Goal: Download file/media: Obtain a digital file from the website

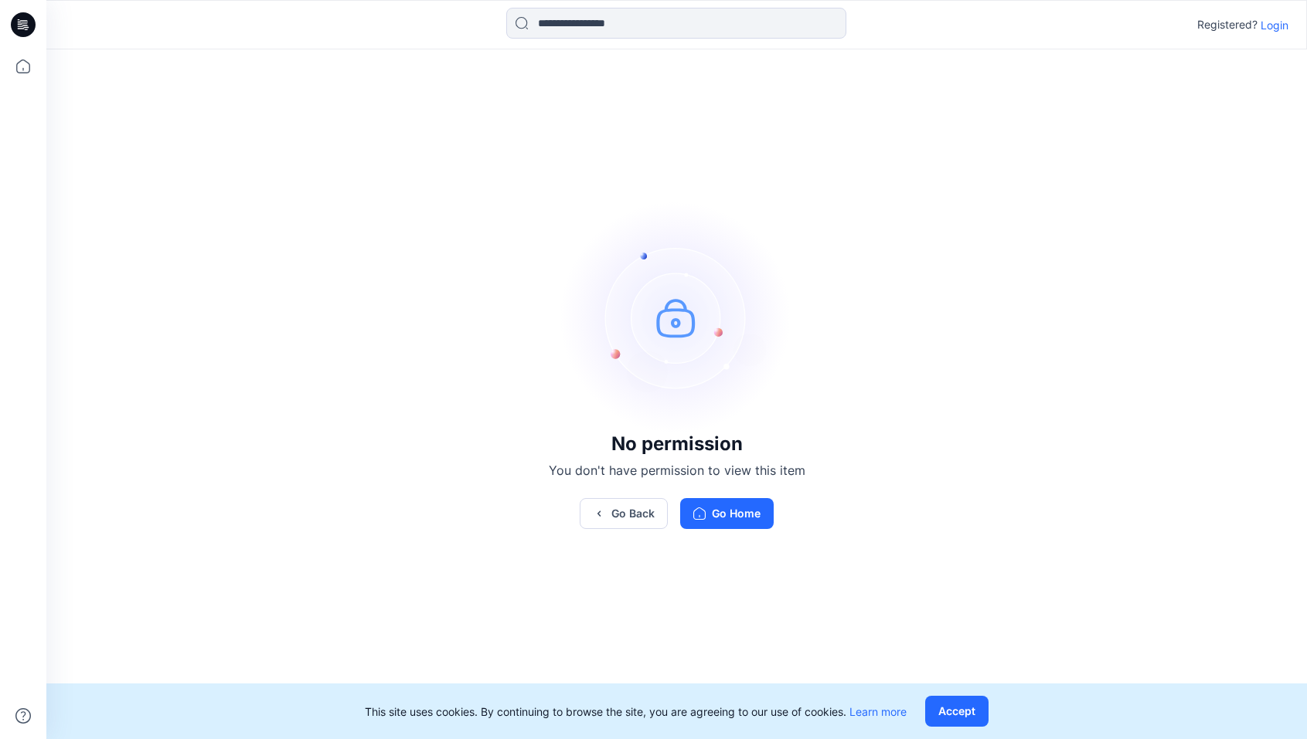
click at [30, 39] on icon at bounding box center [23, 24] width 25 height 49
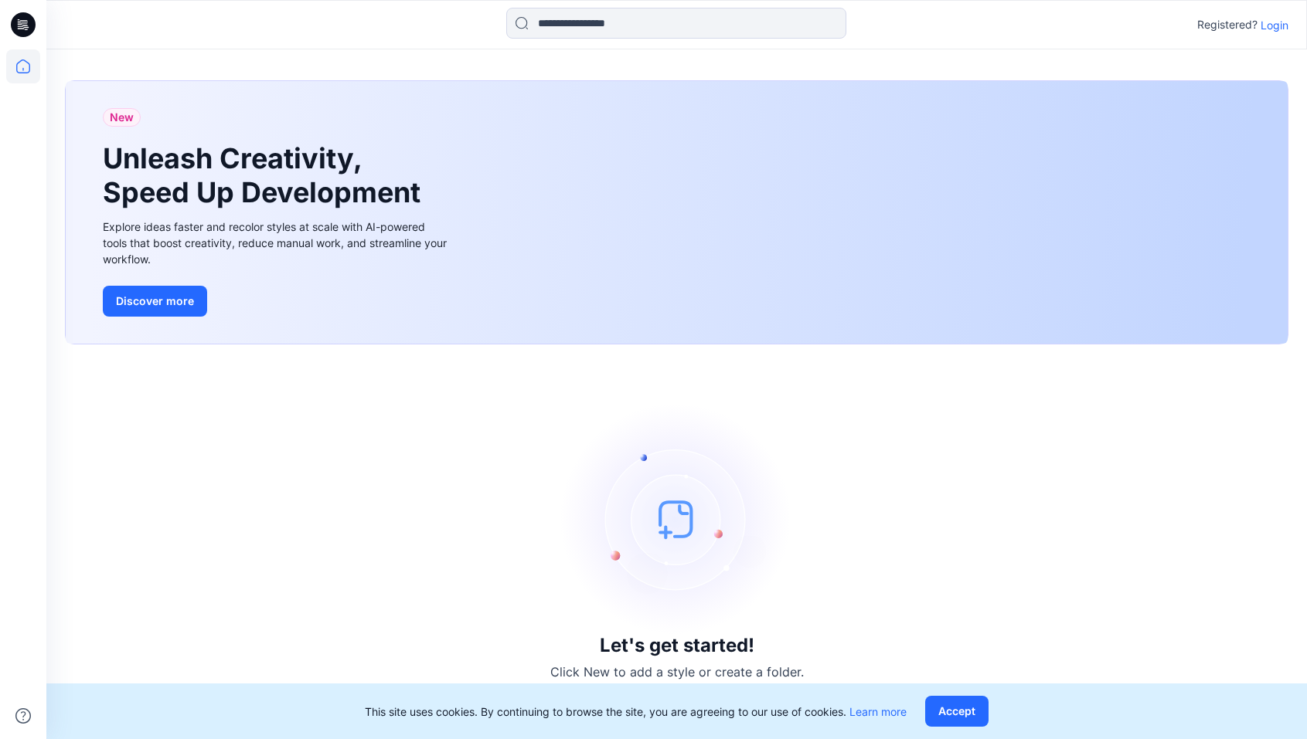
click at [32, 34] on icon at bounding box center [23, 24] width 25 height 49
click at [1271, 28] on p "Login" at bounding box center [1274, 25] width 28 height 16
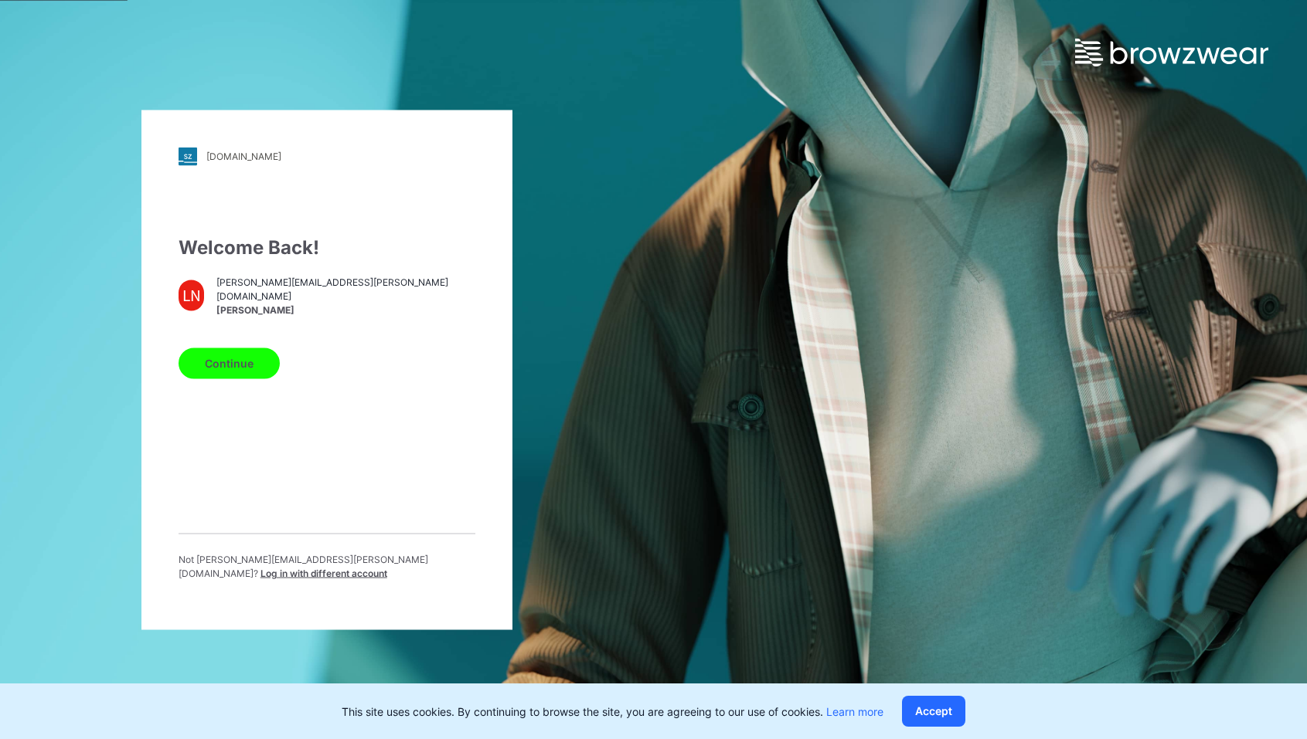
click at [215, 411] on div "Welcome Back! LN laura.napolitano@puma.com Laura Napolitano Continue Not laura.…" at bounding box center [326, 412] width 297 height 359
click at [232, 367] on button "Continue" at bounding box center [228, 363] width 101 height 31
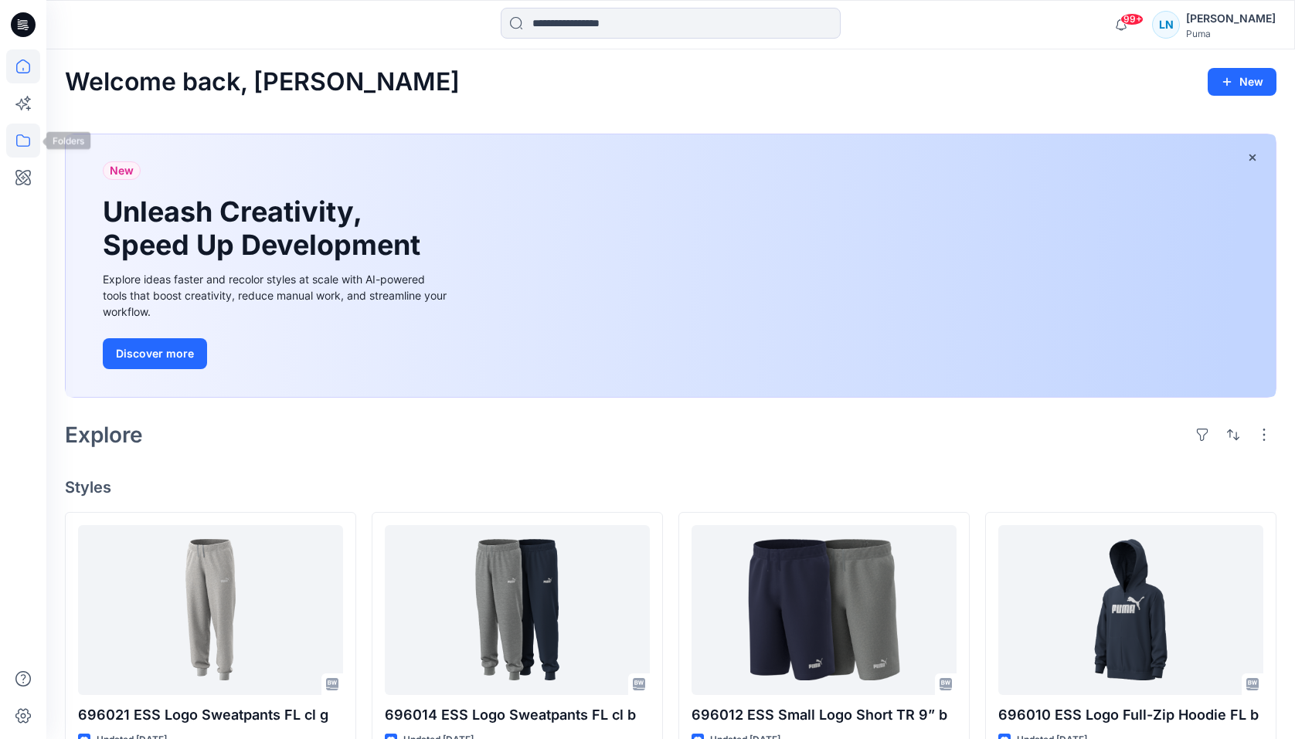
click at [32, 151] on icon at bounding box center [23, 141] width 34 height 34
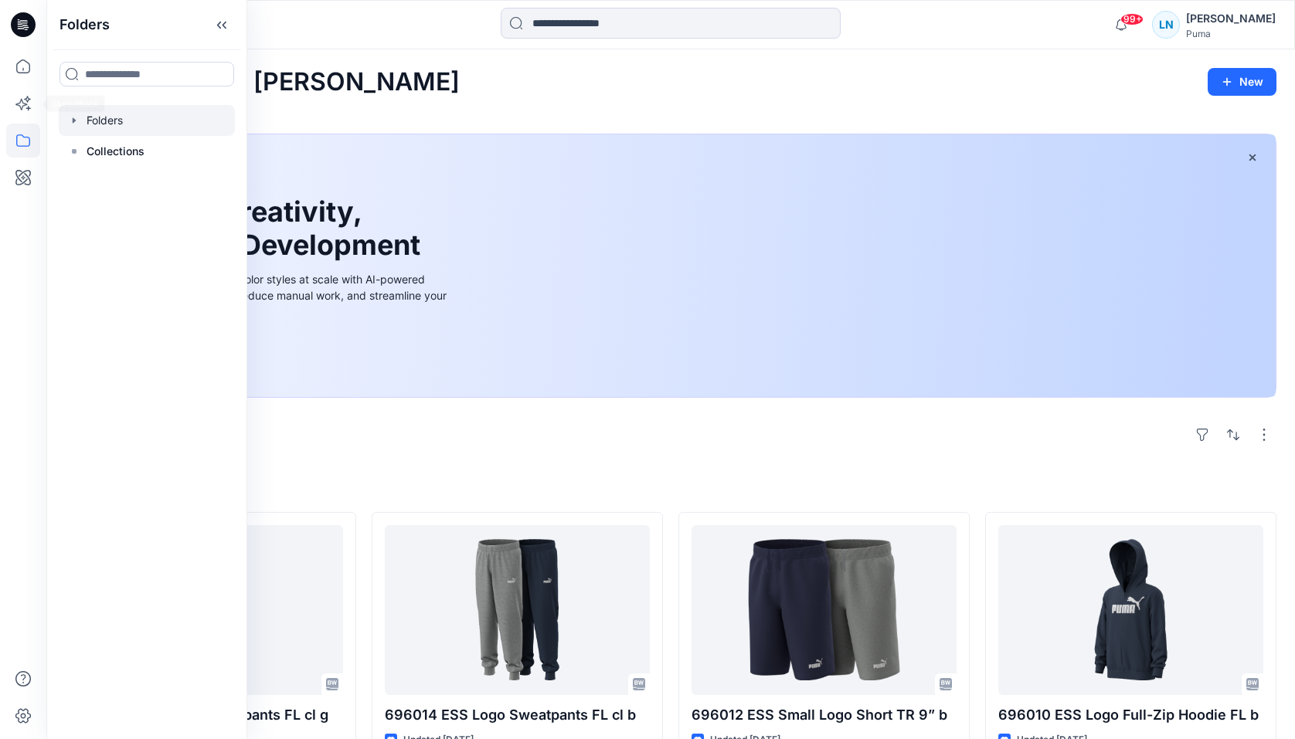
click at [65, 107] on div at bounding box center [147, 120] width 176 height 31
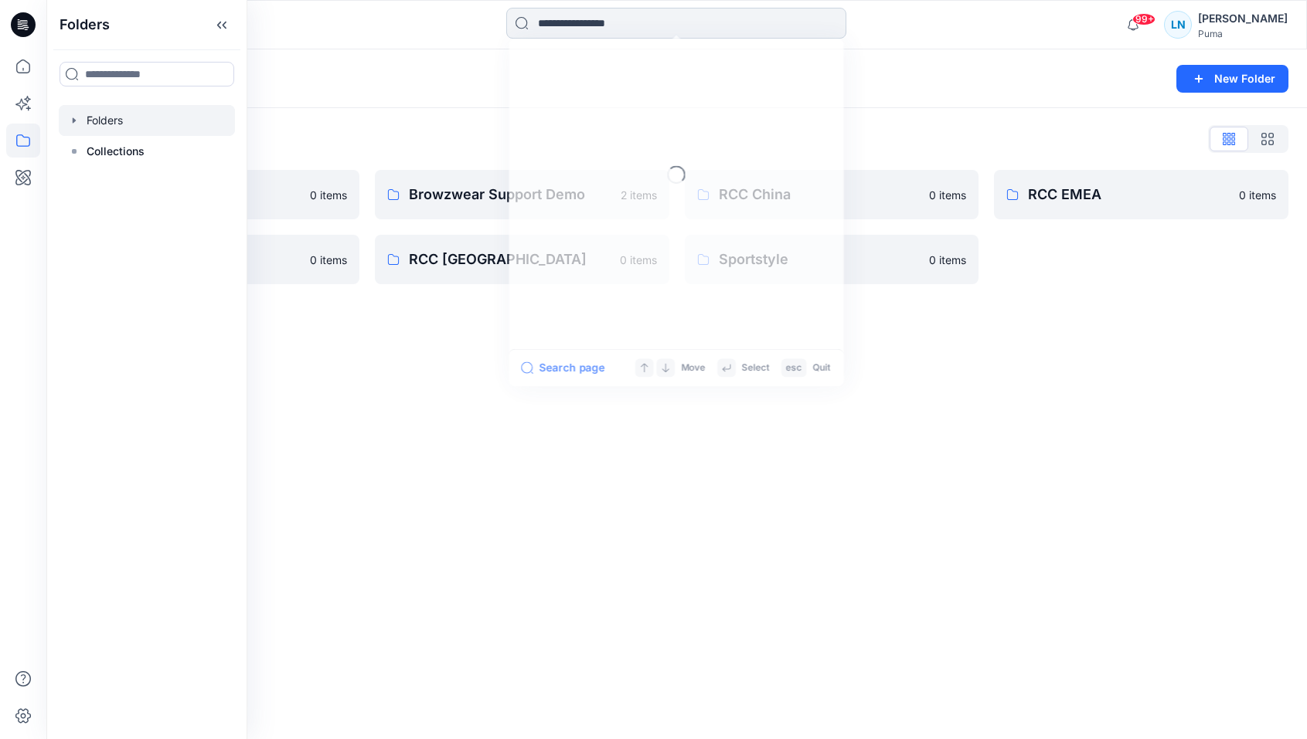
click at [573, 27] on input at bounding box center [676, 23] width 340 height 31
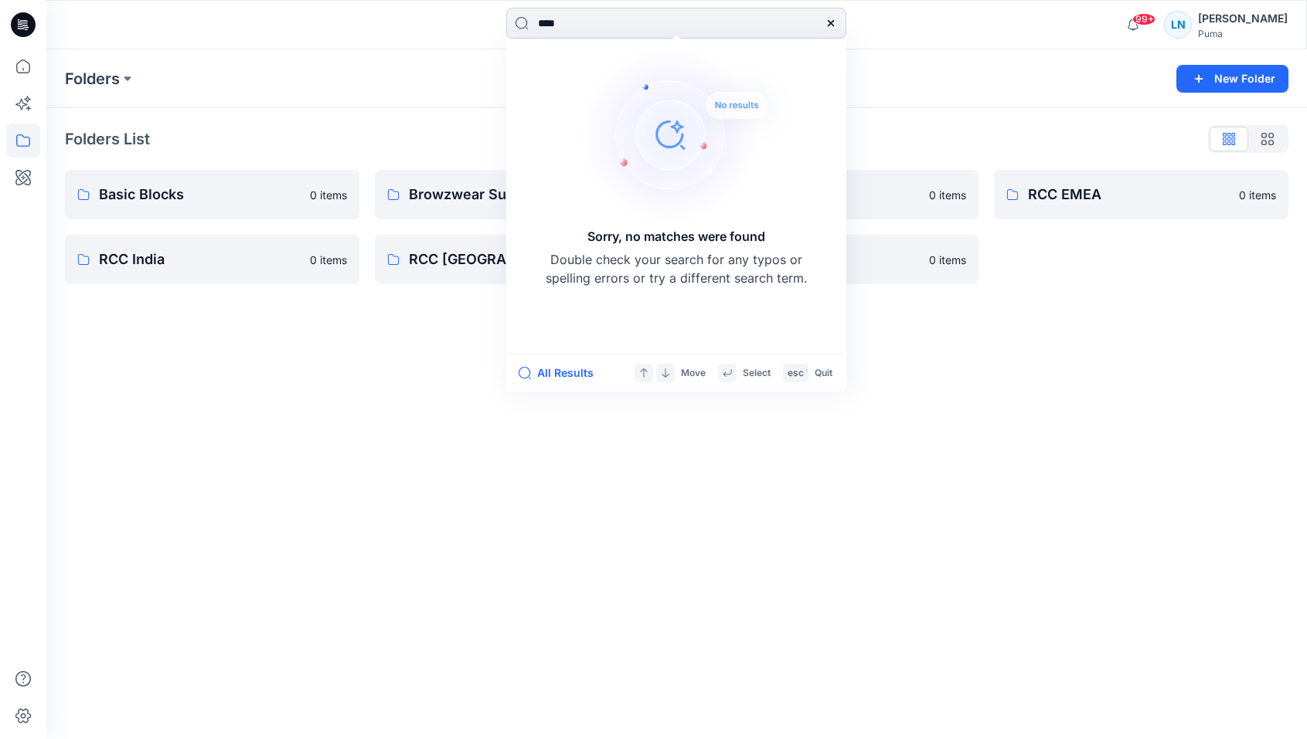
type input "*****"
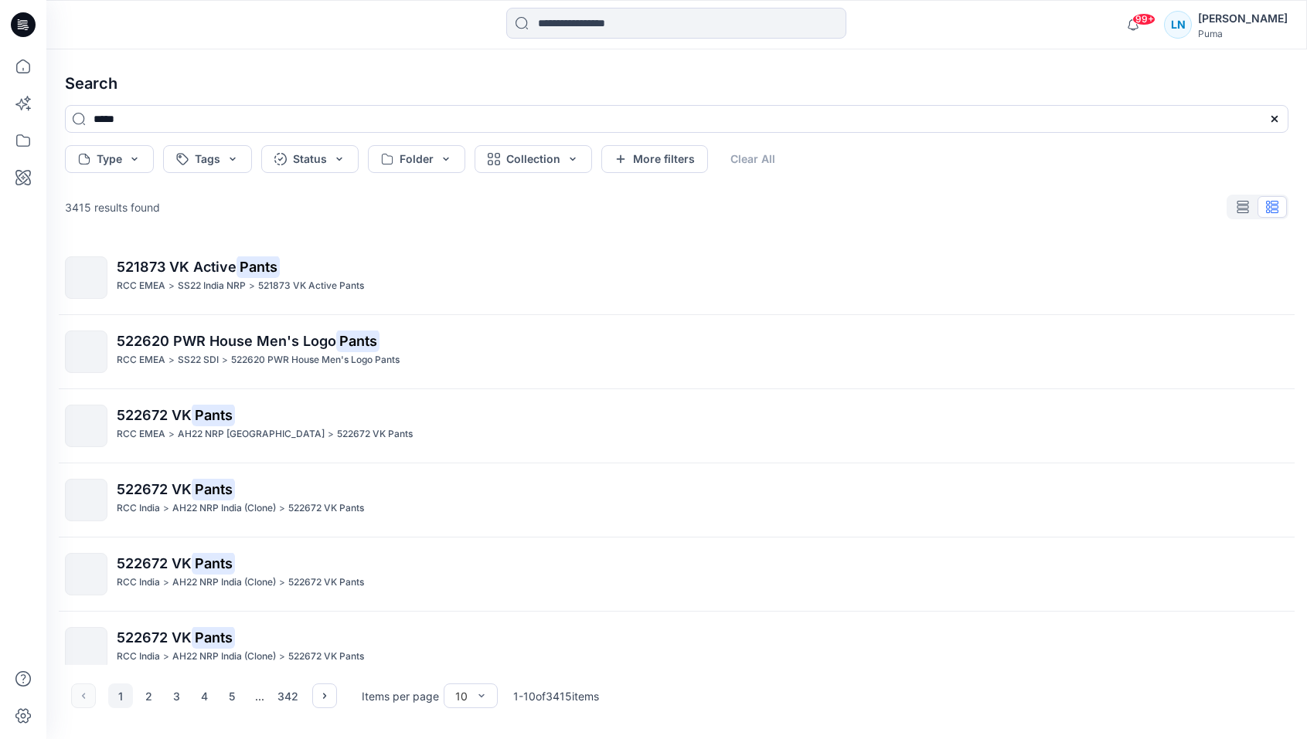
click at [1263, 194] on div "3415 results found" at bounding box center [677, 207] width 1248 height 31
click at [1249, 199] on button "button" at bounding box center [1242, 207] width 29 height 22
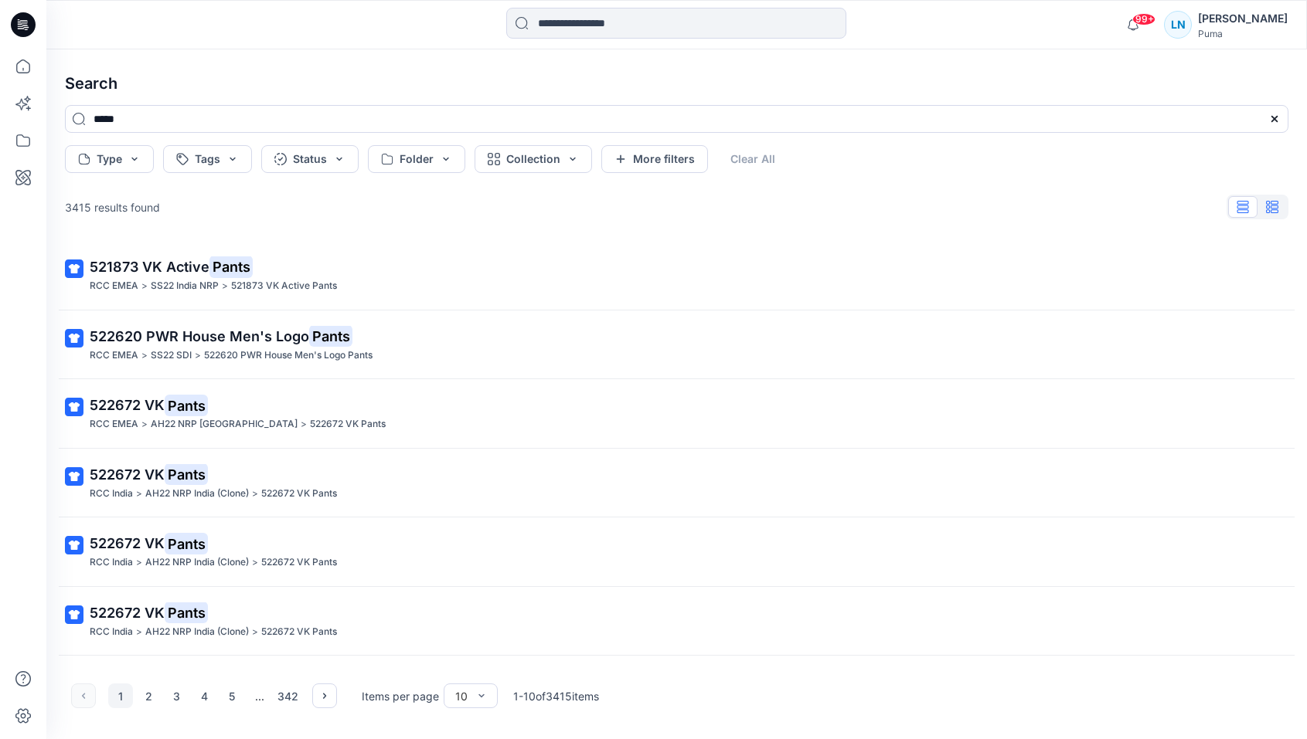
click at [1268, 200] on button "button" at bounding box center [1271, 207] width 29 height 22
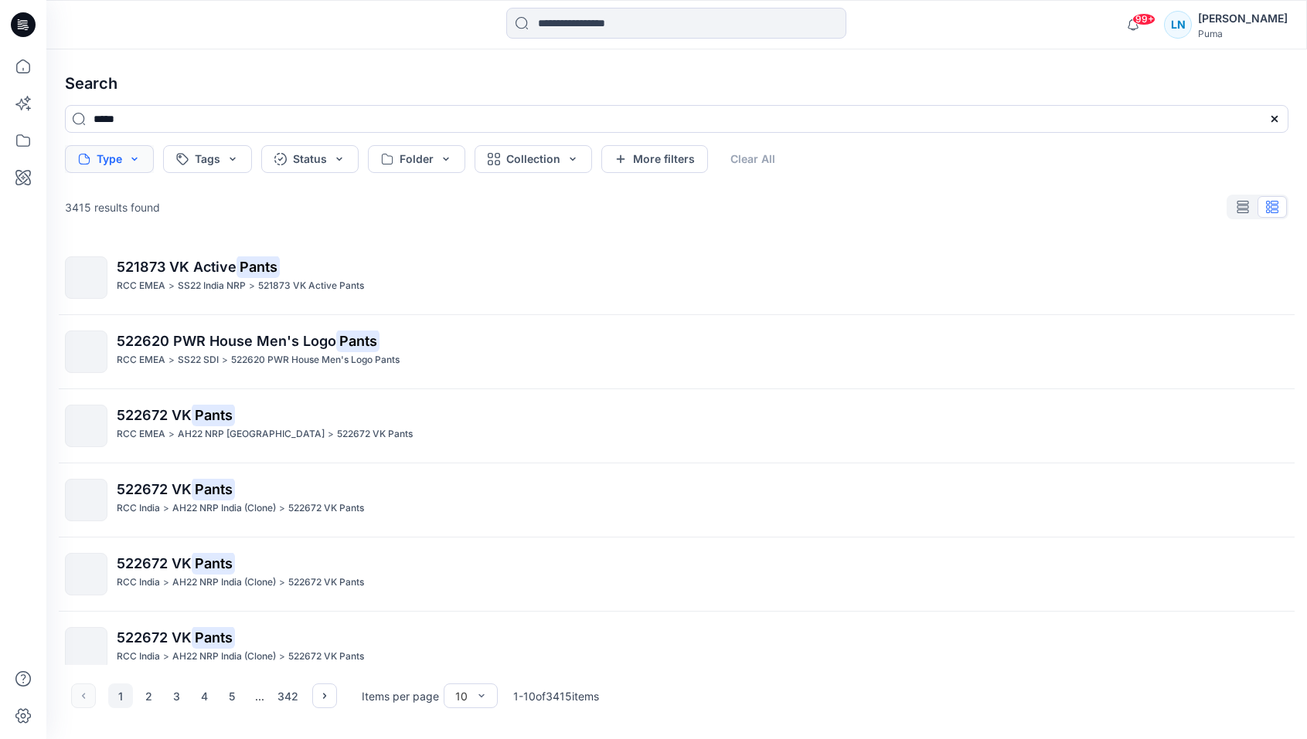
click at [137, 155] on button "Type" at bounding box center [109, 159] width 89 height 28
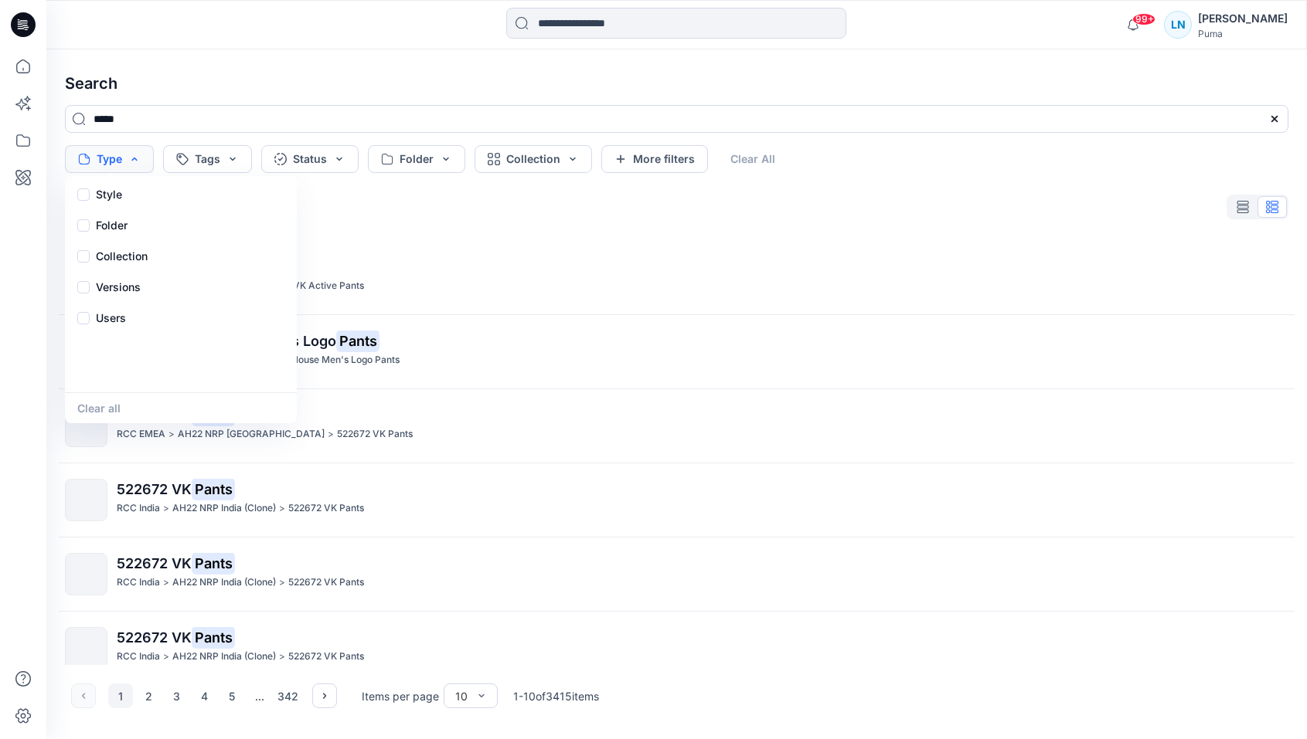
click at [139, 153] on button "Type" at bounding box center [109, 159] width 89 height 28
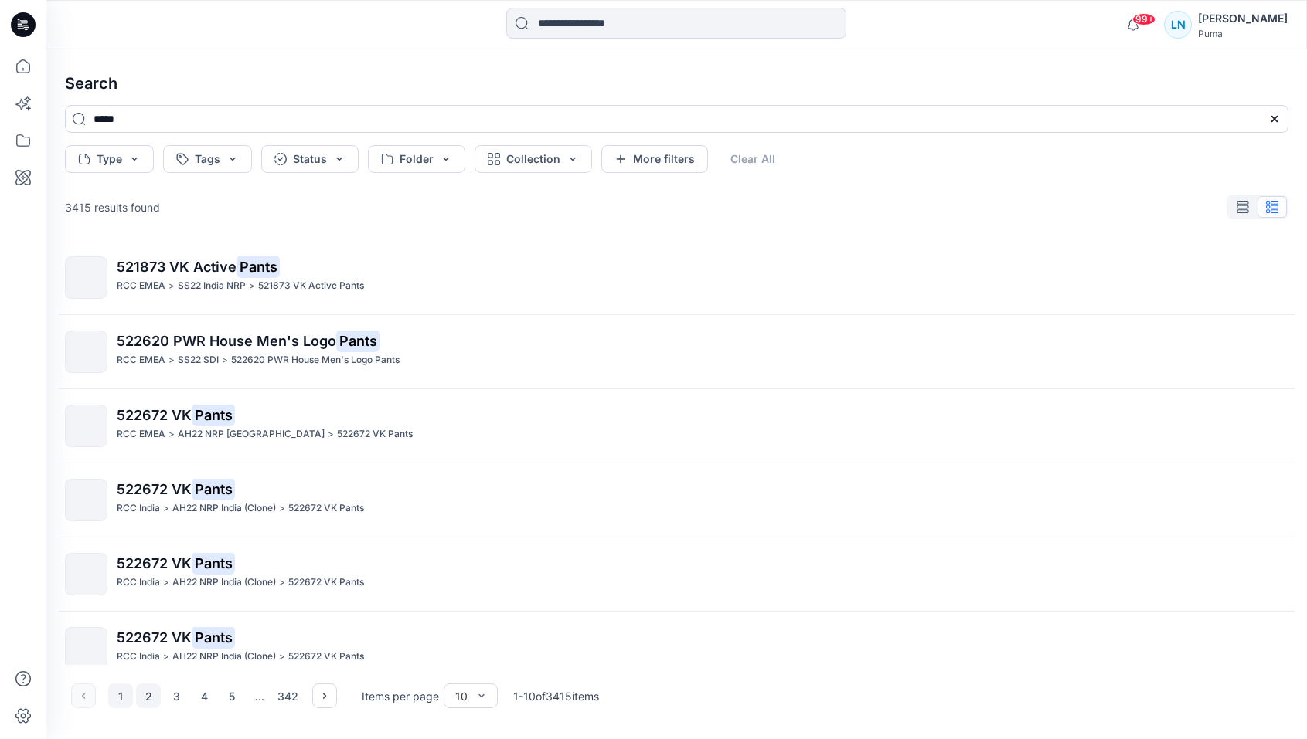
click at [140, 692] on button "2" at bounding box center [148, 696] width 25 height 25
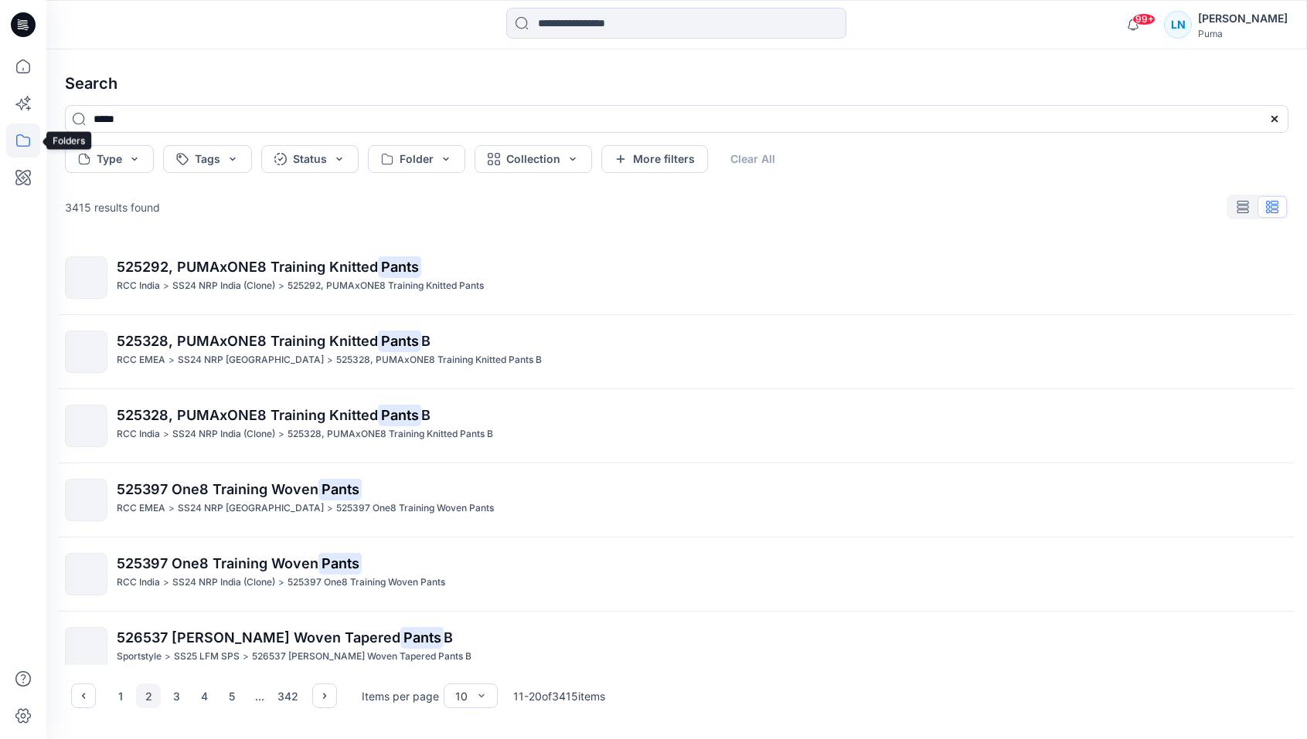
click at [25, 136] on icon at bounding box center [23, 141] width 34 height 34
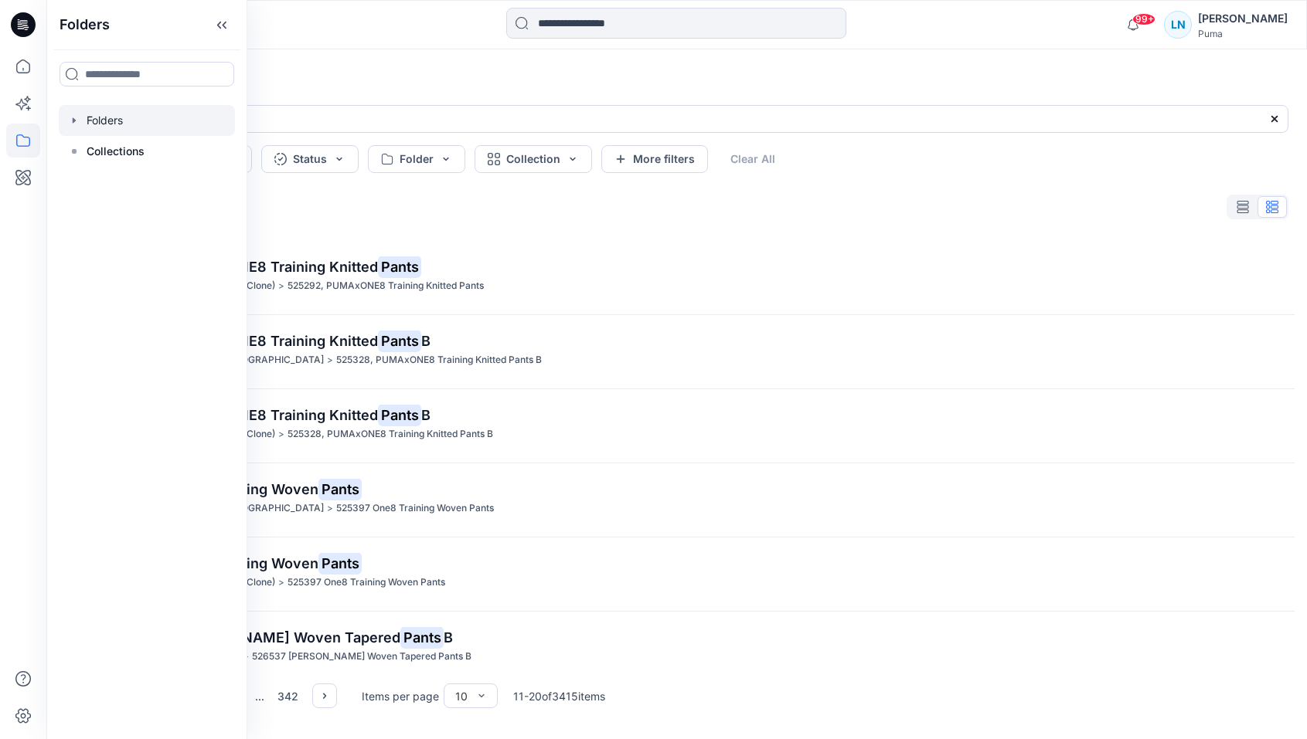
click at [143, 123] on div at bounding box center [147, 120] width 176 height 31
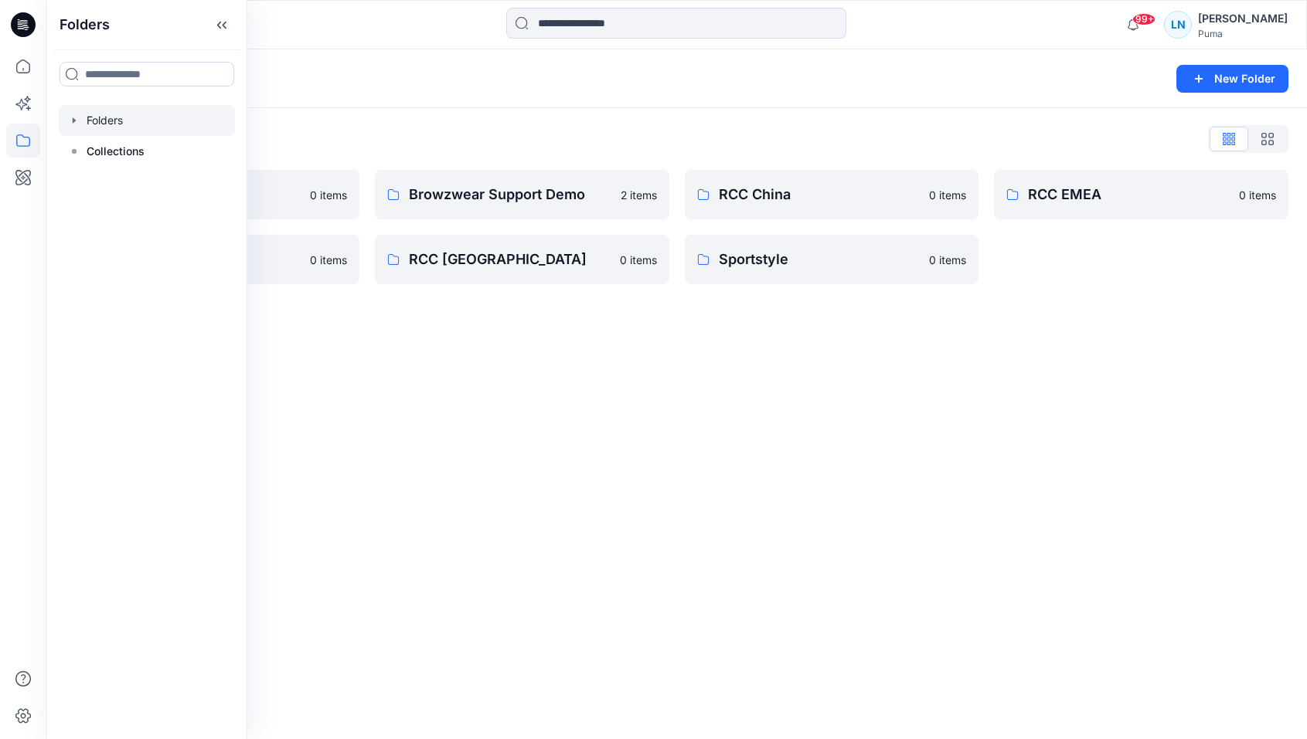
click at [416, 413] on div "Folders New Folder Folders List Basic Blocks 0 items RCC India 0 items Browzwea…" at bounding box center [676, 394] width 1260 height 690
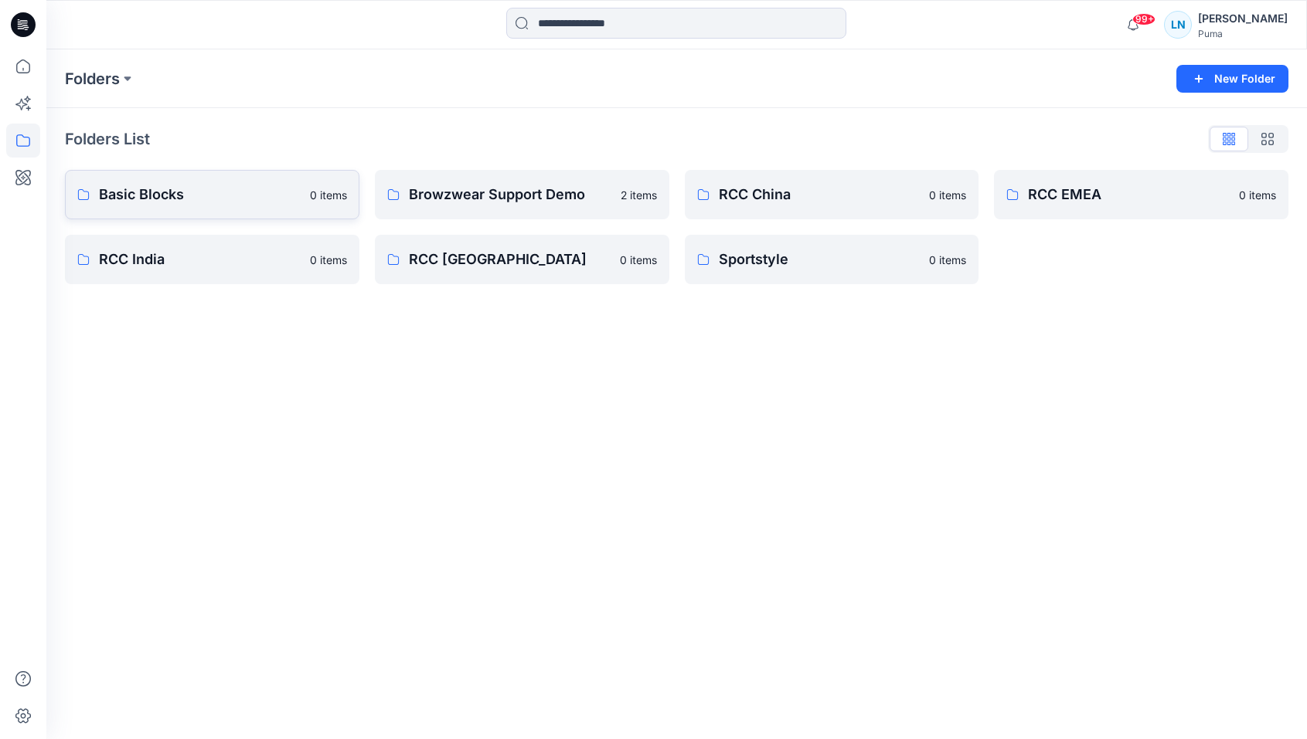
click at [172, 205] on p "Basic Blocks" at bounding box center [200, 195] width 202 height 22
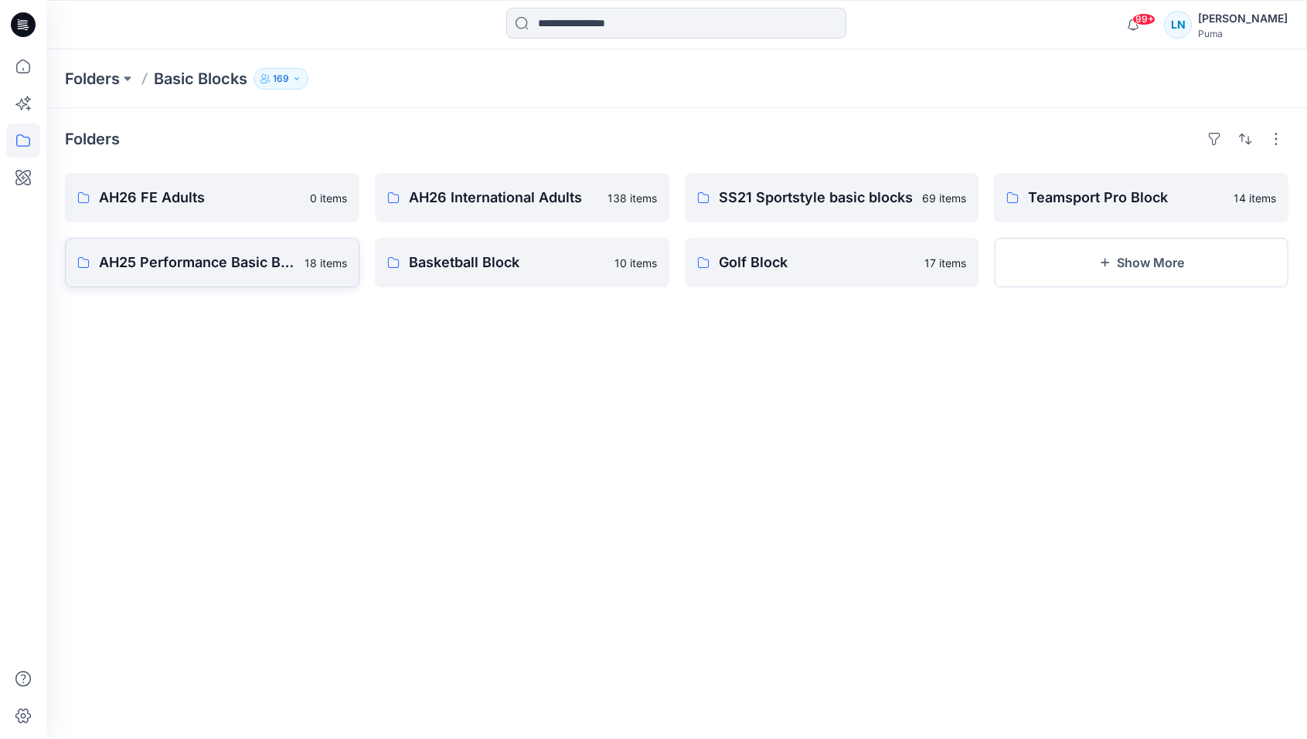
click at [253, 274] on link "AH25 Performance Basic Block 18 items" at bounding box center [212, 262] width 294 height 49
click at [395, 188] on link "AH26 International Adults 138 items" at bounding box center [522, 197] width 294 height 49
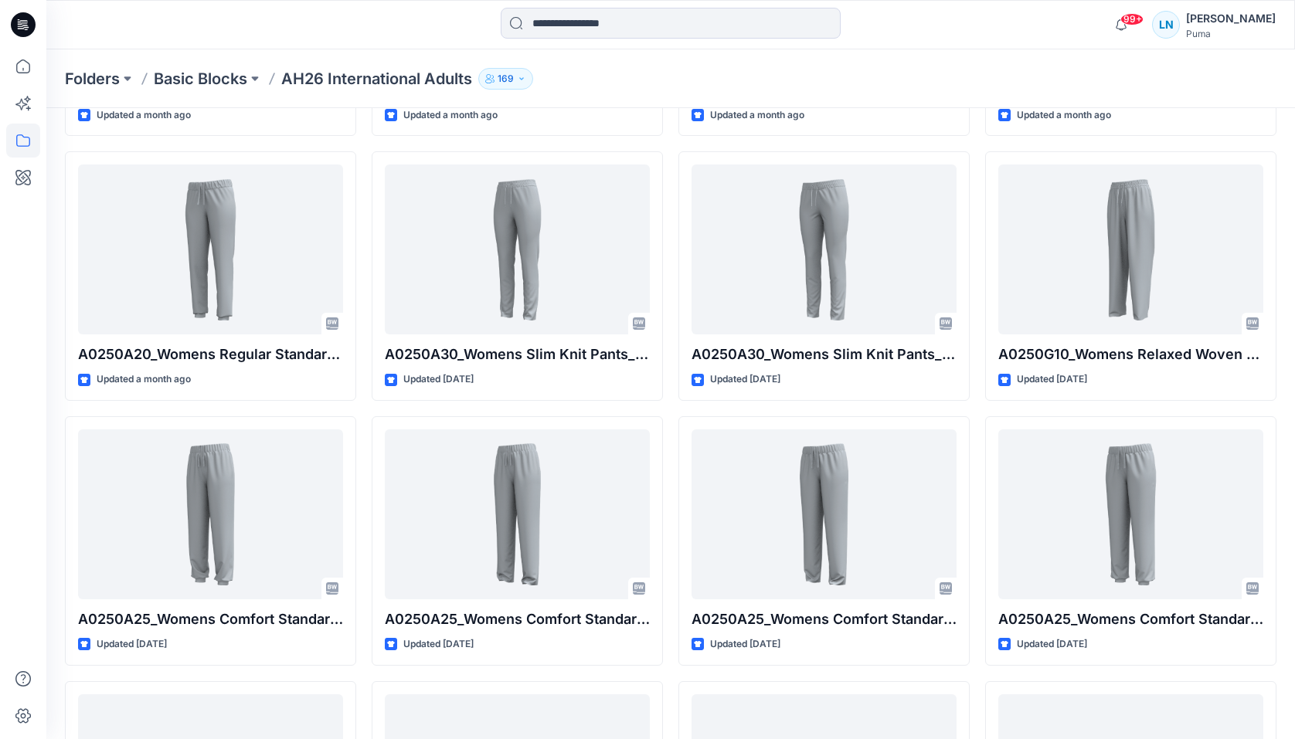
scroll to position [2671, 0]
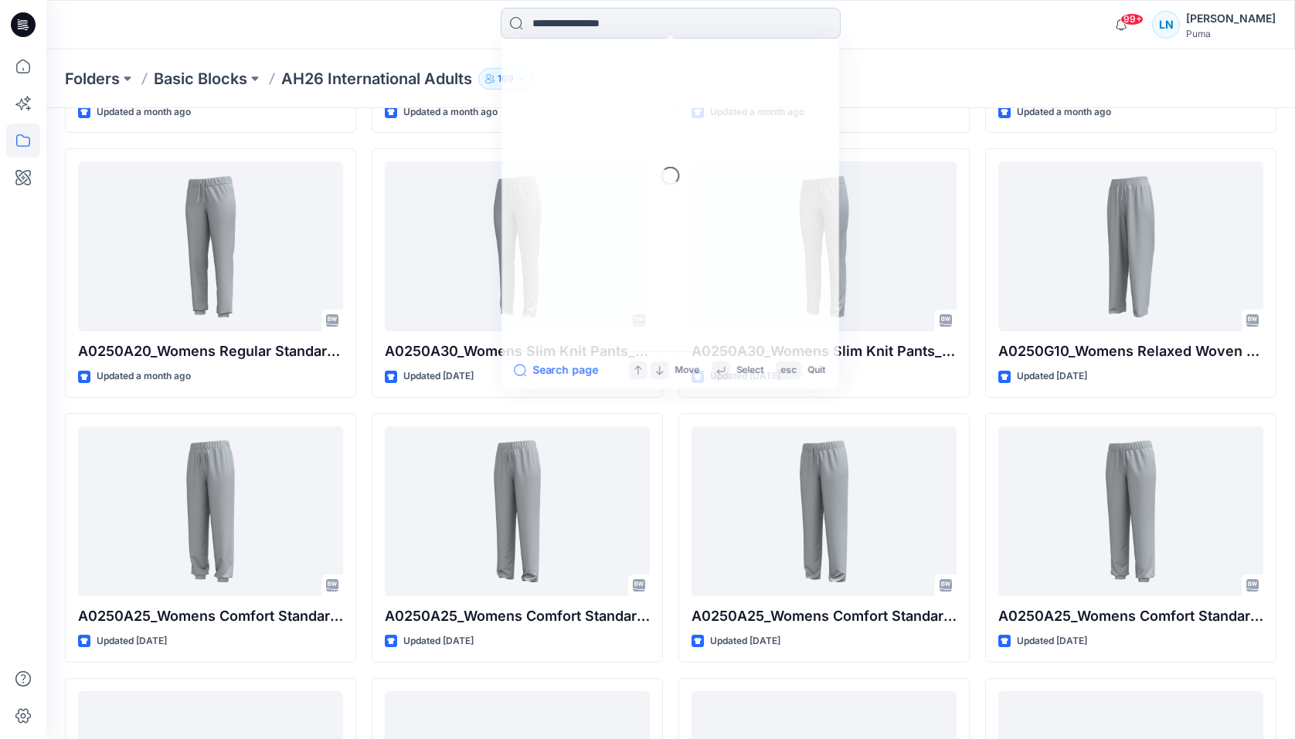
click at [593, 23] on input at bounding box center [671, 23] width 340 height 31
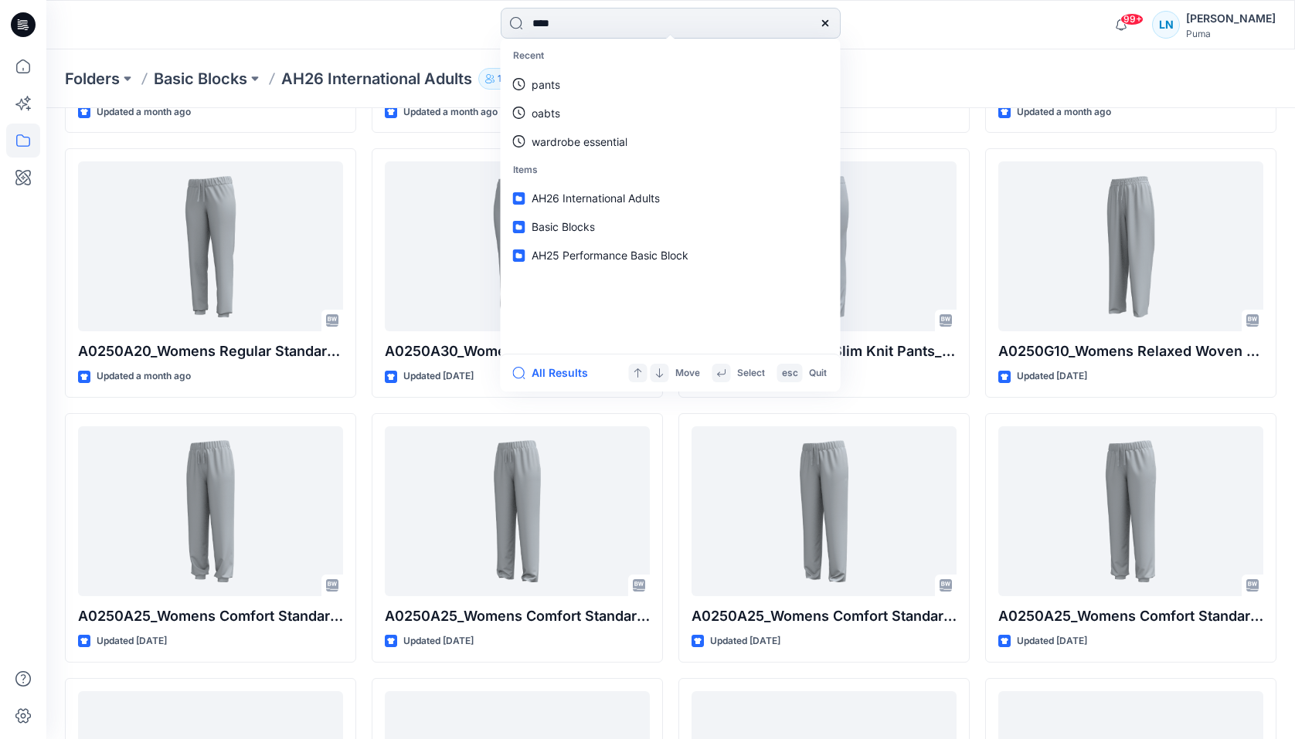
type input "*****"
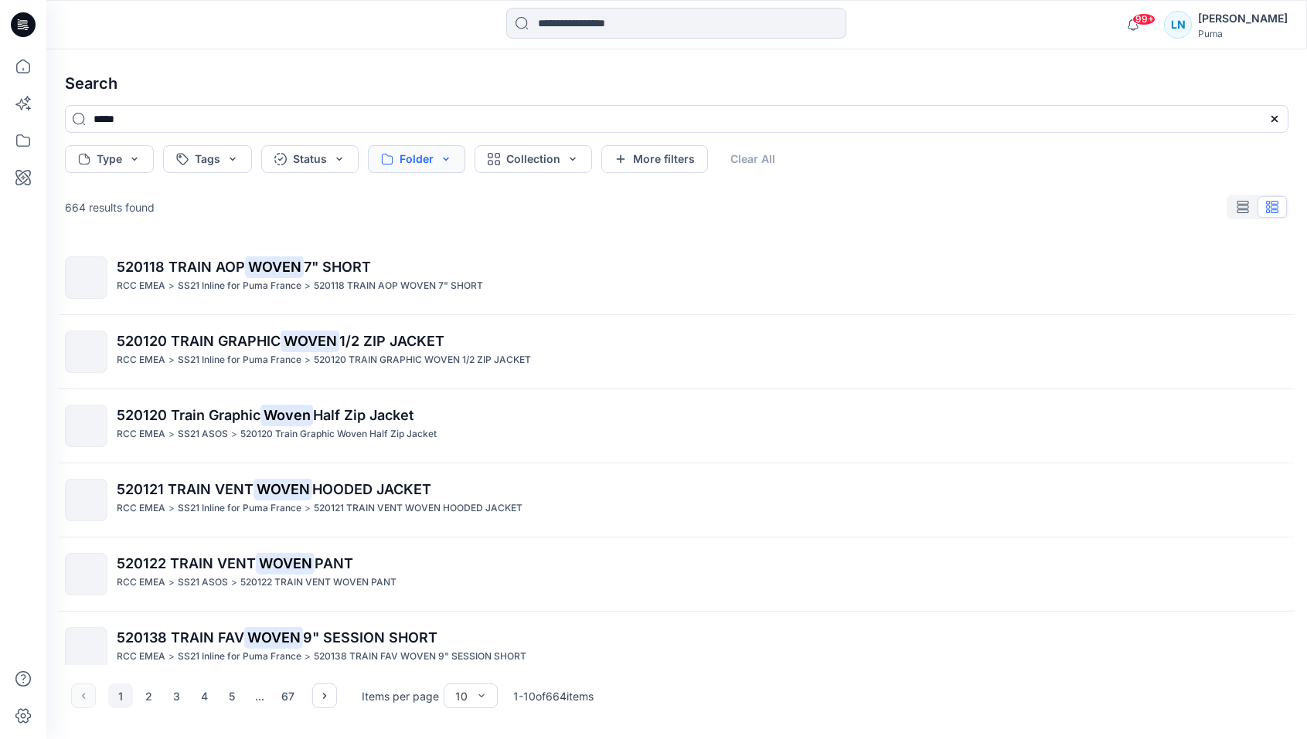
click at [438, 153] on button "Folder" at bounding box center [416, 159] width 97 height 28
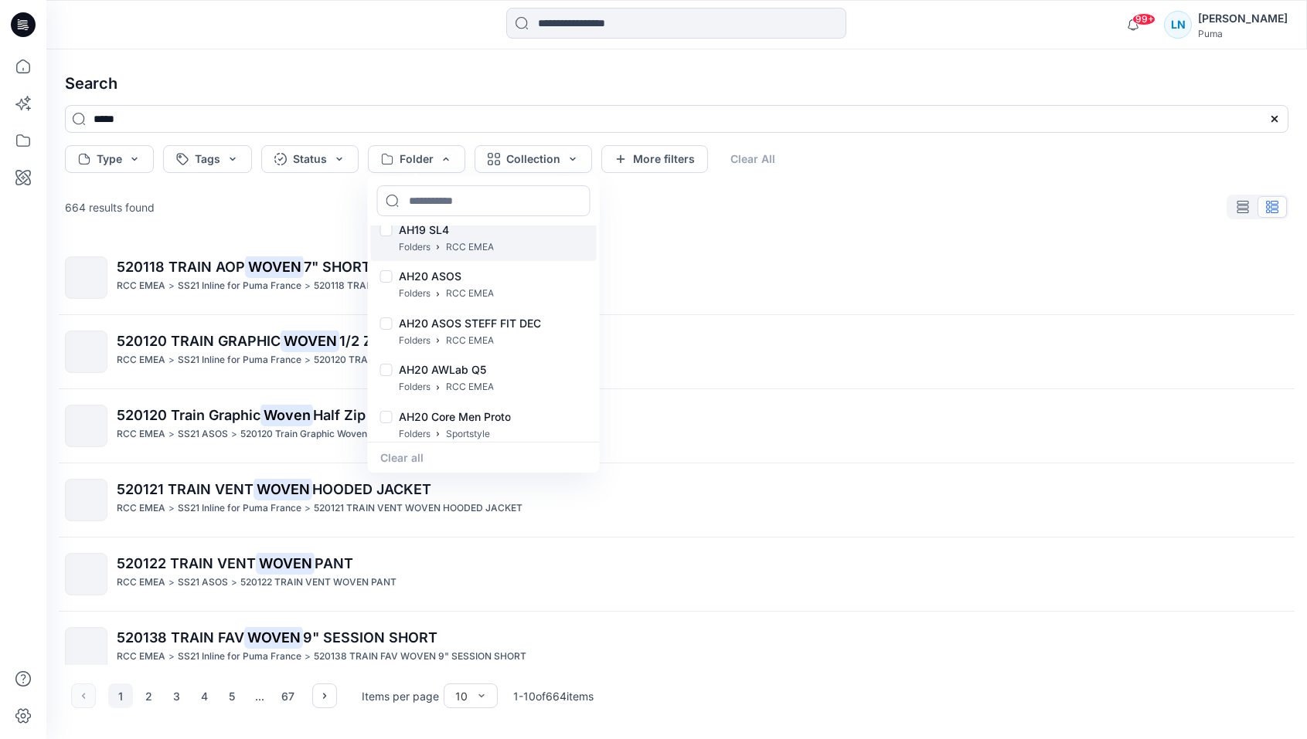
scroll to position [175, 0]
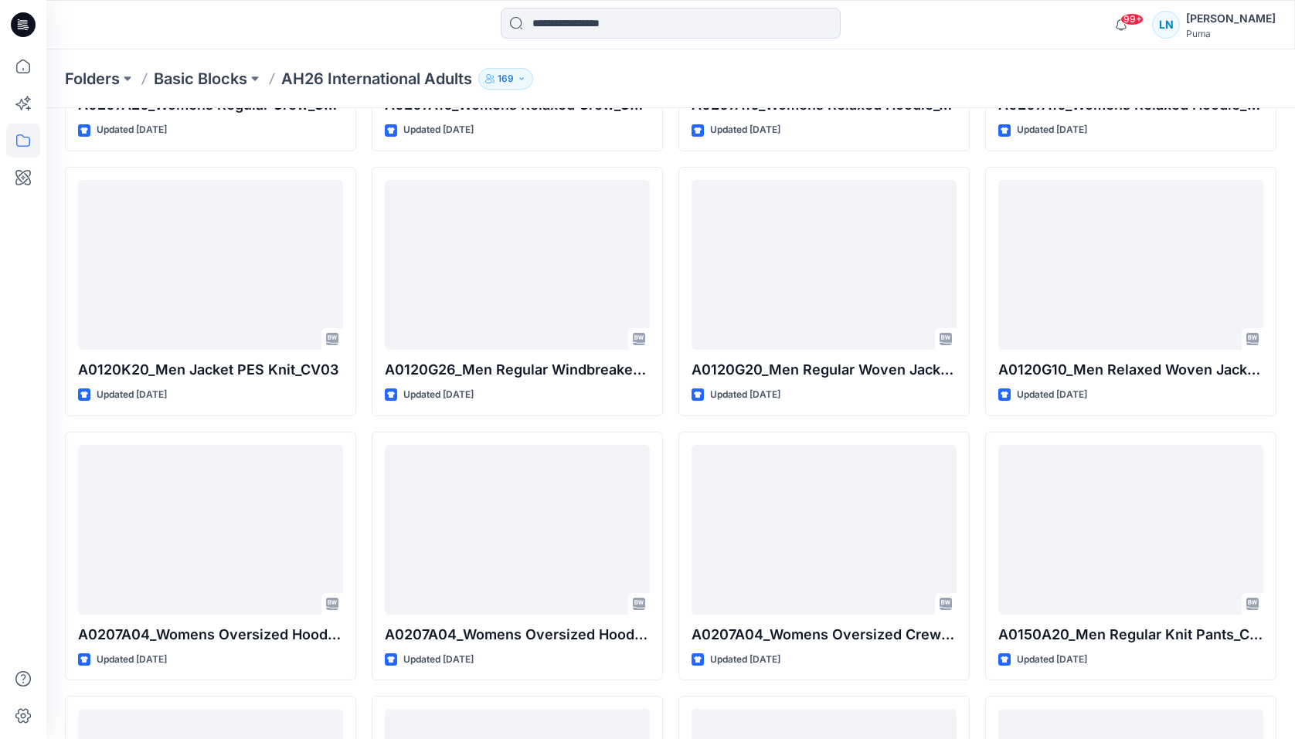
scroll to position [6624, 0]
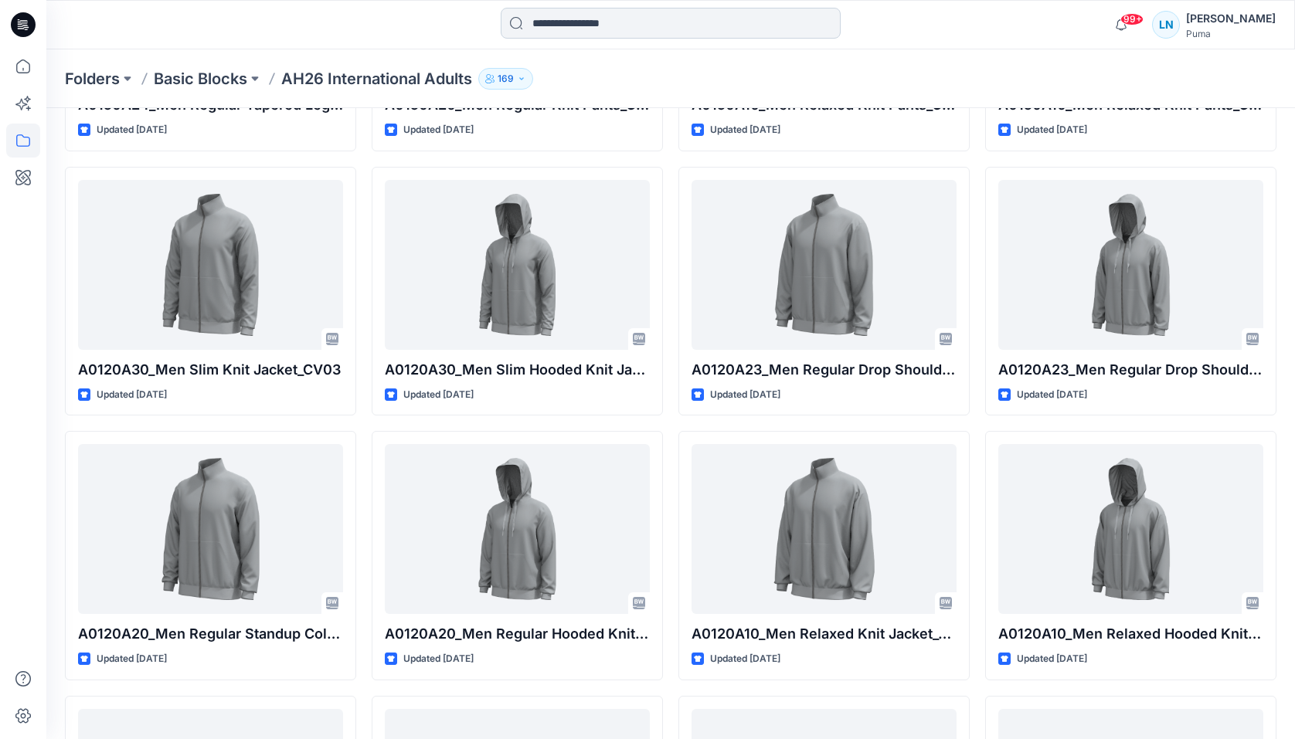
click at [580, 15] on input at bounding box center [671, 23] width 340 height 31
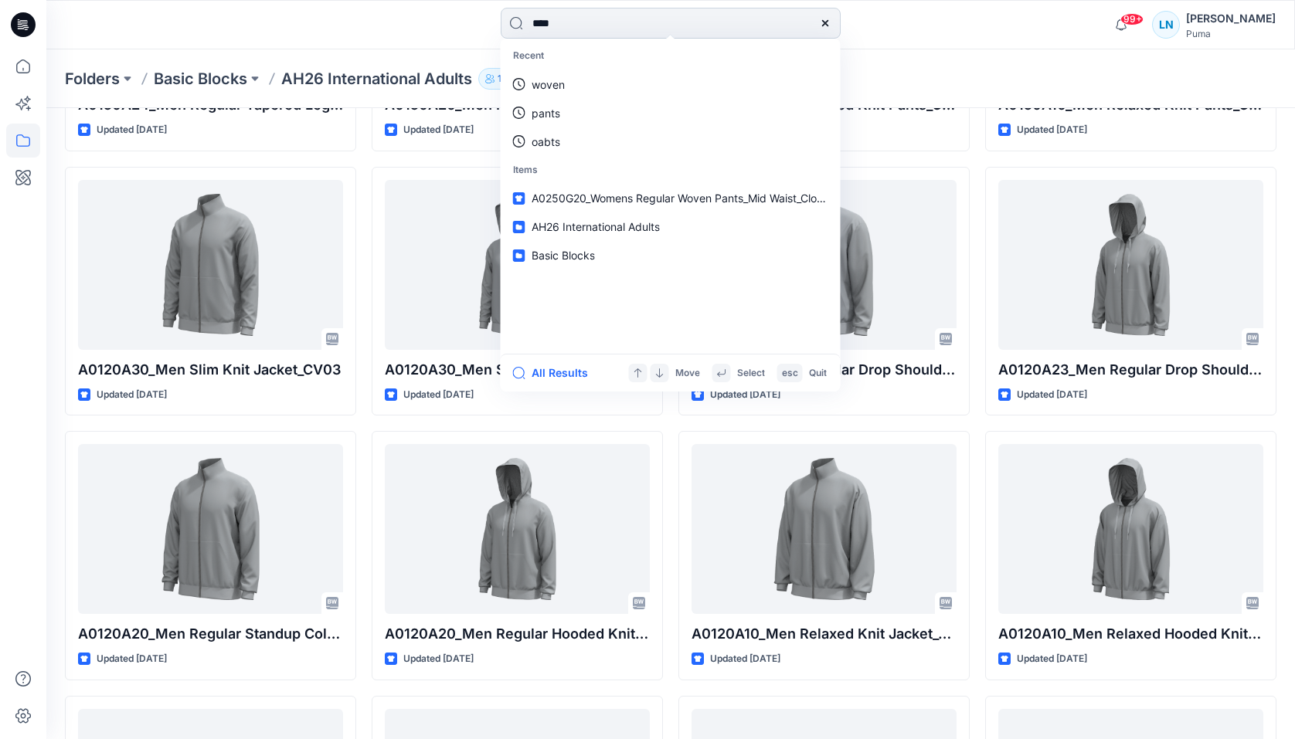
type input "*****"
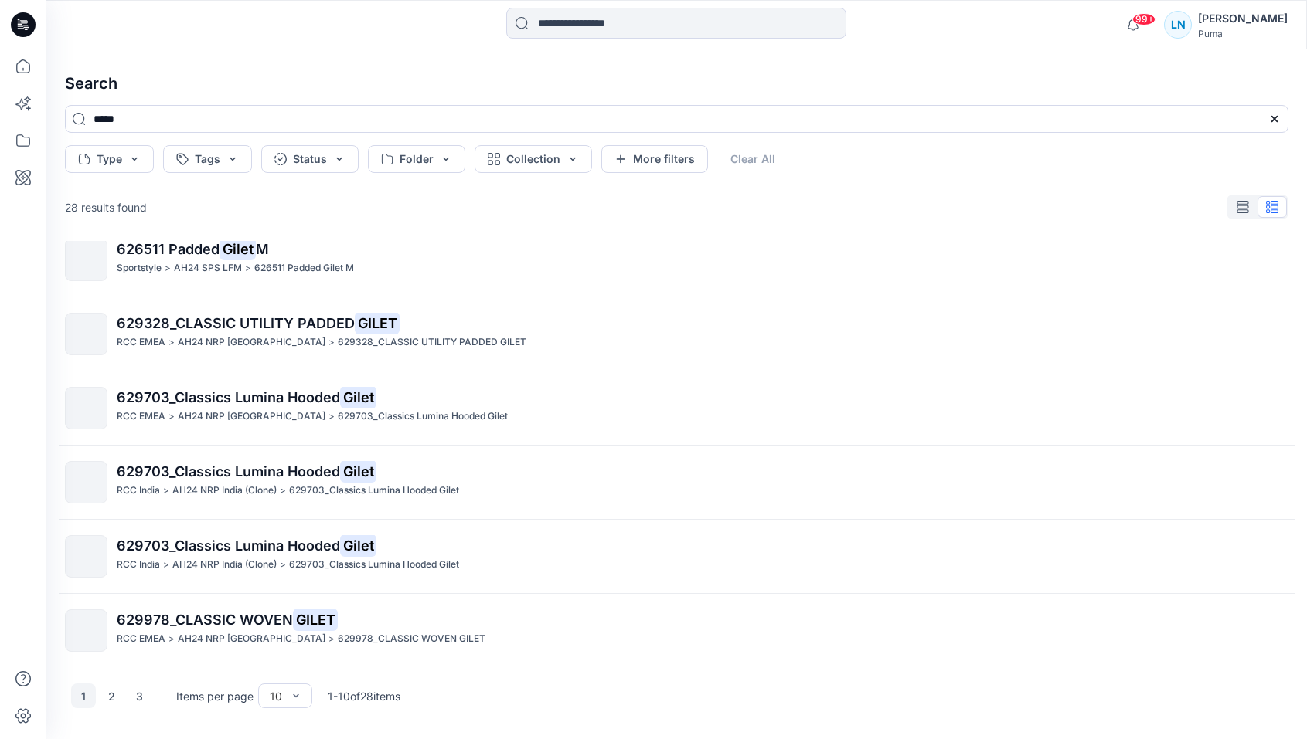
scroll to position [318, 0]
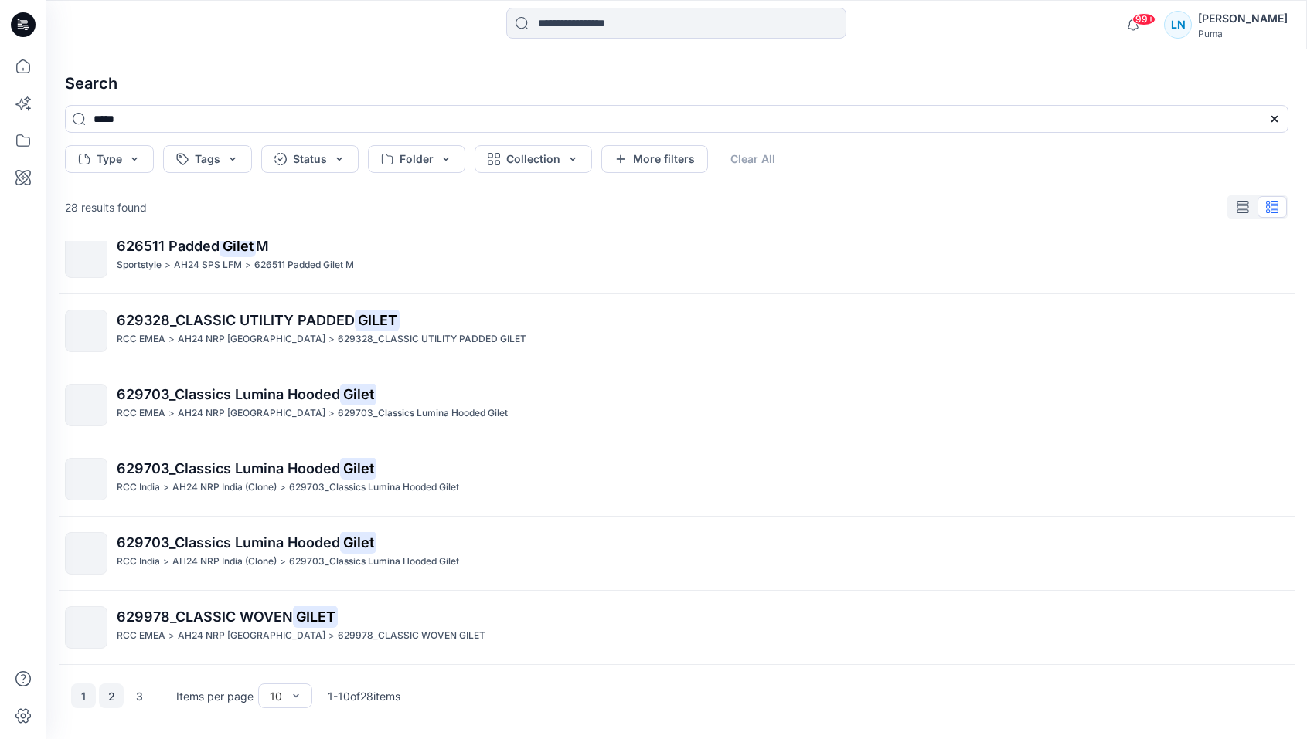
click at [106, 692] on button "2" at bounding box center [111, 696] width 25 height 25
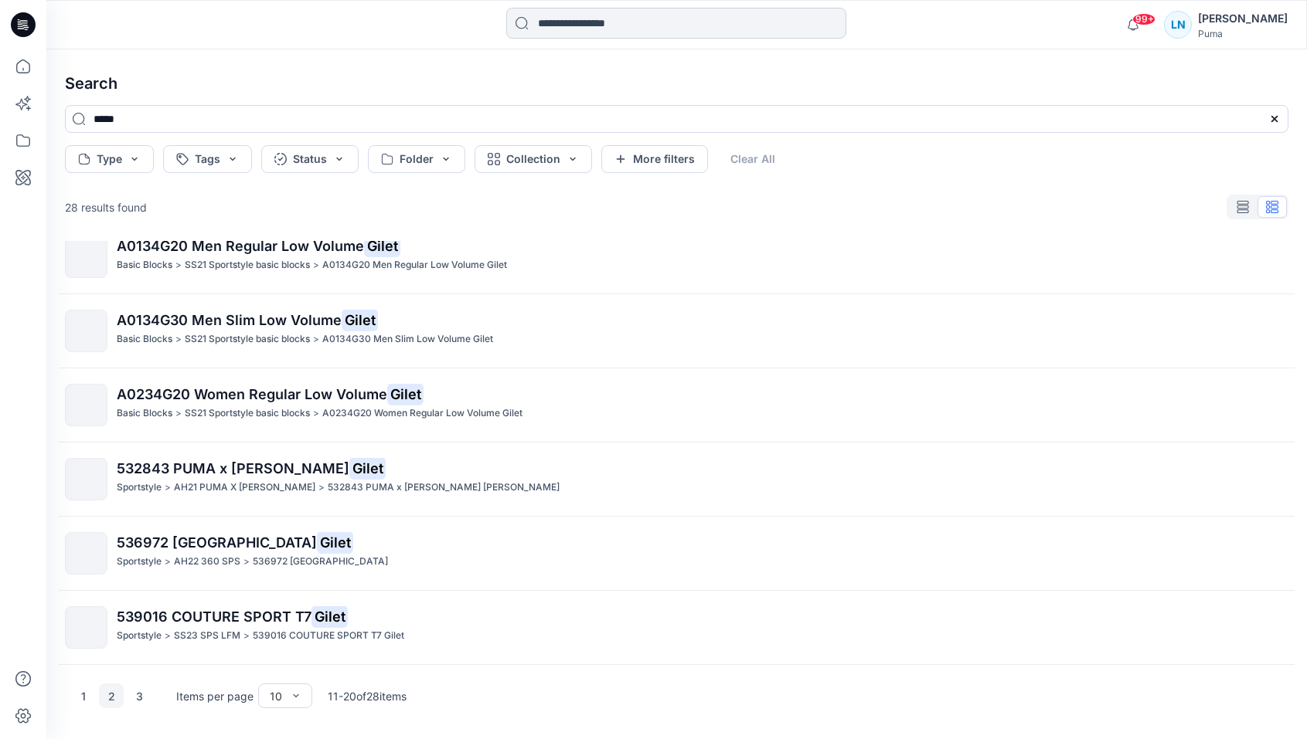
click at [590, 19] on input at bounding box center [676, 23] width 340 height 31
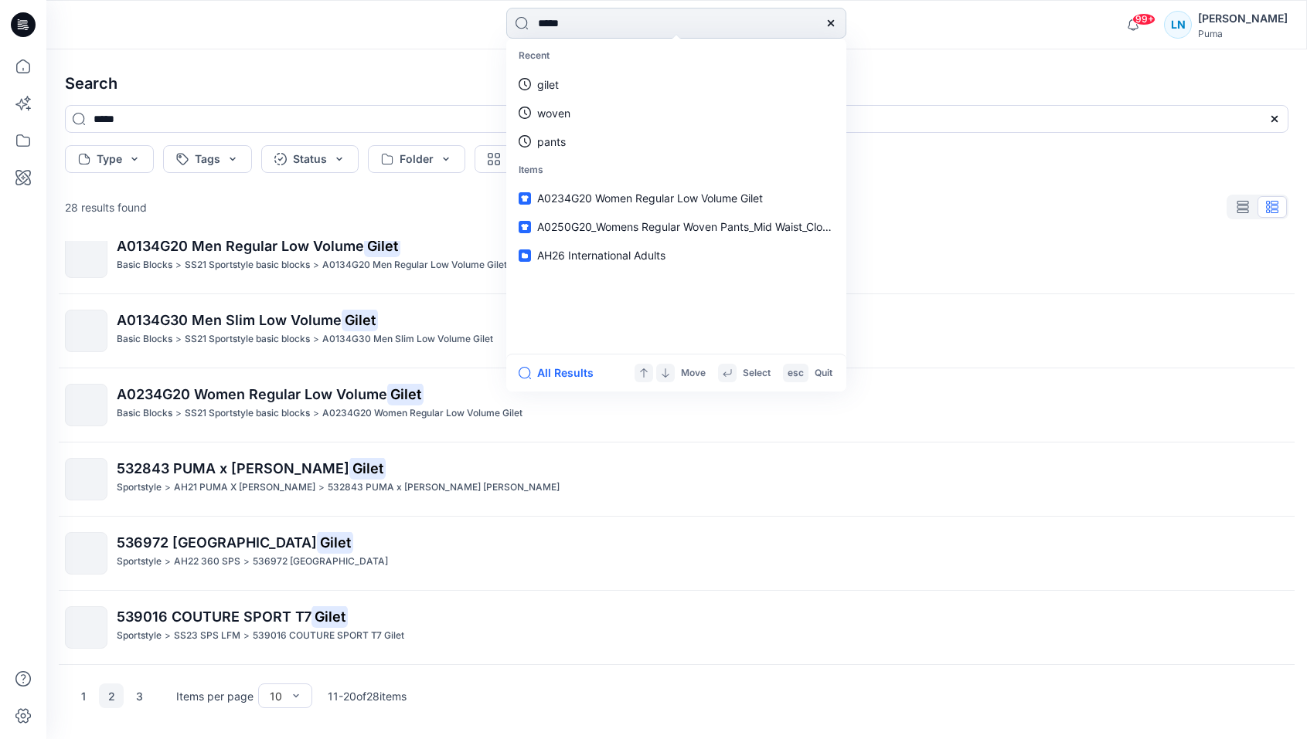
type input "******"
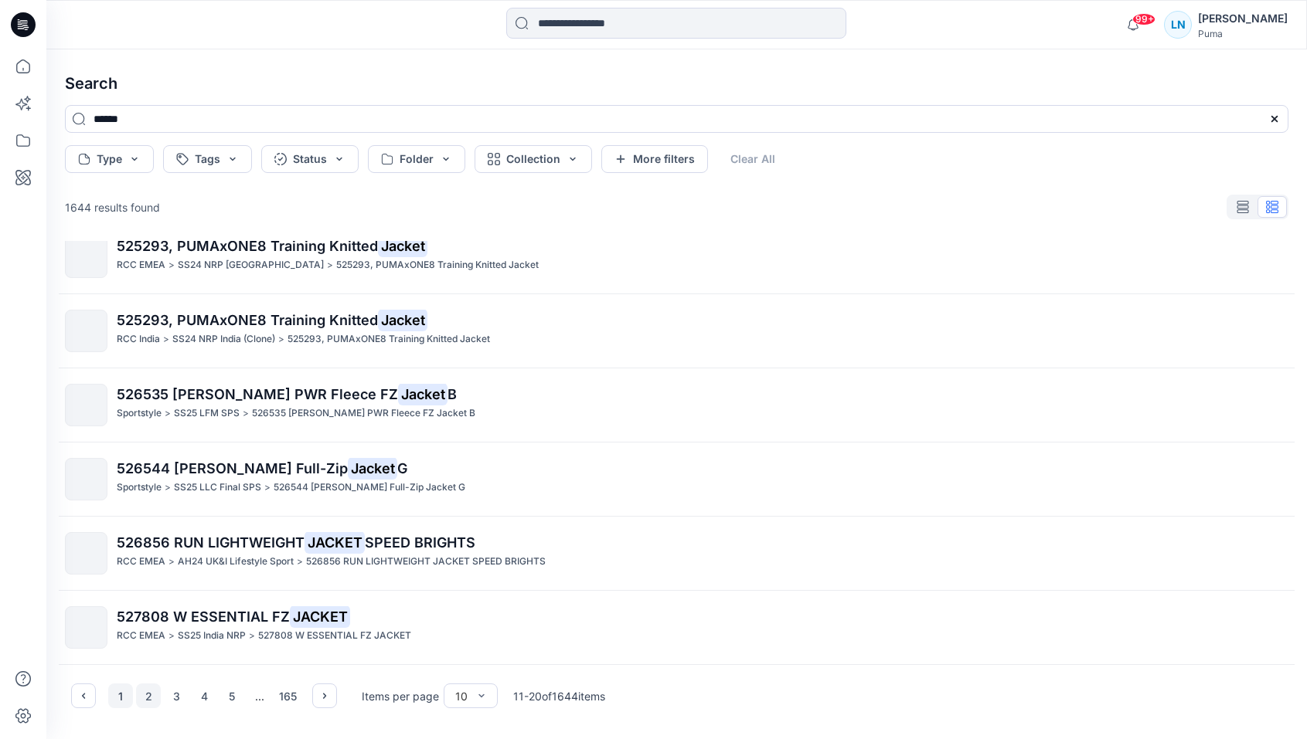
click at [122, 692] on button "1" at bounding box center [120, 696] width 25 height 25
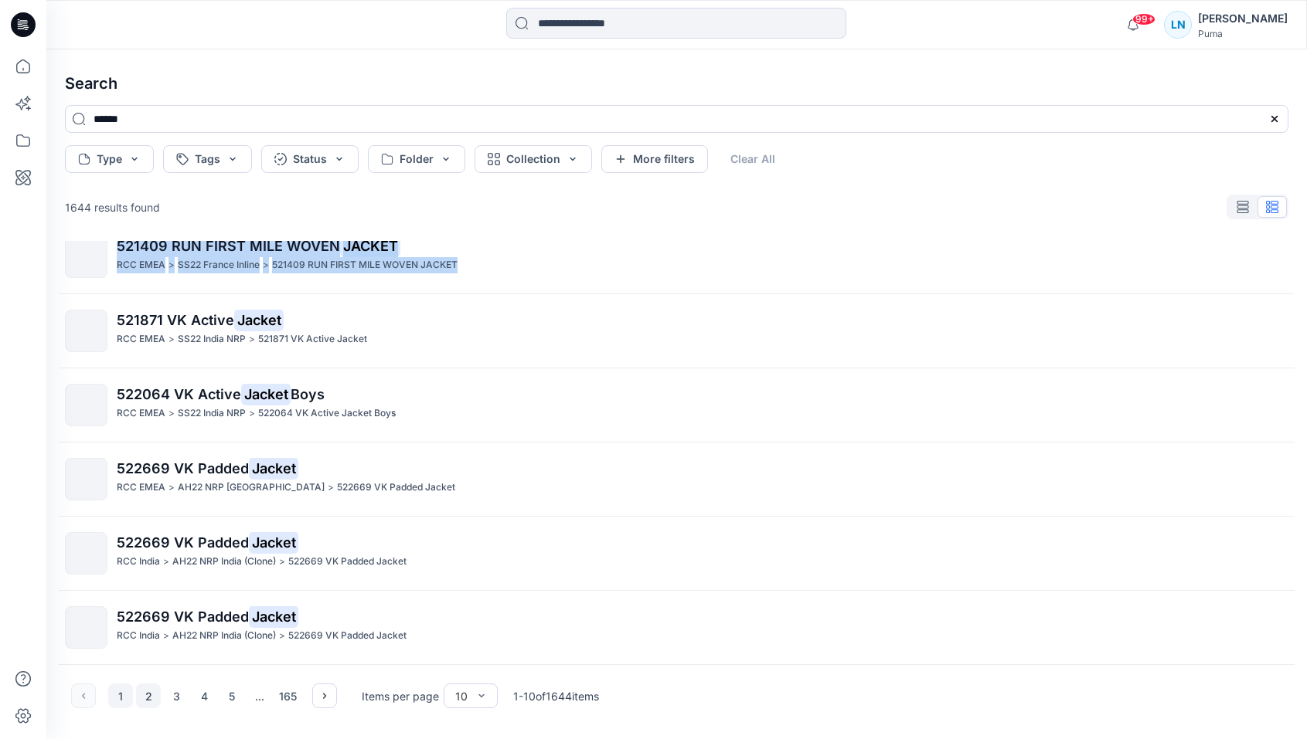
click at [146, 701] on button "2" at bounding box center [148, 696] width 25 height 25
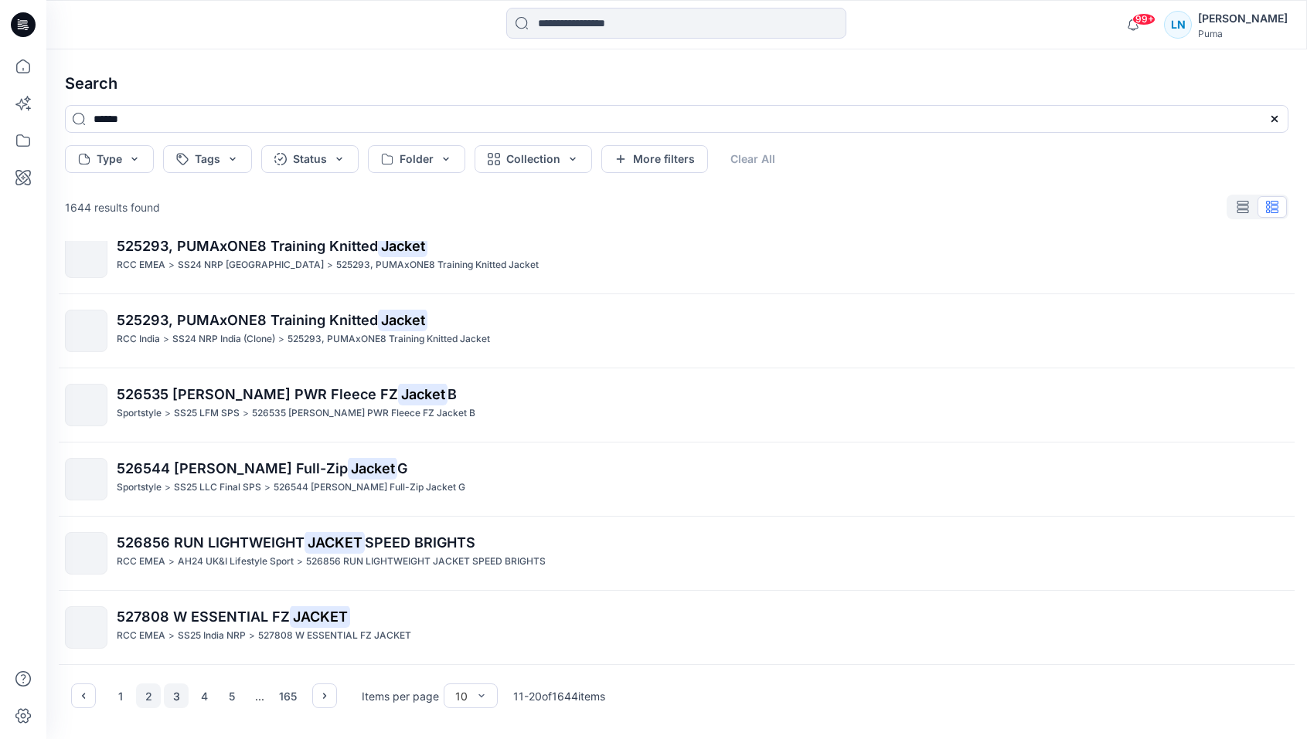
click at [169, 700] on button "3" at bounding box center [176, 696] width 25 height 25
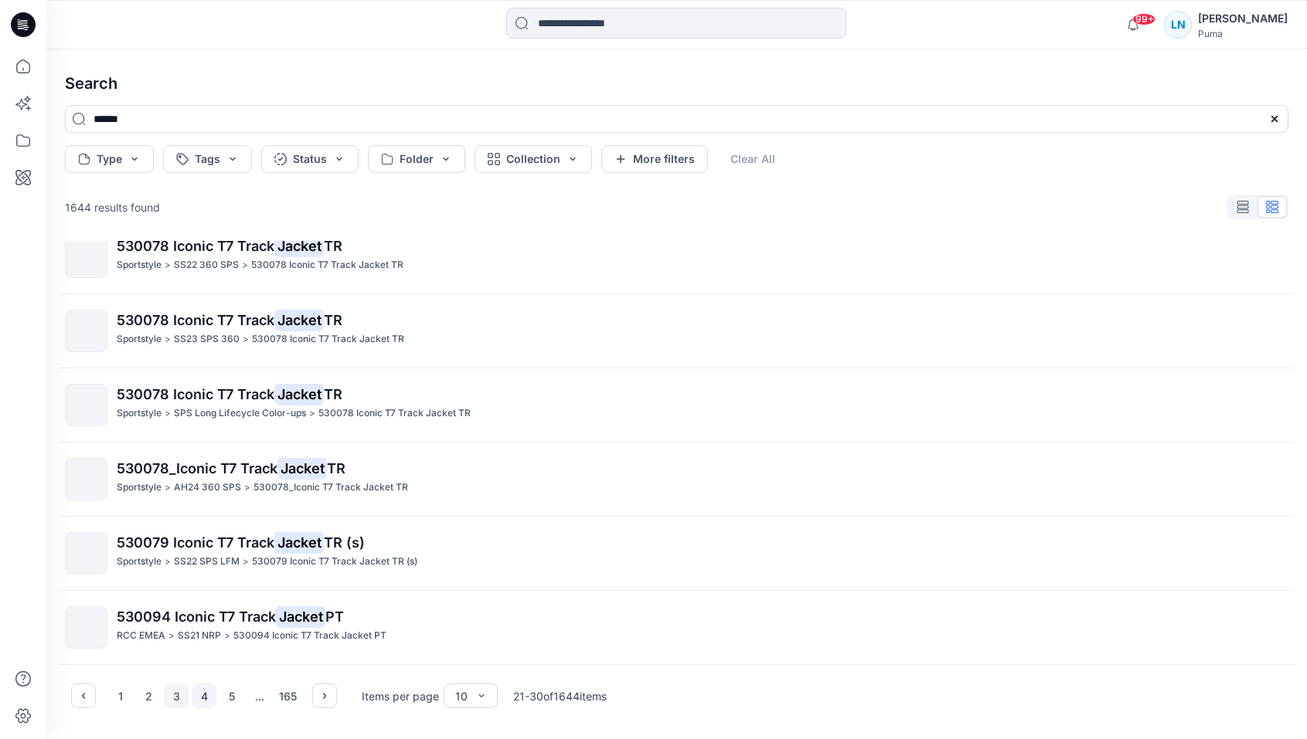
click at [200, 696] on button "4" at bounding box center [204, 696] width 25 height 25
click at [231, 694] on button "5" at bounding box center [231, 696] width 25 height 25
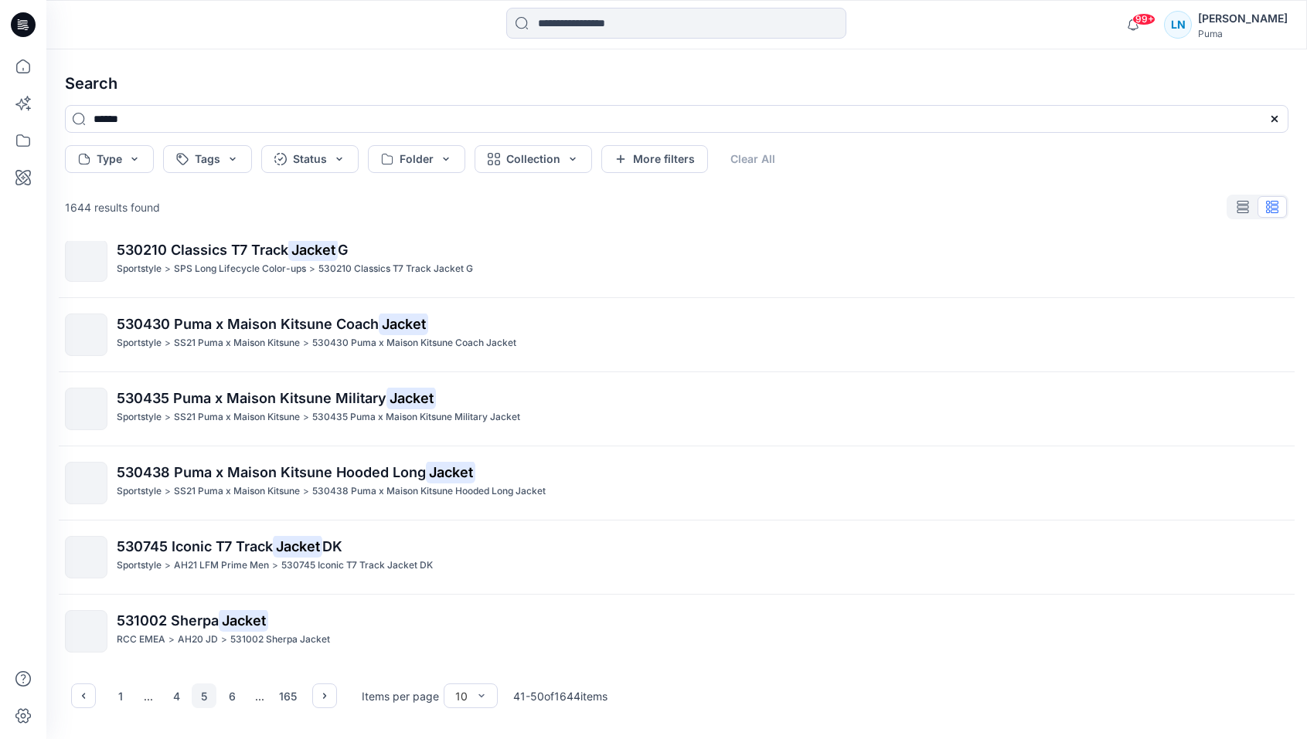
scroll to position [0, 0]
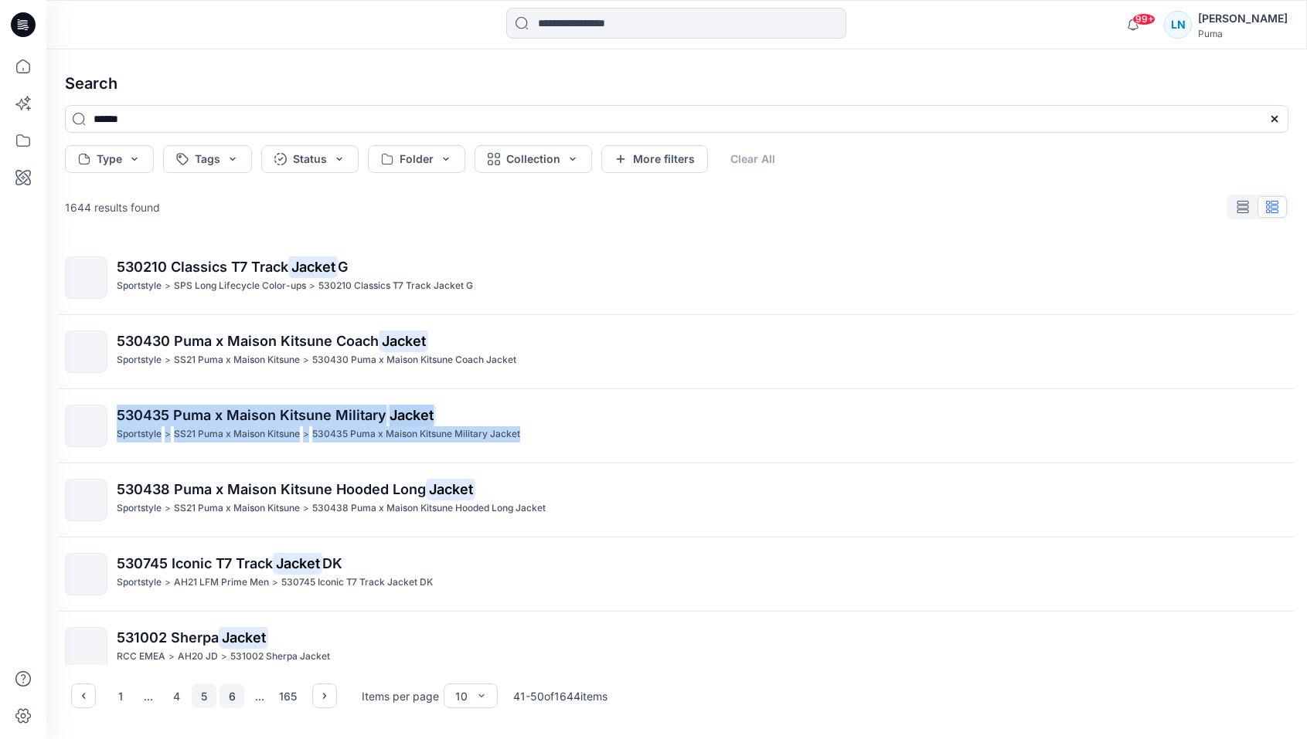
click at [233, 703] on button "6" at bounding box center [231, 696] width 25 height 25
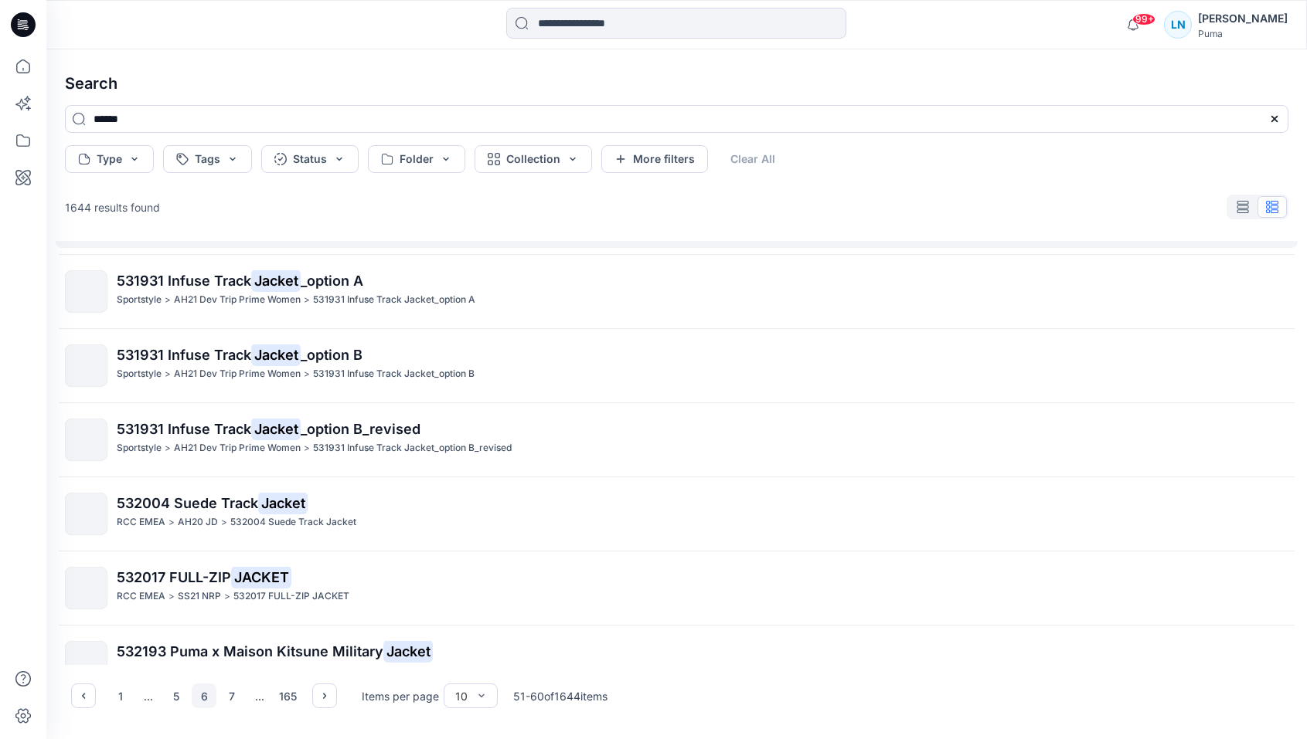
scroll to position [318, 0]
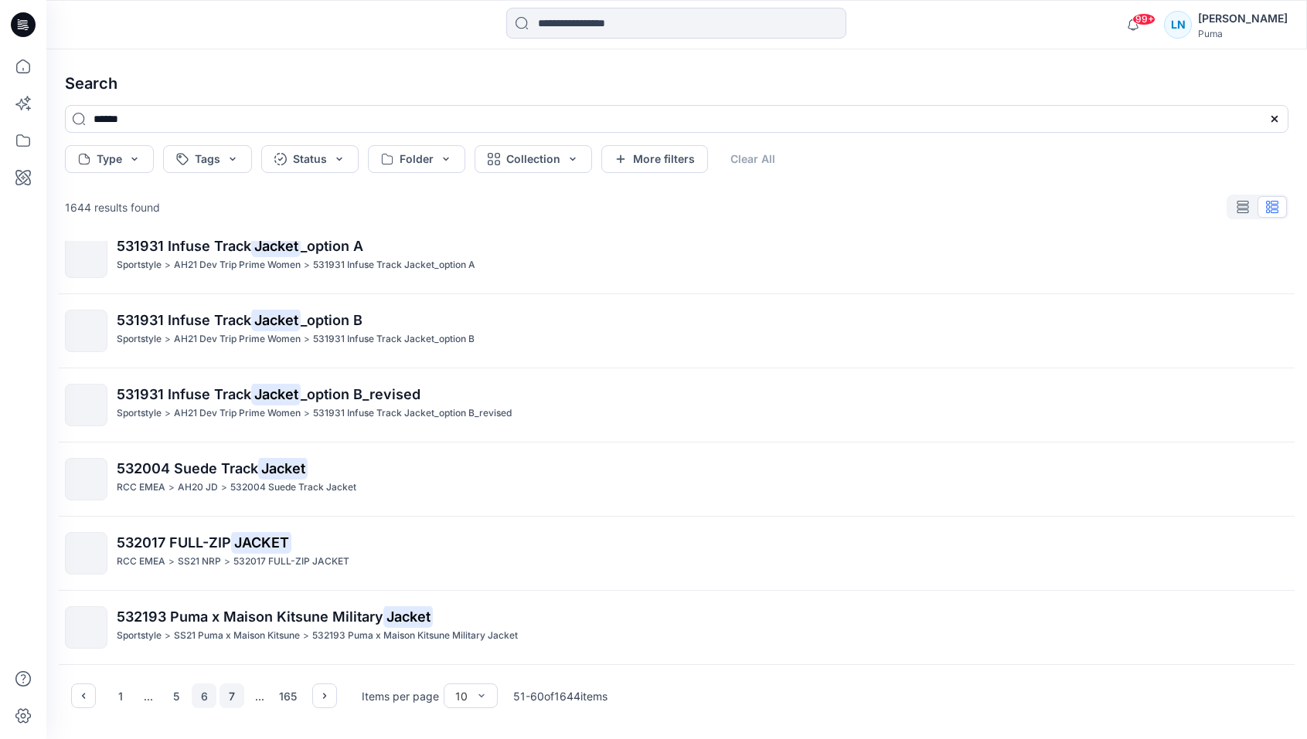
click at [226, 697] on button "7" at bounding box center [231, 696] width 25 height 25
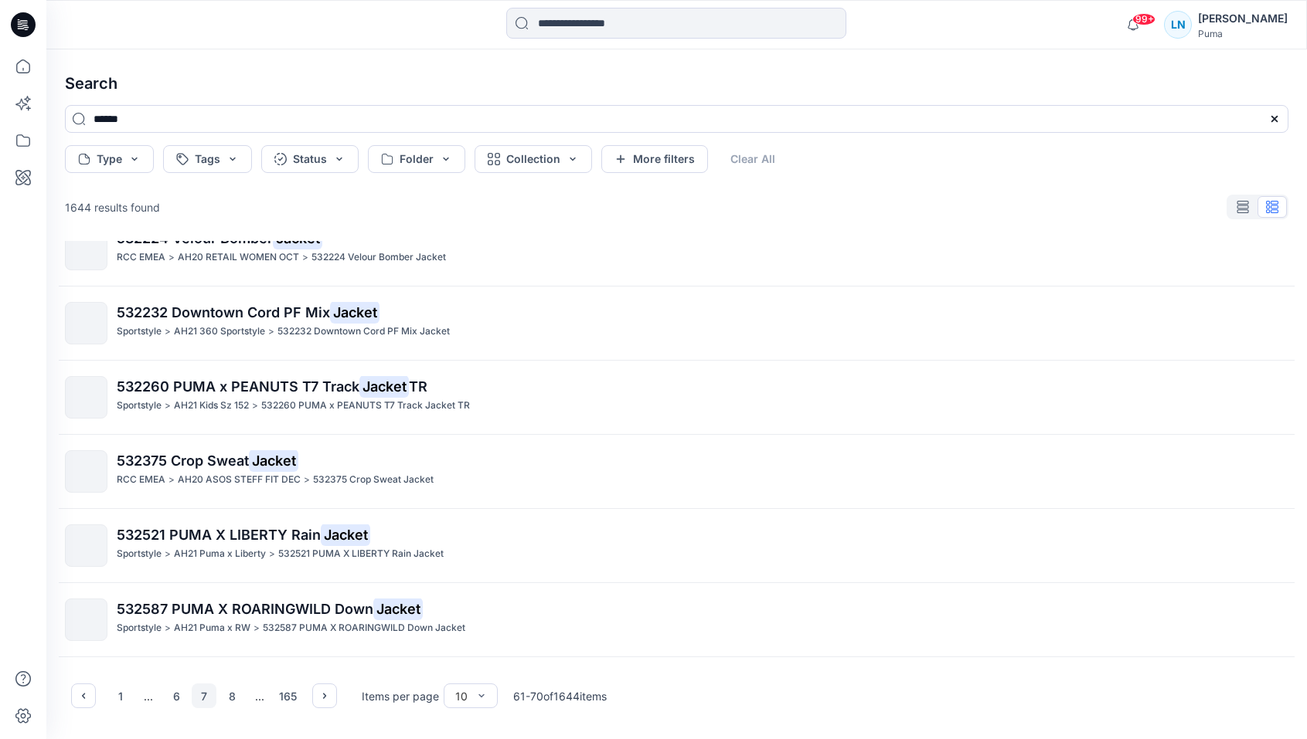
scroll to position [0, 0]
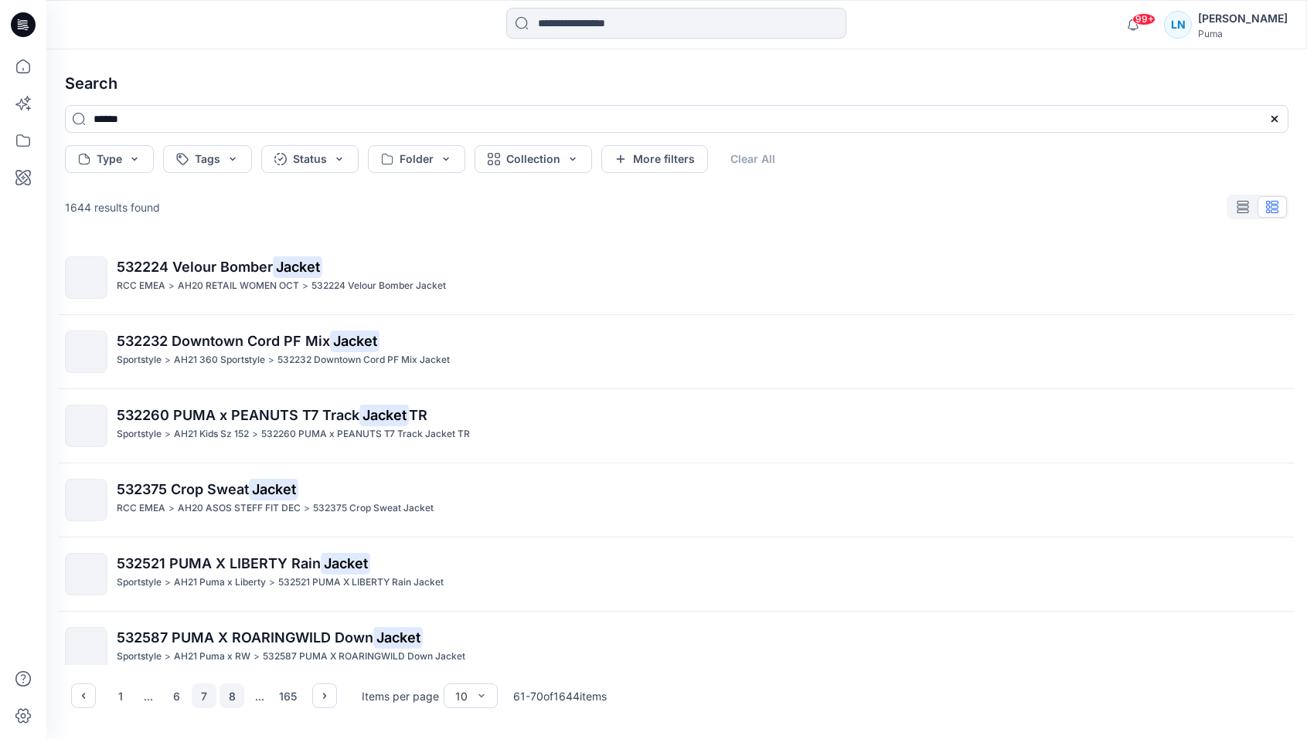
click at [226, 702] on button "8" at bounding box center [231, 696] width 25 height 25
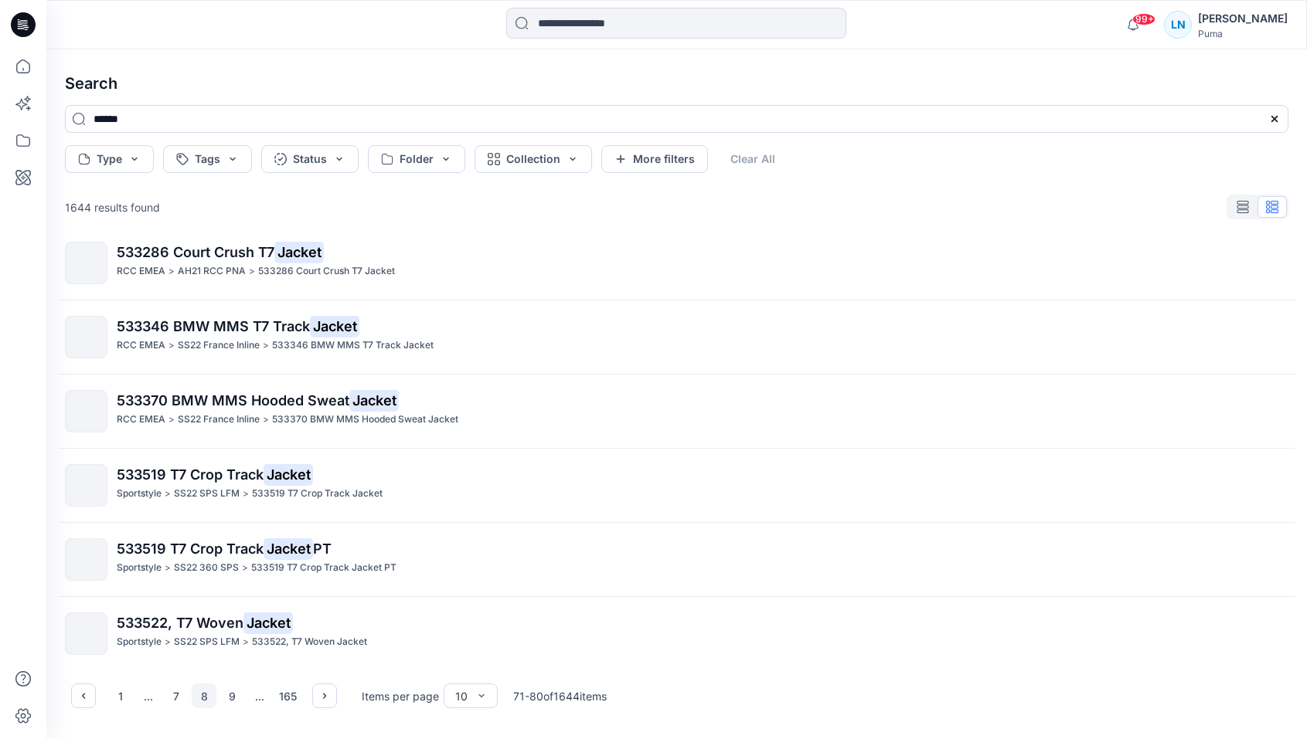
scroll to position [318, 0]
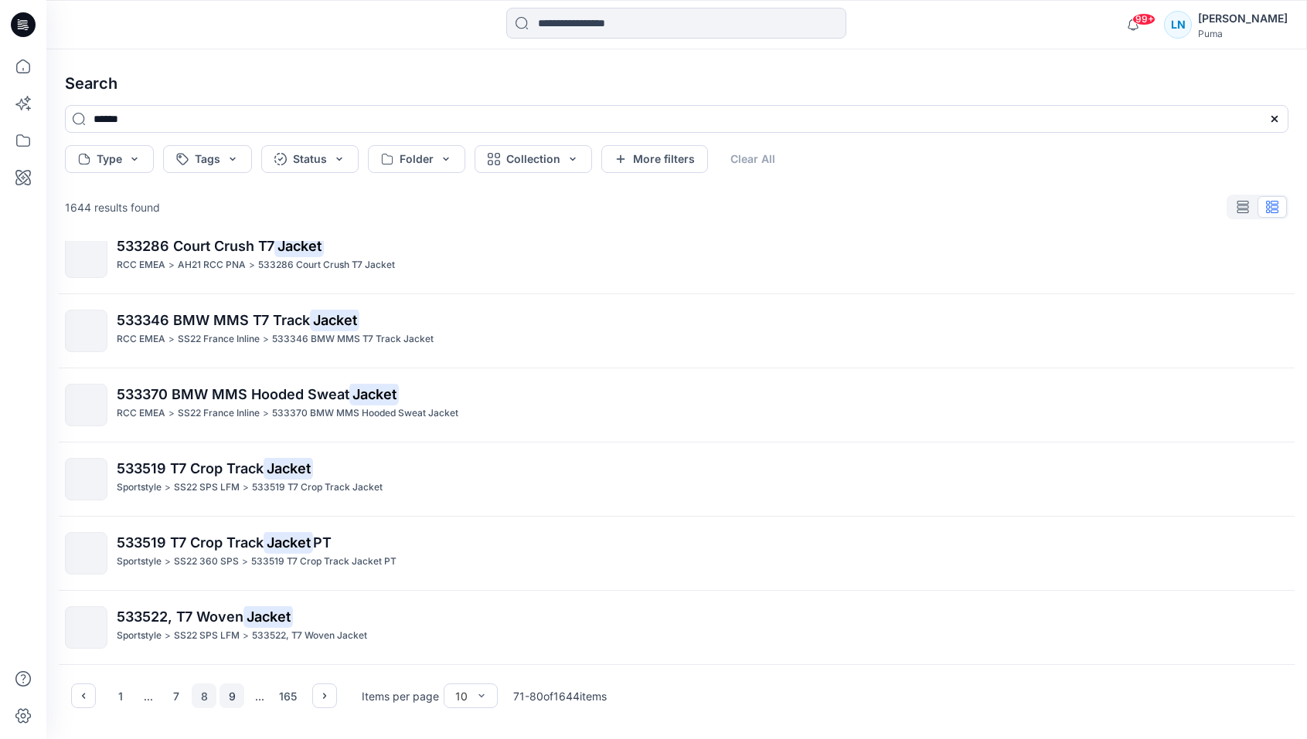
click at [236, 692] on button "9" at bounding box center [231, 696] width 25 height 25
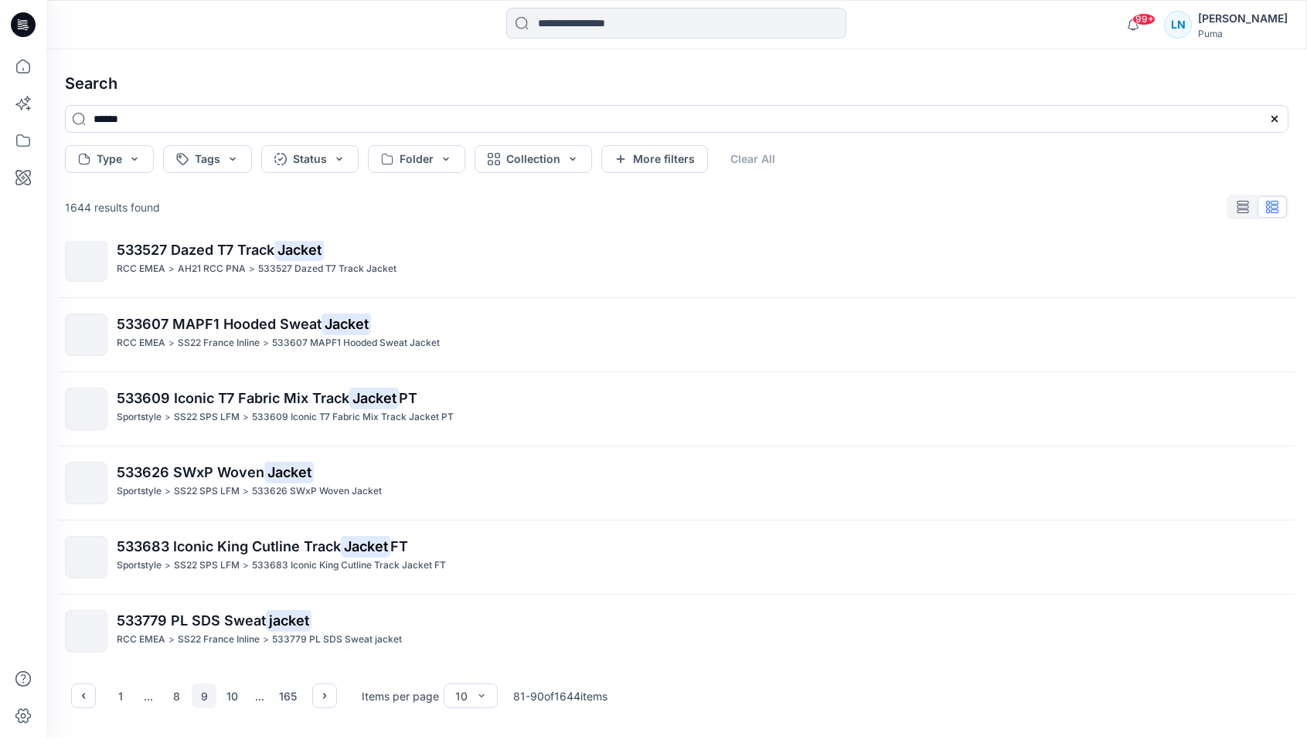
scroll to position [0, 0]
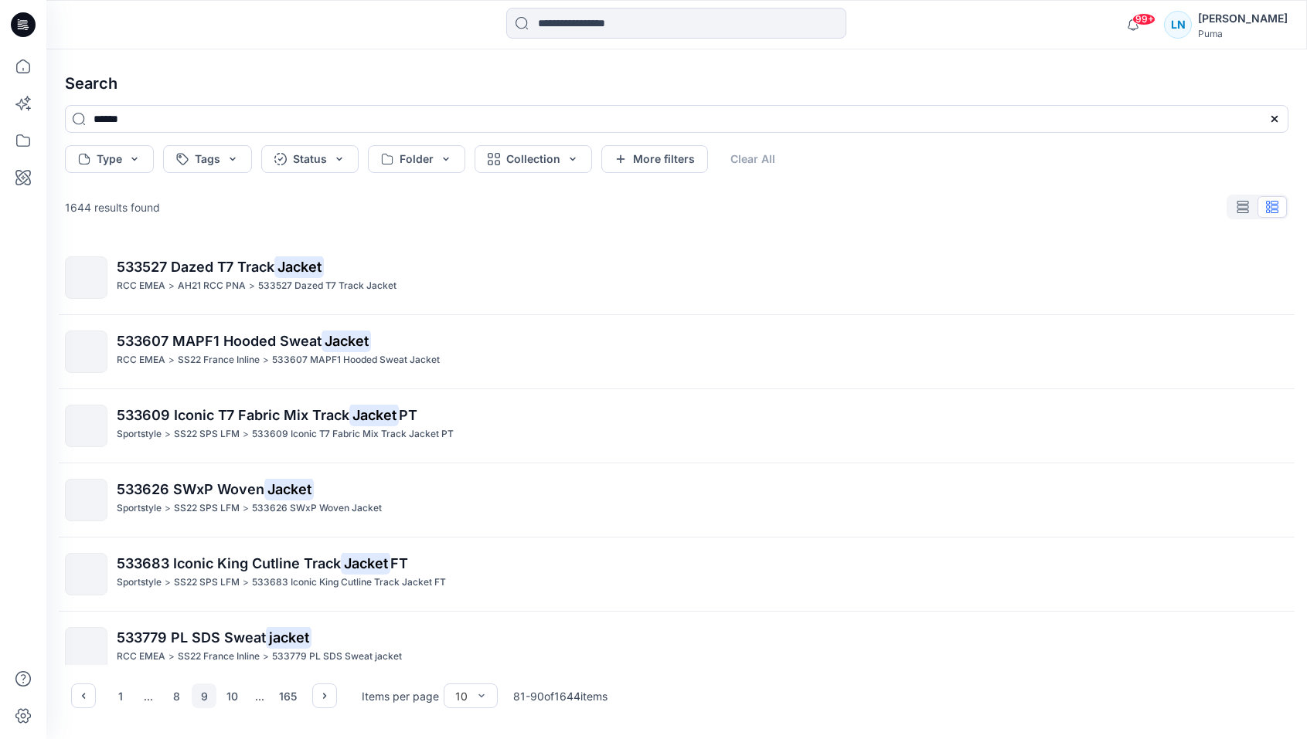
click at [244, 698] on div "1 ... 8 9 10 ... 165" at bounding box center [204, 696] width 192 height 25
click at [240, 692] on button "10" at bounding box center [231, 696] width 25 height 25
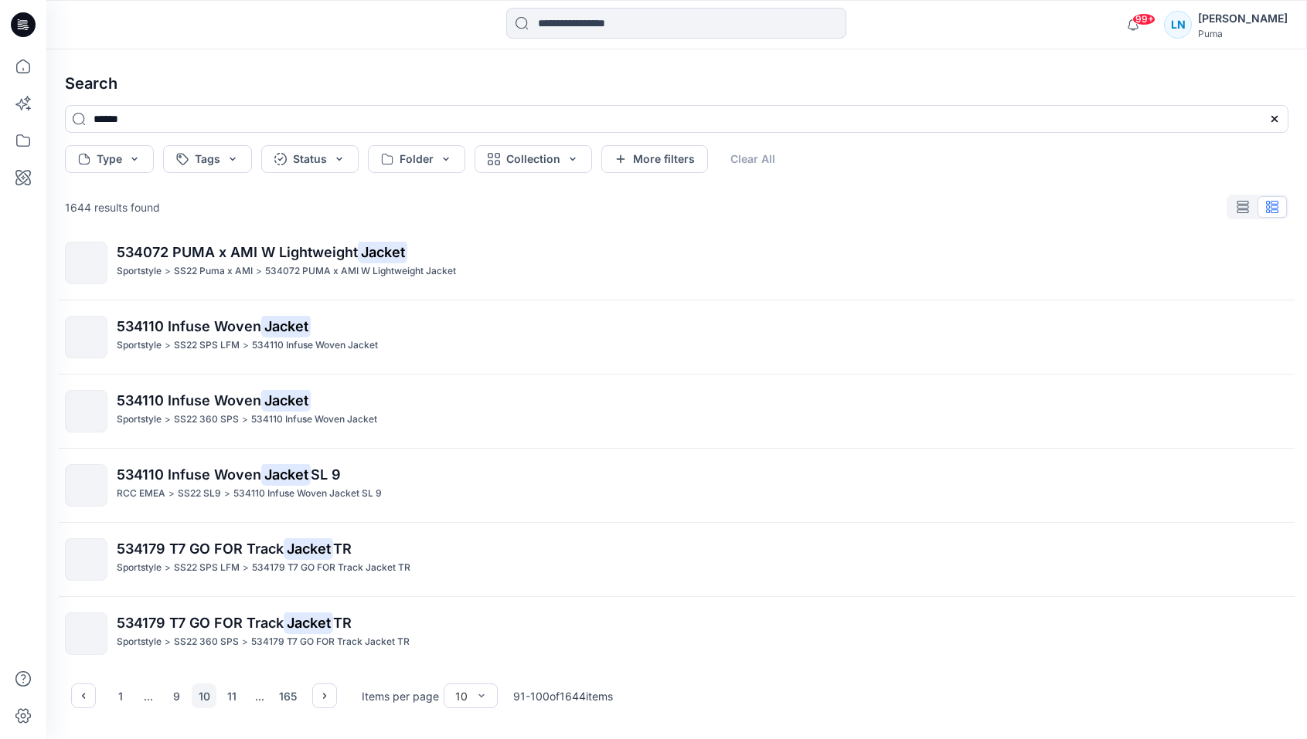
scroll to position [318, 0]
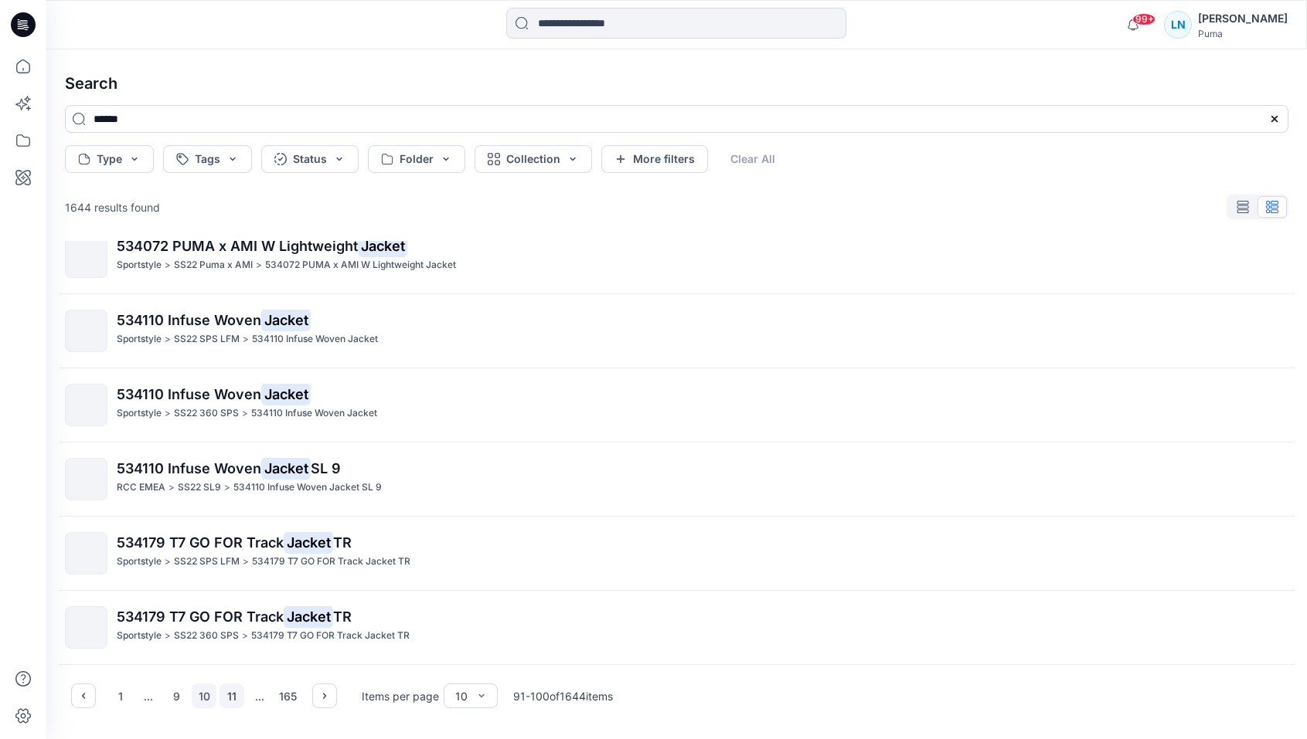
click at [227, 692] on button "11" at bounding box center [231, 696] width 25 height 25
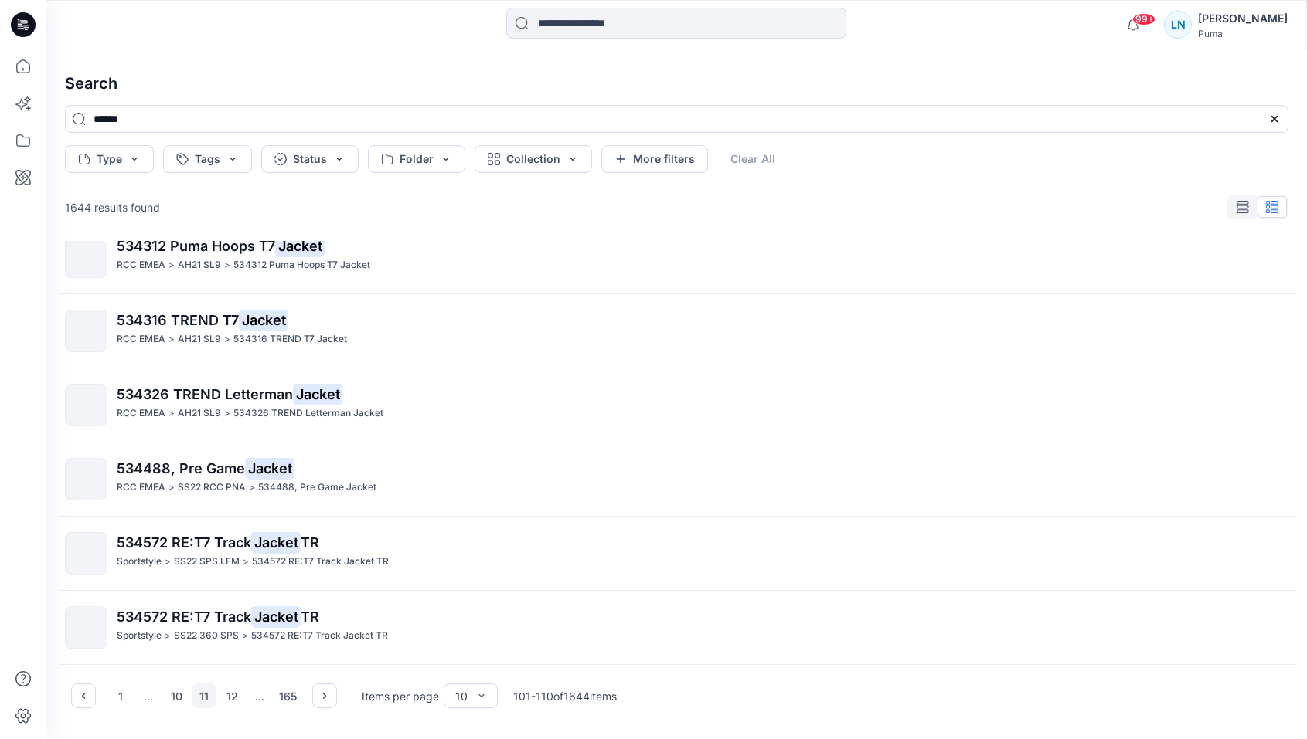
click at [218, 692] on div "1 ... 10 11 12 ... 165" at bounding box center [204, 696] width 192 height 25
click at [227, 692] on button "12" at bounding box center [231, 696] width 25 height 25
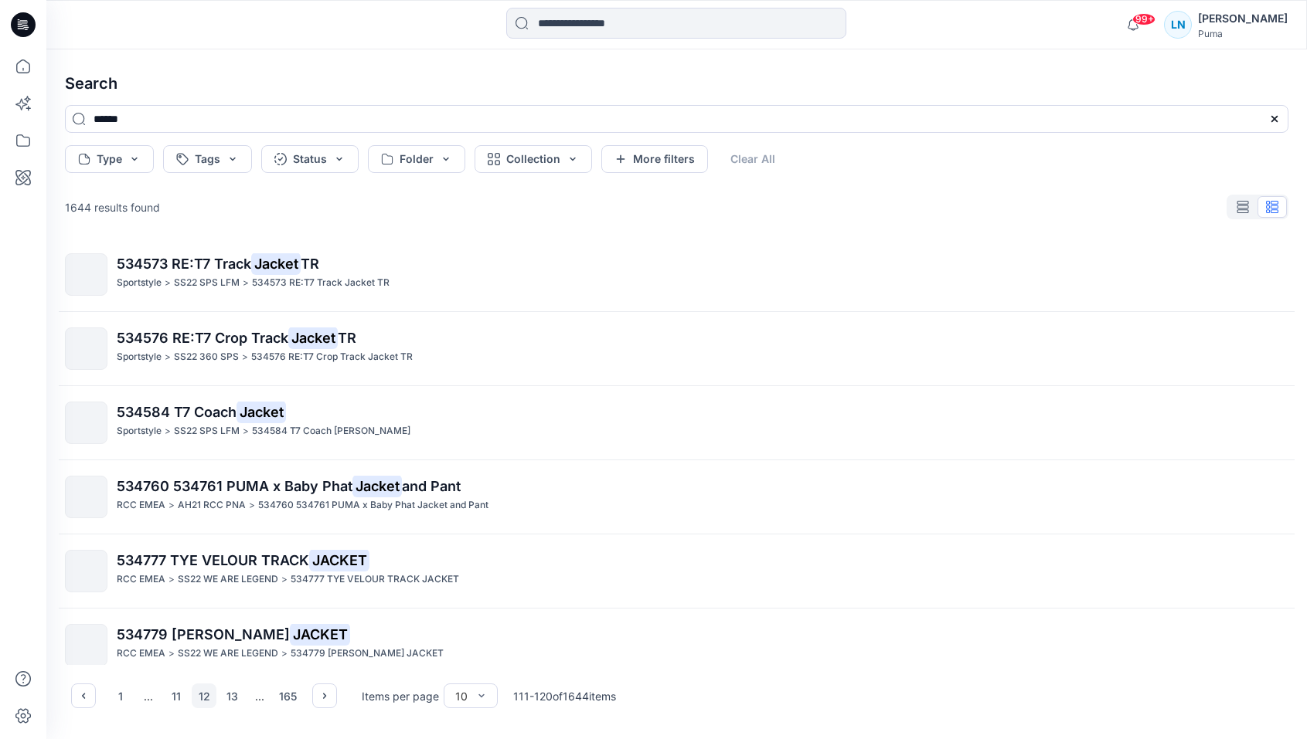
scroll to position [0, 0]
click at [241, 699] on button "13" at bounding box center [231, 696] width 25 height 25
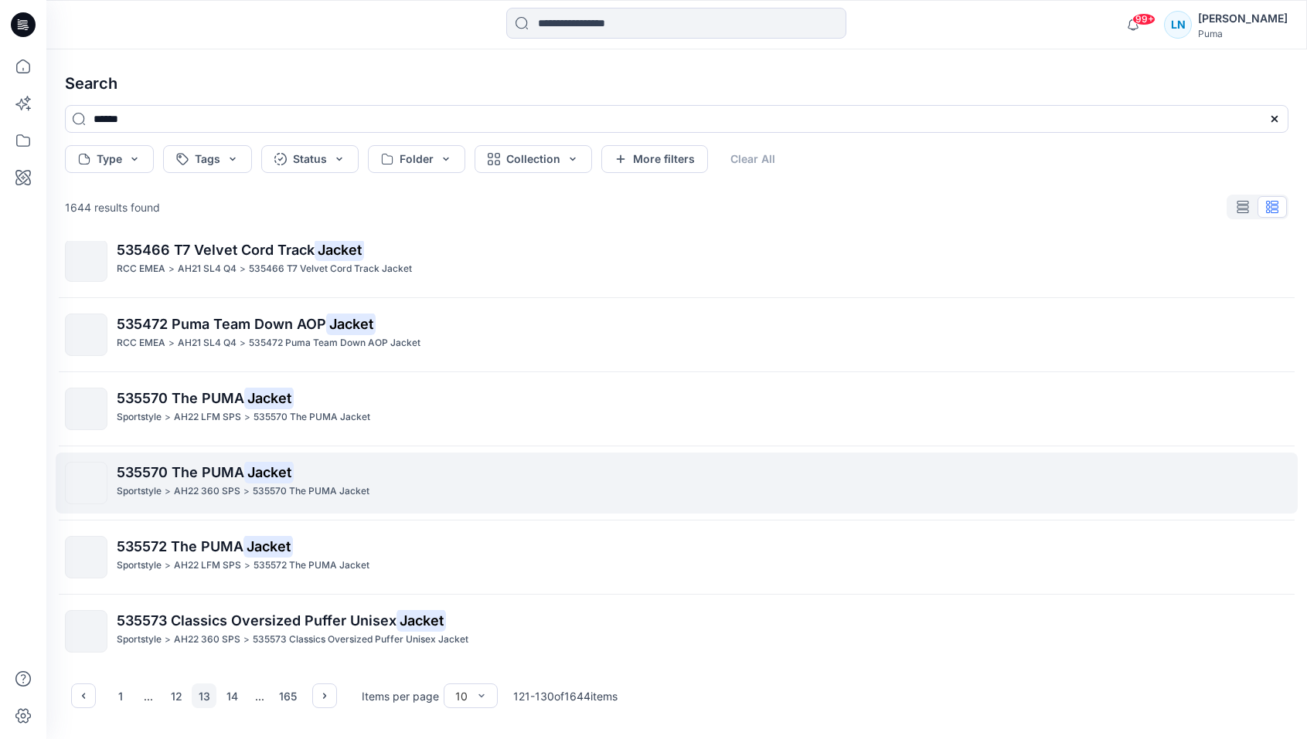
scroll to position [318, 0]
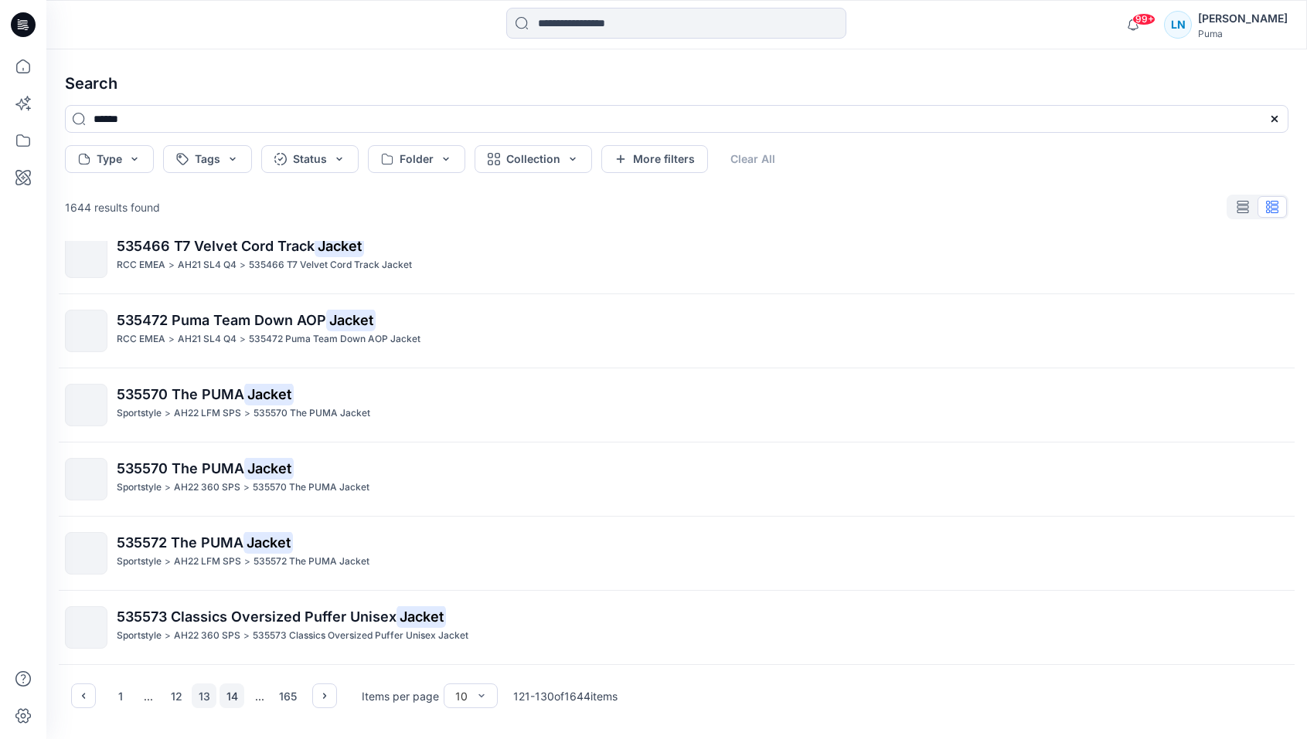
click at [231, 699] on button "14" at bounding box center [231, 696] width 25 height 25
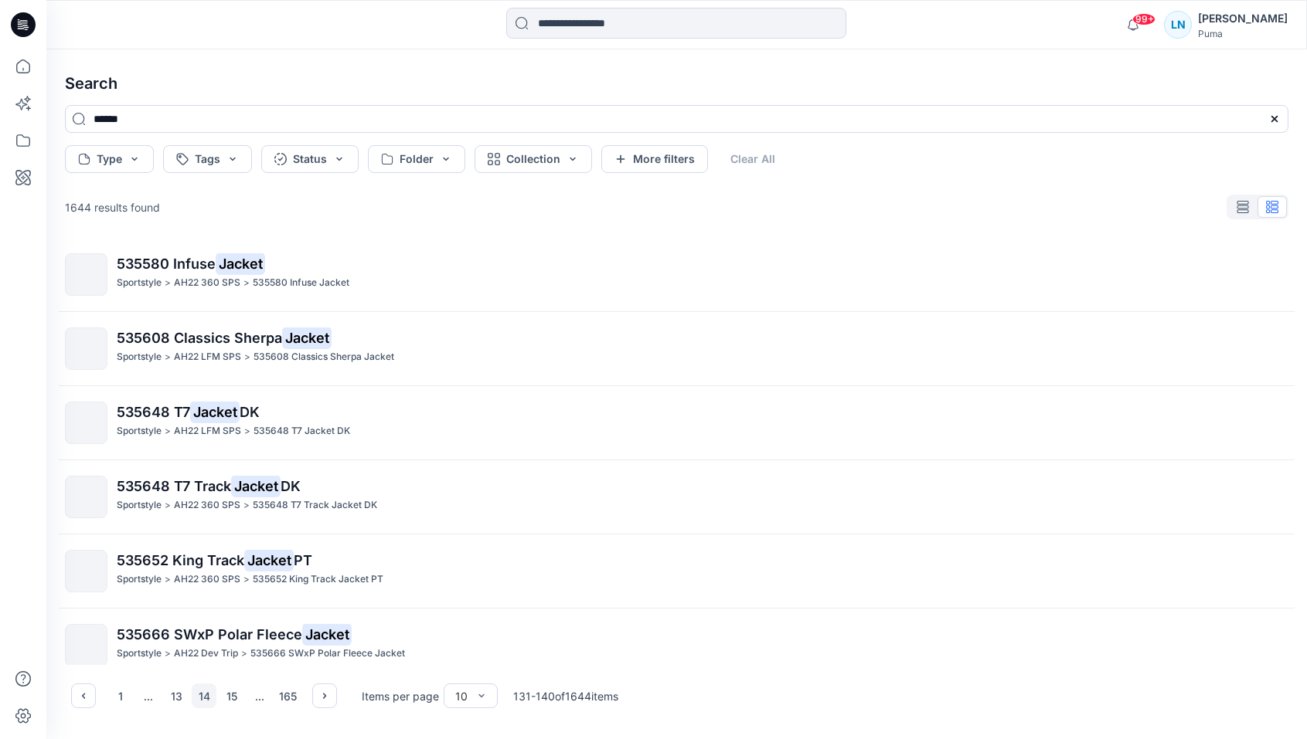
scroll to position [0, 0]
click at [238, 688] on button "15" at bounding box center [231, 696] width 25 height 25
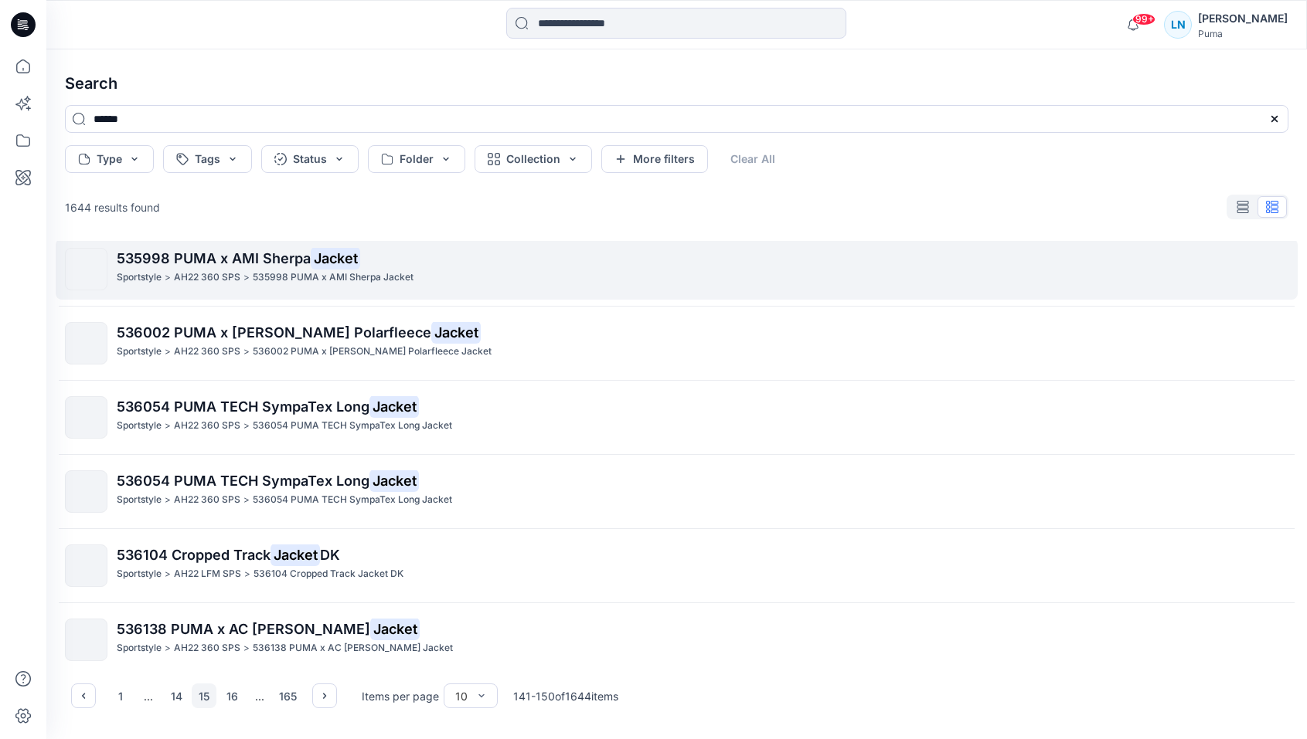
scroll to position [318, 0]
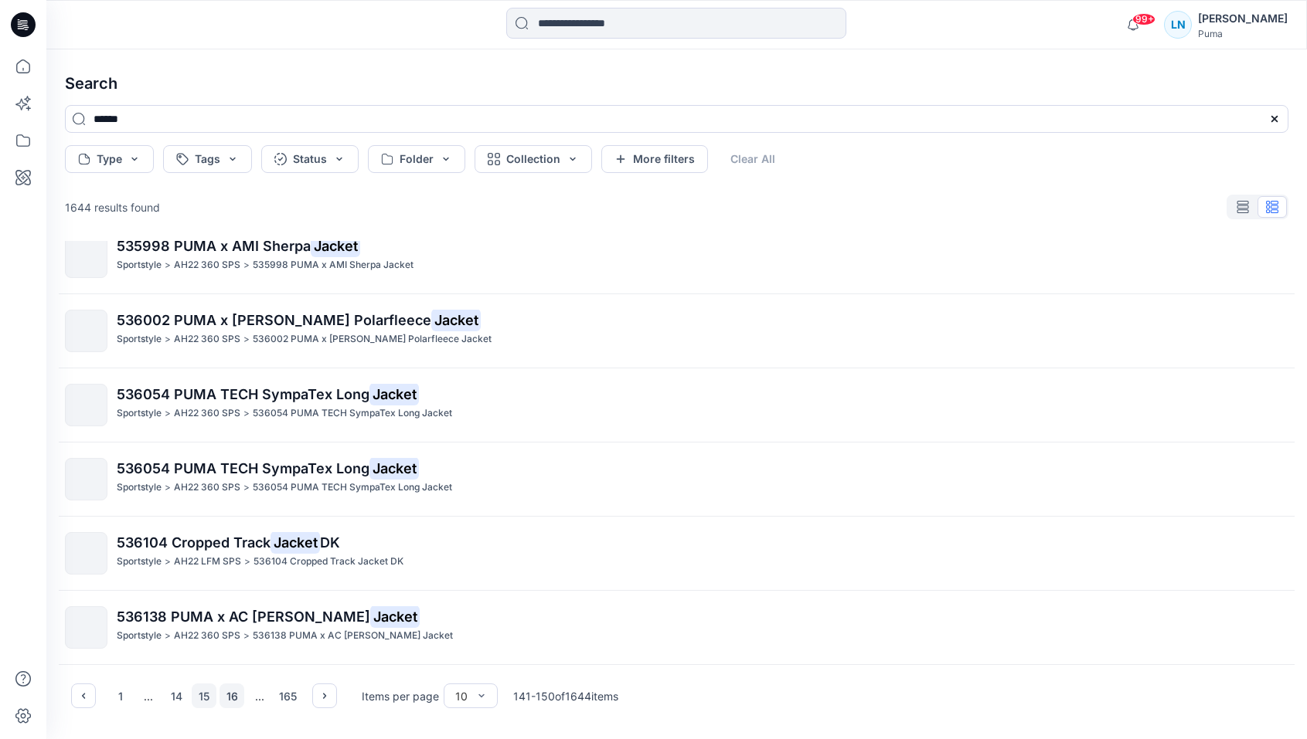
click at [222, 694] on button "16" at bounding box center [231, 696] width 25 height 25
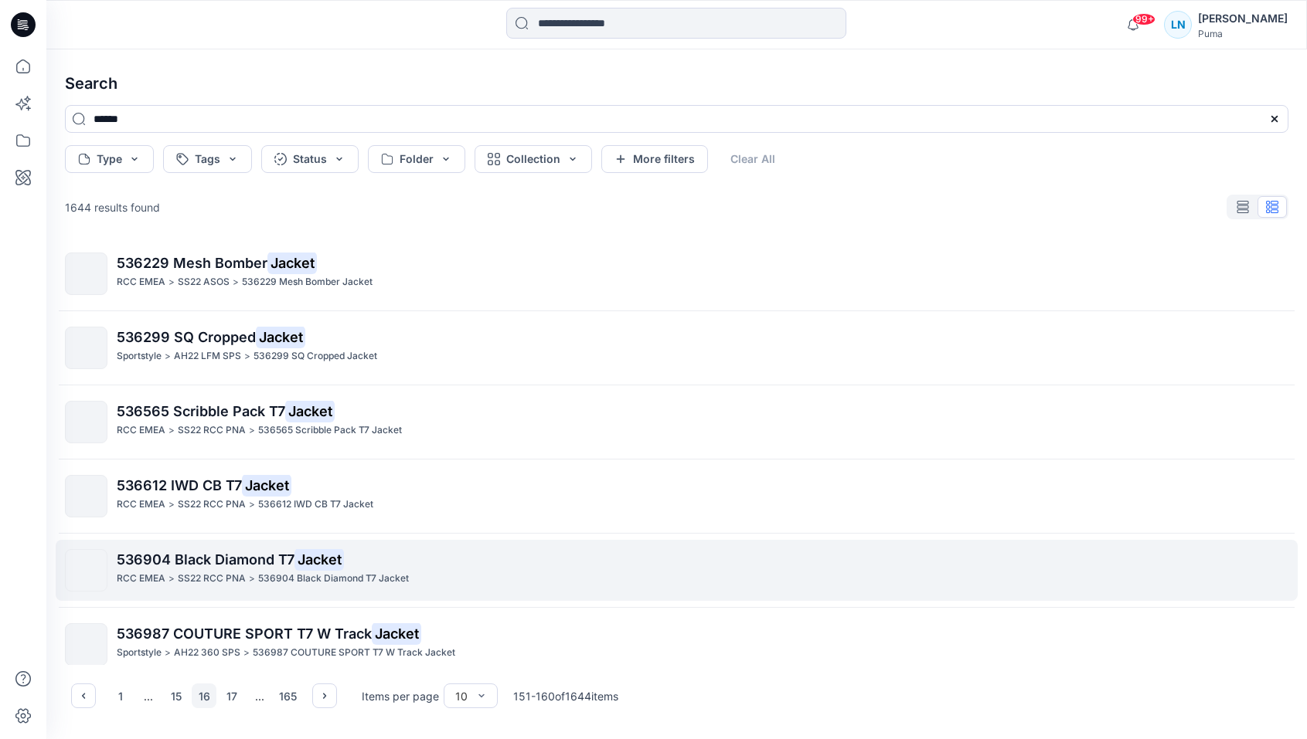
scroll to position [0, 0]
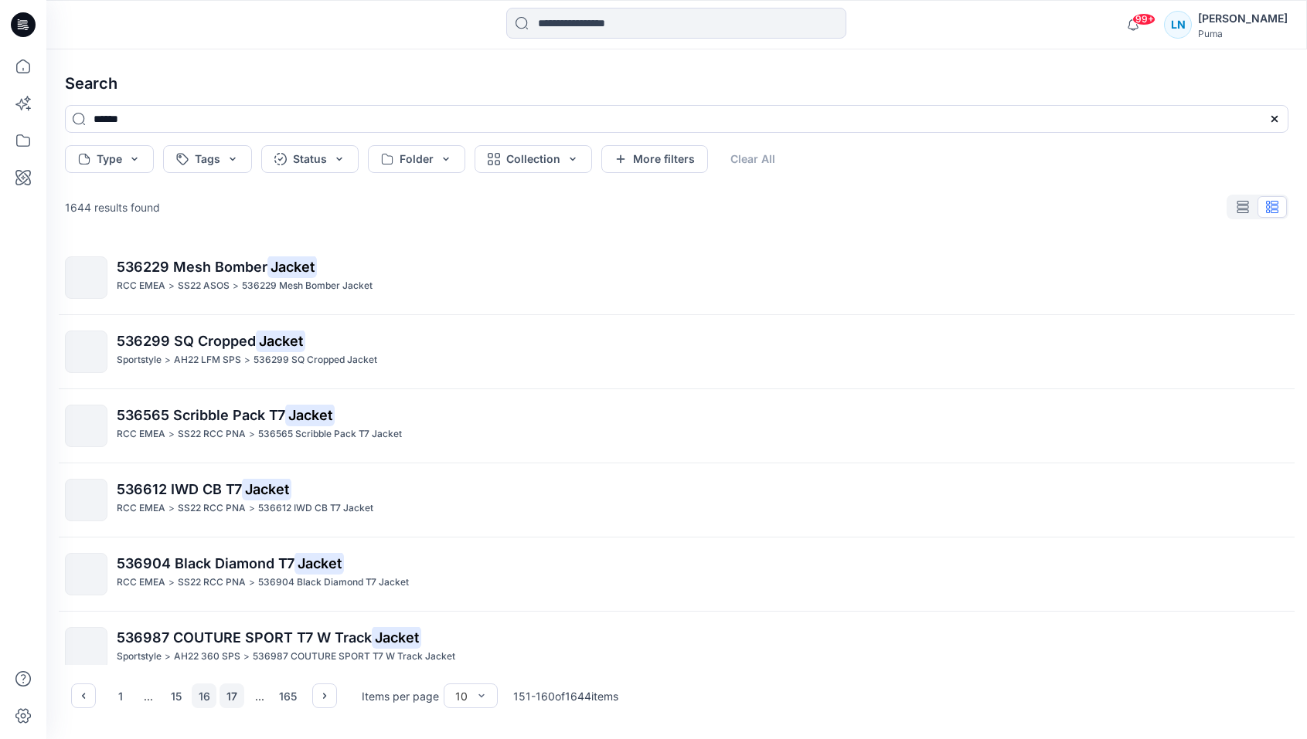
click at [237, 695] on button "17" at bounding box center [231, 696] width 25 height 25
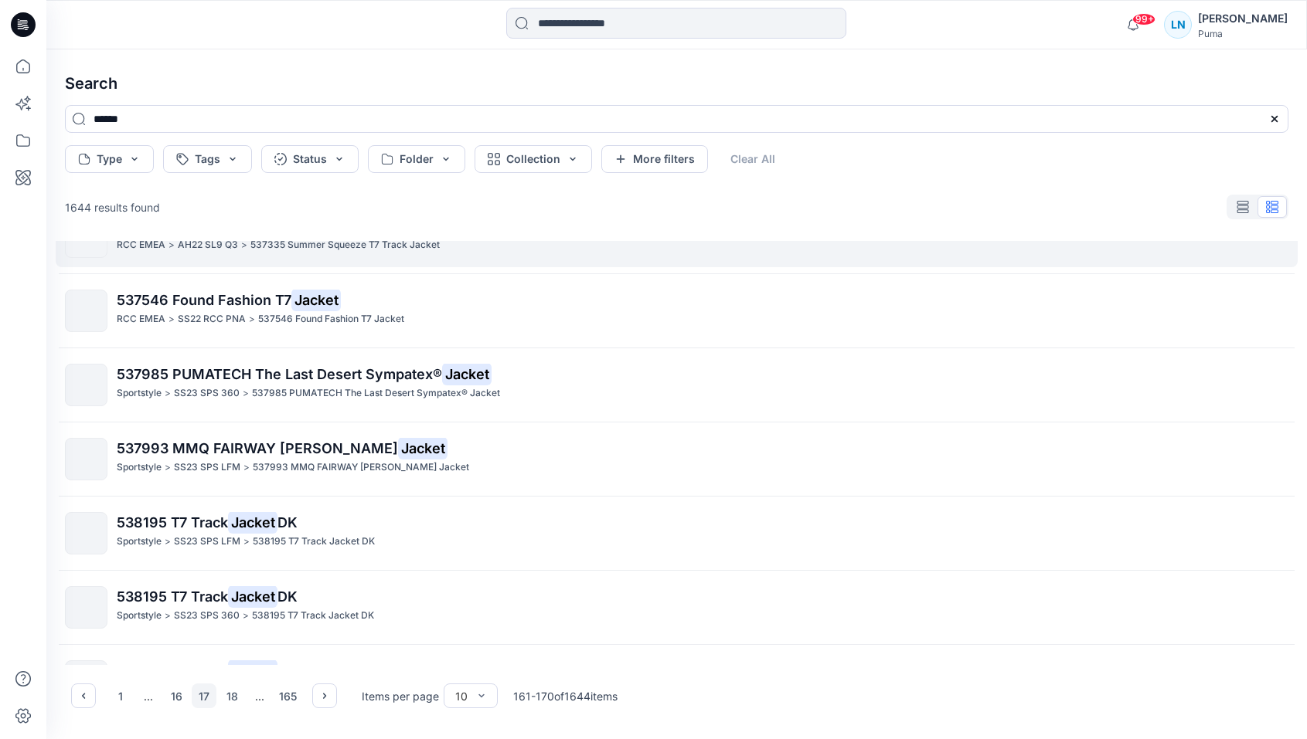
scroll to position [267, 0]
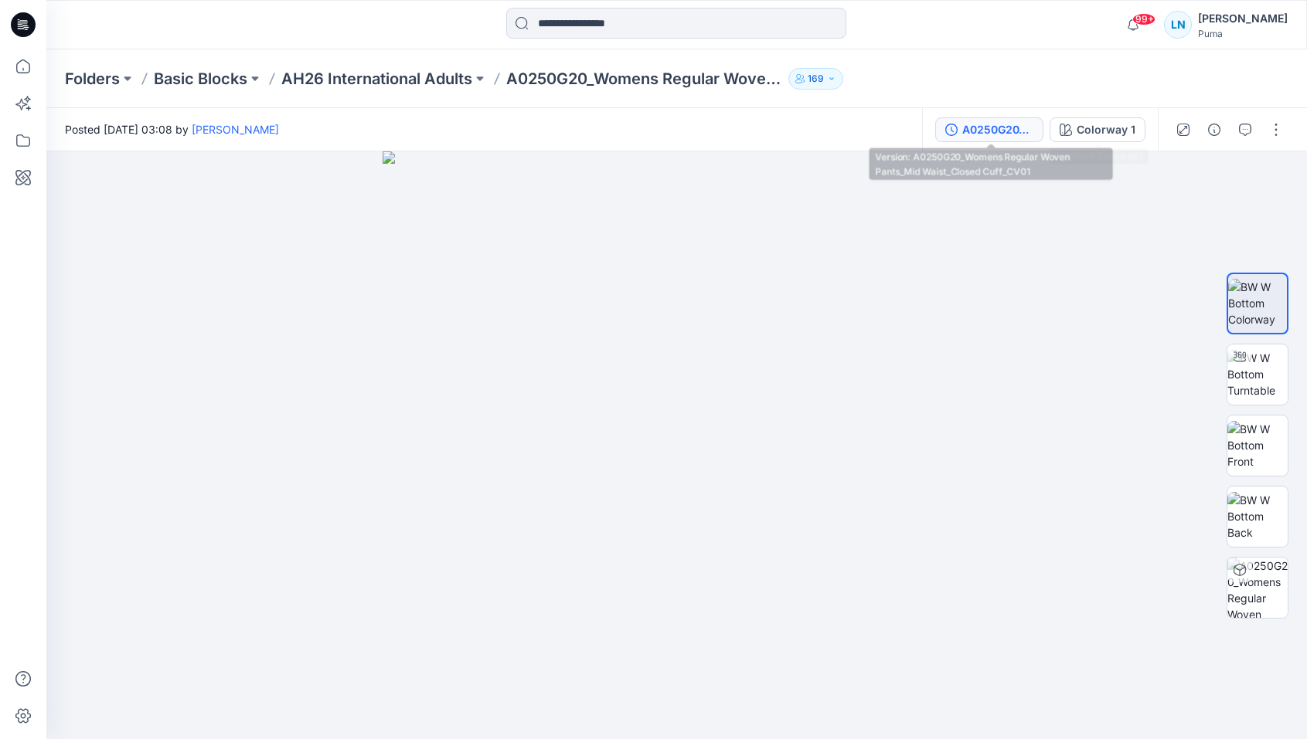
click at [1009, 131] on div "A0250G20_Womens Regular Woven Pants_Mid Waist_Closed Cuff_CV01" at bounding box center [997, 129] width 71 height 17
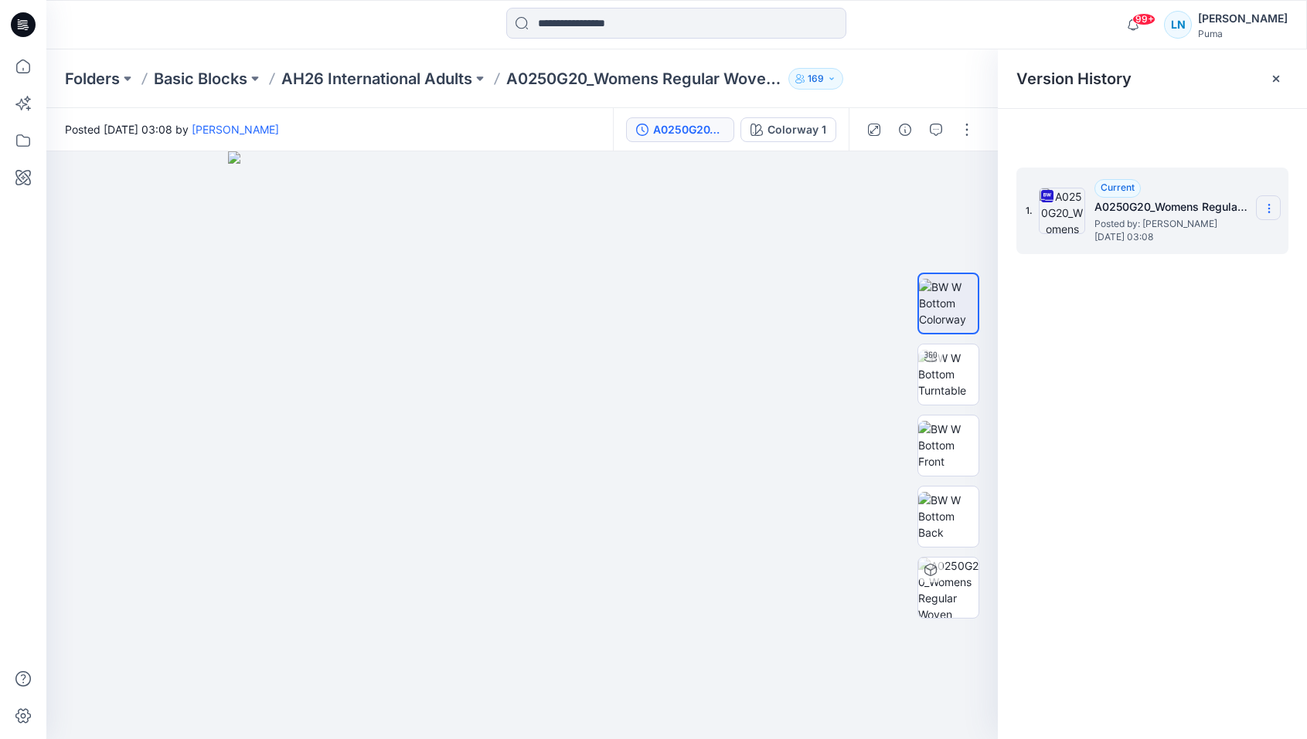
click at [1265, 212] on icon at bounding box center [1269, 208] width 12 height 12
click at [1216, 245] on span "Download Source BW File" at bounding box center [1190, 238] width 129 height 19
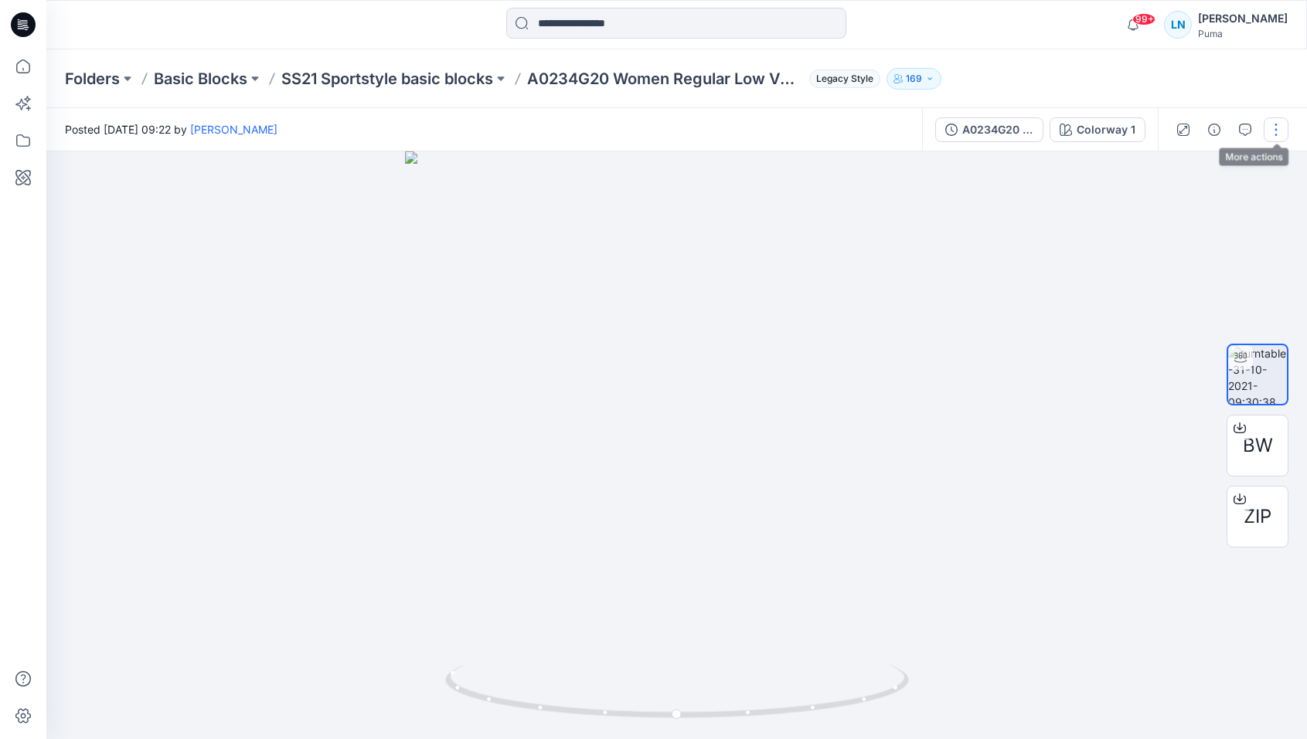
click at [1273, 131] on button "button" at bounding box center [1275, 129] width 25 height 25
click at [1039, 264] on div at bounding box center [676, 445] width 1260 height 588
click at [1001, 141] on div "A0234G20 Women Regular Low Volume Gilet Colorway 1" at bounding box center [1040, 129] width 236 height 43
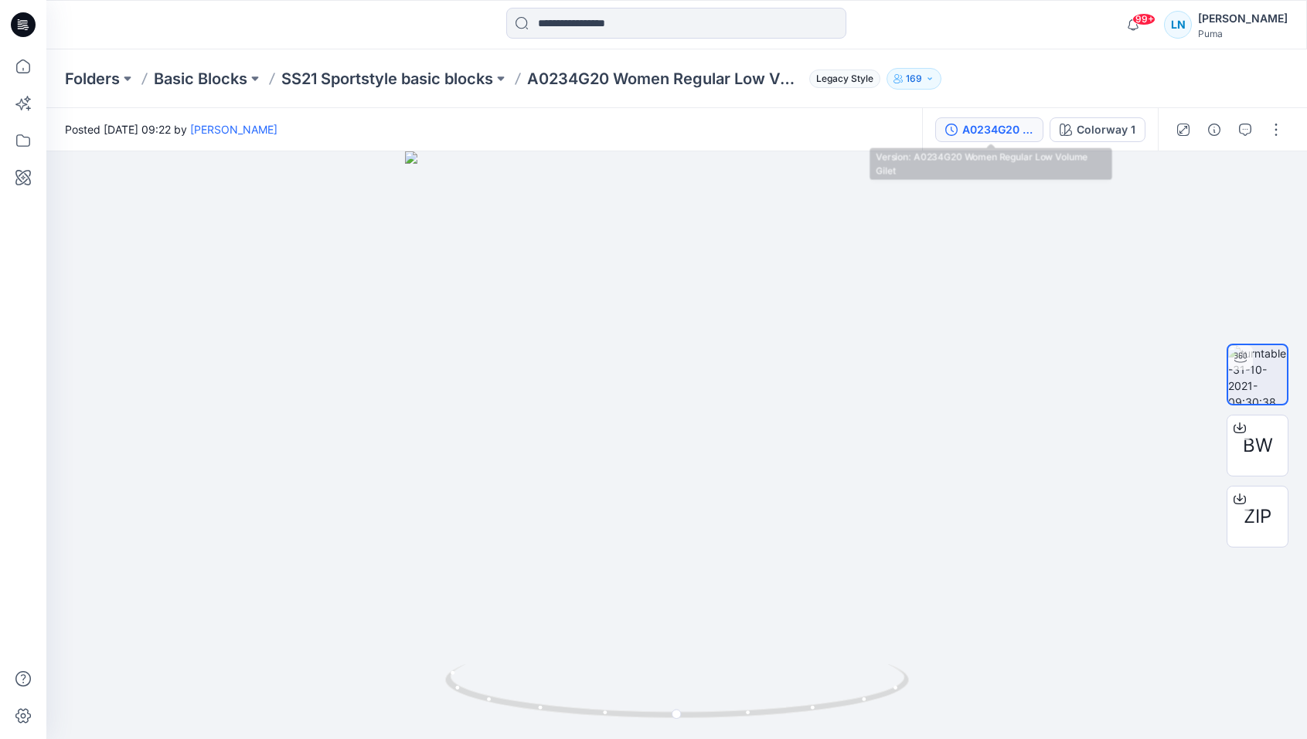
click at [1009, 129] on div "A0234G20 Women Regular Low Volume Gilet" at bounding box center [997, 129] width 71 height 17
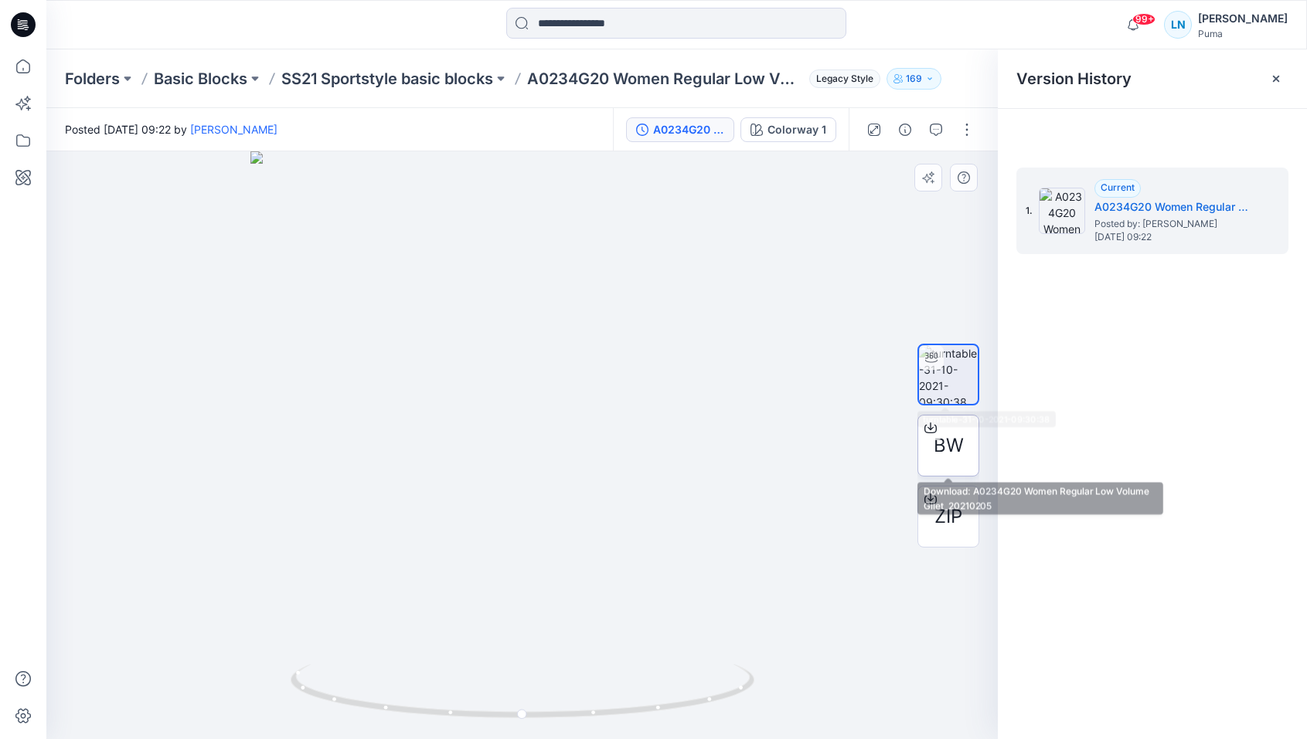
click at [929, 424] on icon at bounding box center [930, 428] width 12 height 12
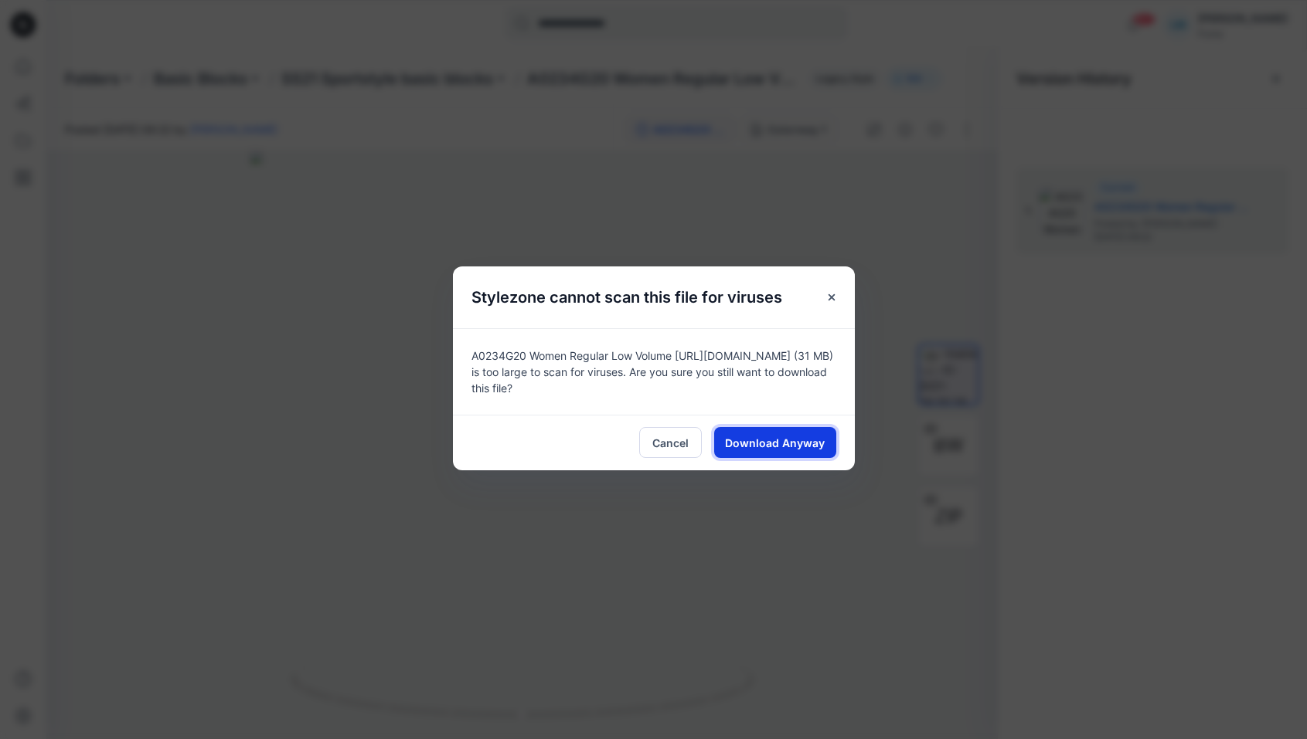
click at [769, 435] on span "Download Anyway" at bounding box center [775, 443] width 100 height 16
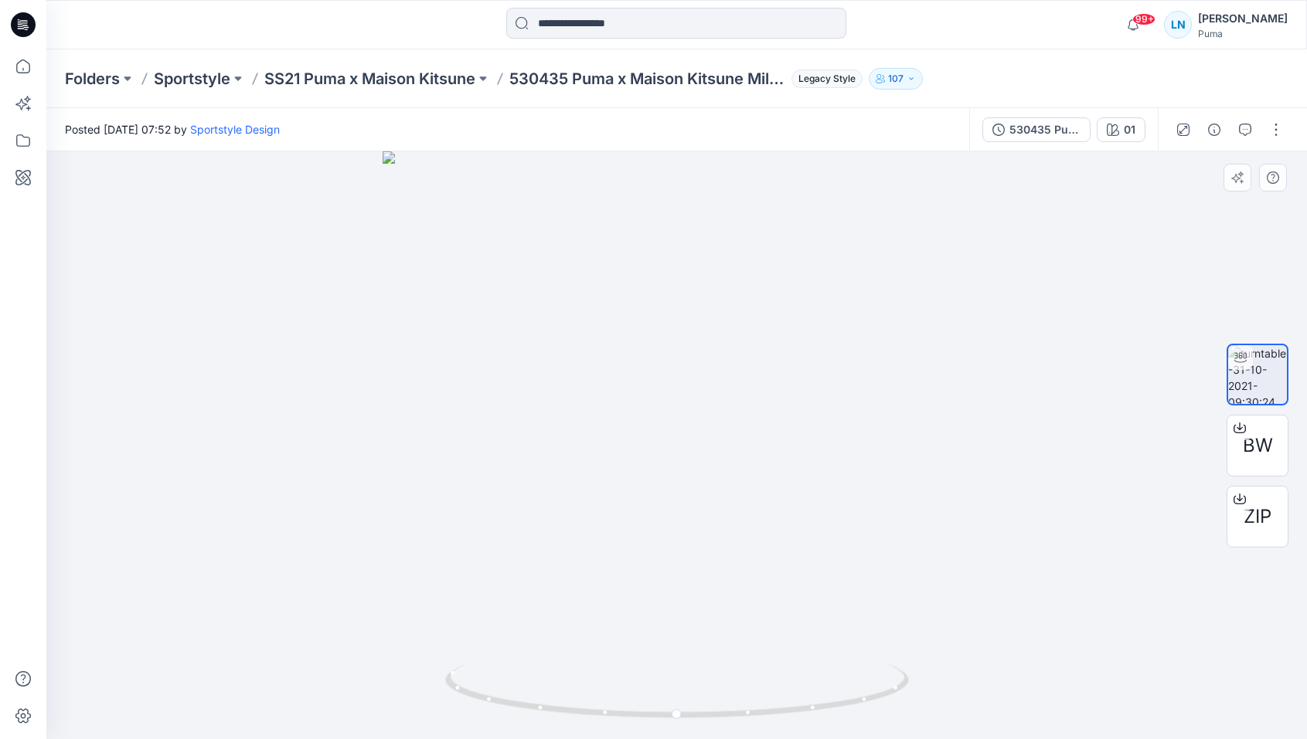
click at [990, 569] on div at bounding box center [676, 445] width 1260 height 588
click at [1279, 123] on button "button" at bounding box center [1275, 129] width 25 height 25
click at [1073, 223] on div at bounding box center [676, 445] width 1260 height 588
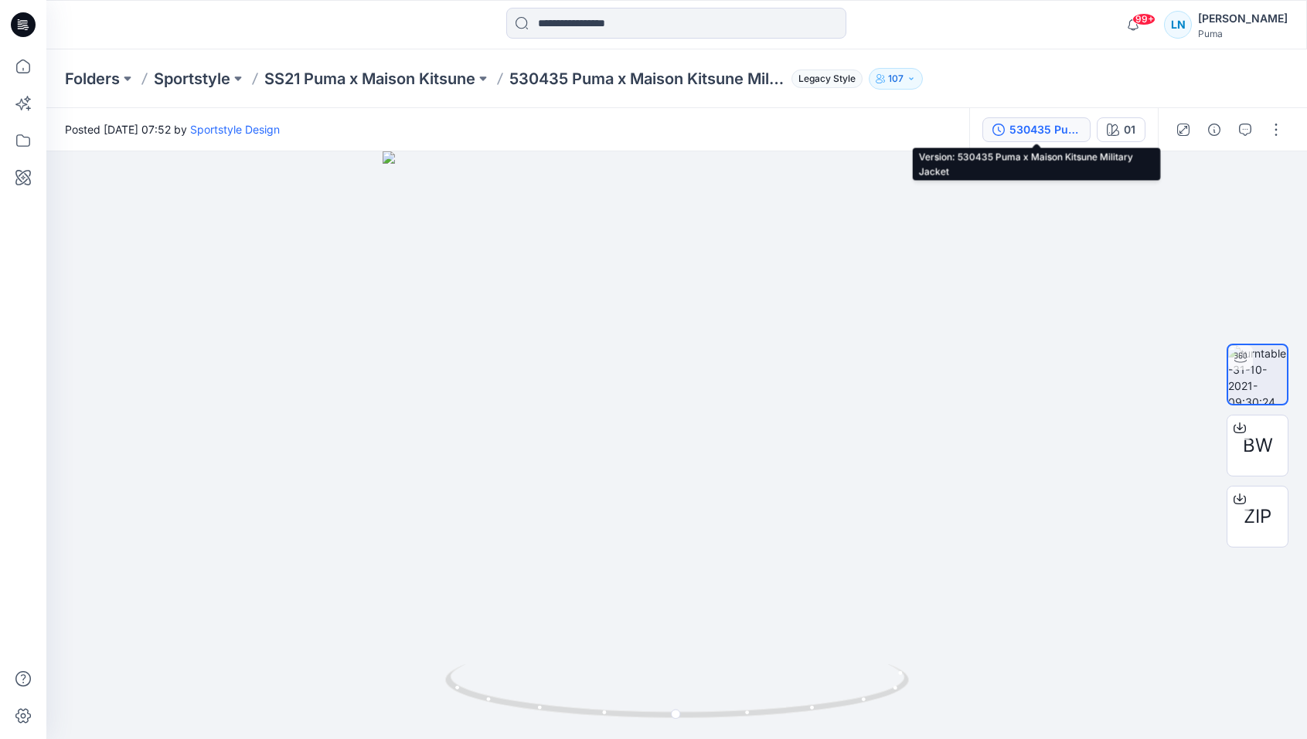
click at [1062, 135] on div "530435 Puma x Maison Kitsune Military Jacket" at bounding box center [1044, 129] width 71 height 17
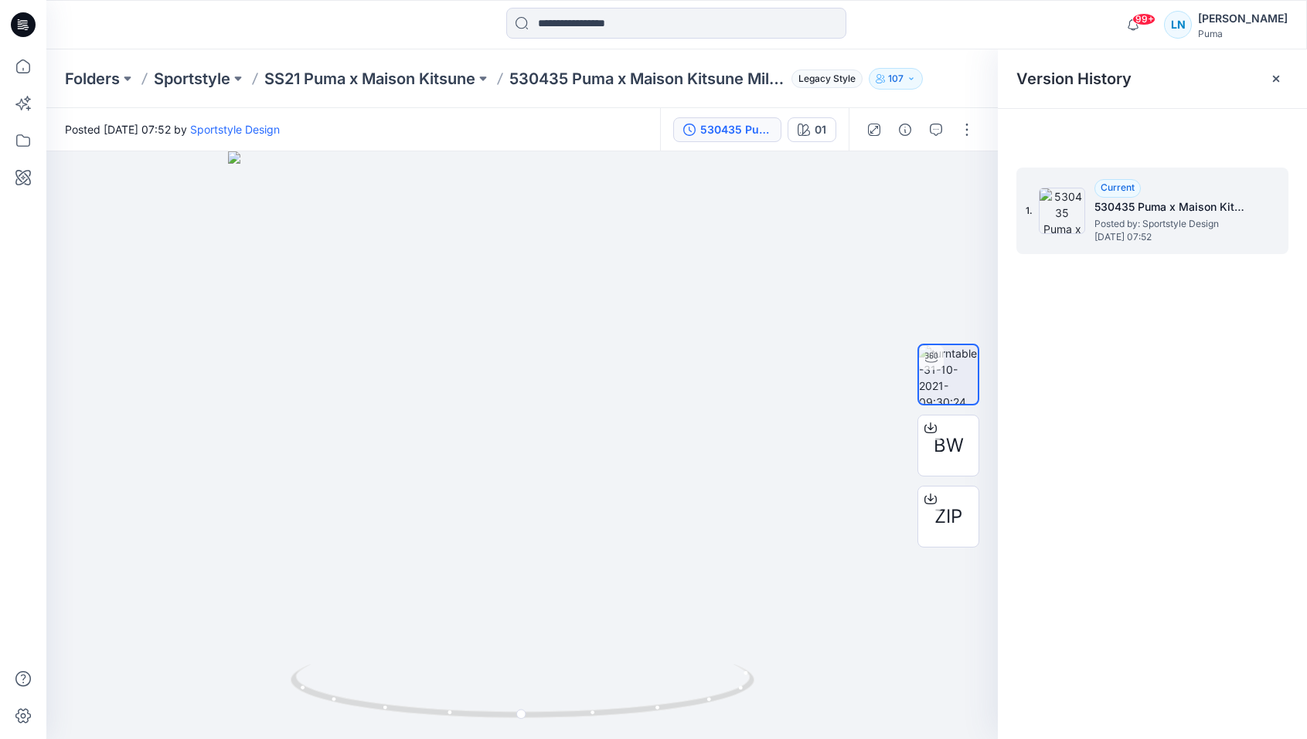
click at [1228, 203] on h5 "530435 Puma x Maison Kitsune Military Jacket" at bounding box center [1171, 207] width 155 height 19
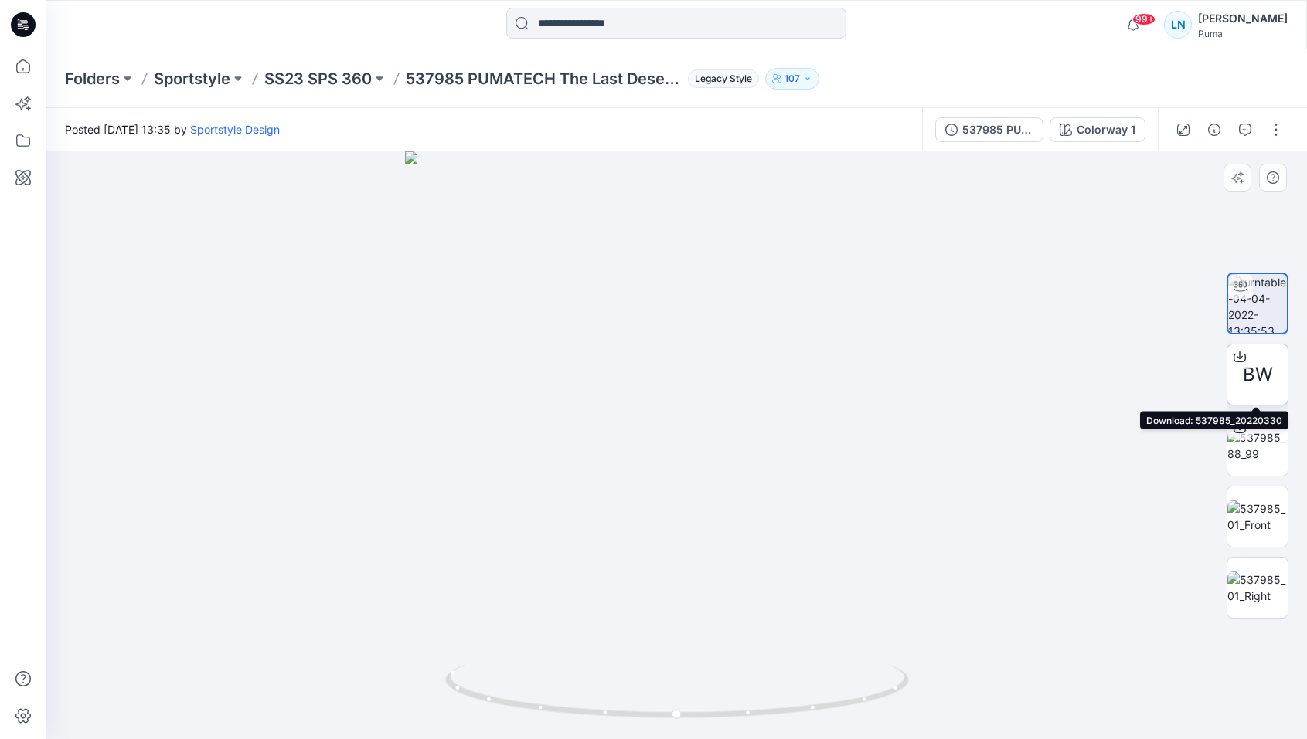
click at [1239, 357] on icon at bounding box center [1239, 355] width 6 height 8
click at [1109, 388] on div at bounding box center [676, 445] width 1260 height 588
click at [679, 19] on input at bounding box center [676, 23] width 340 height 31
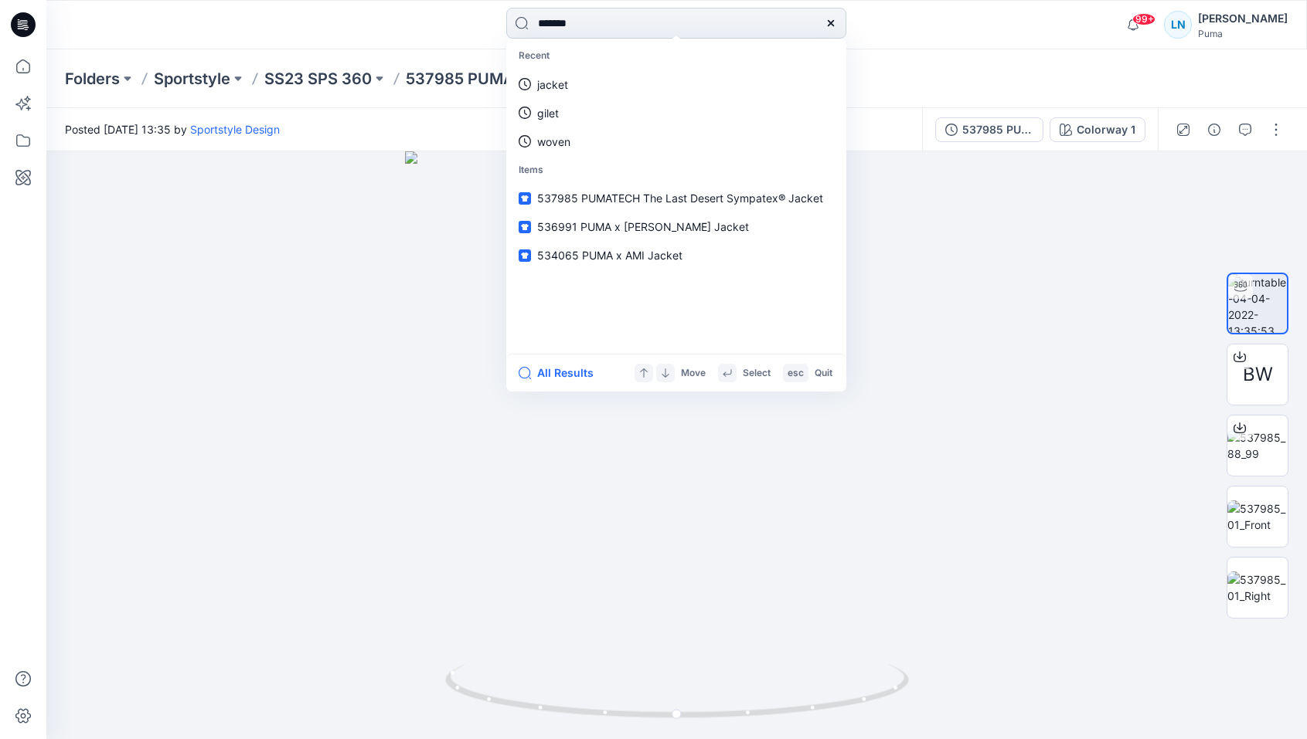
type input "********"
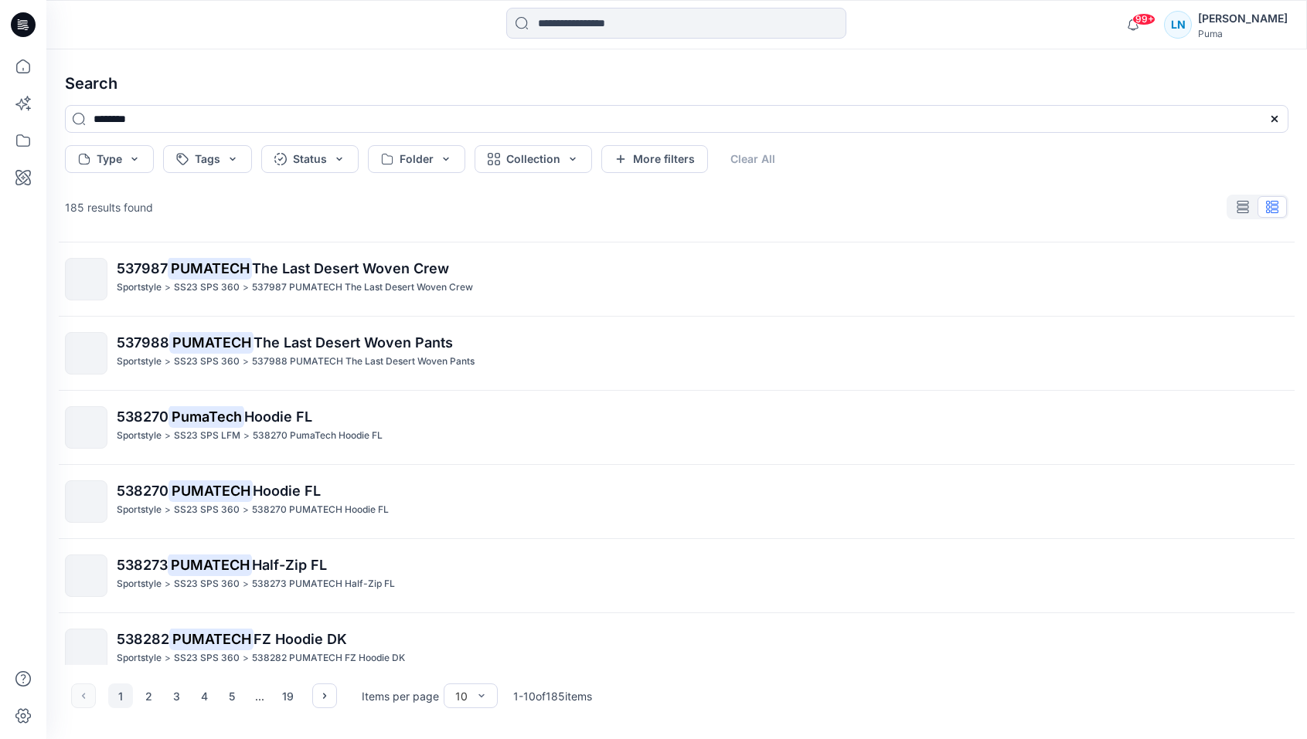
scroll to position [318, 0]
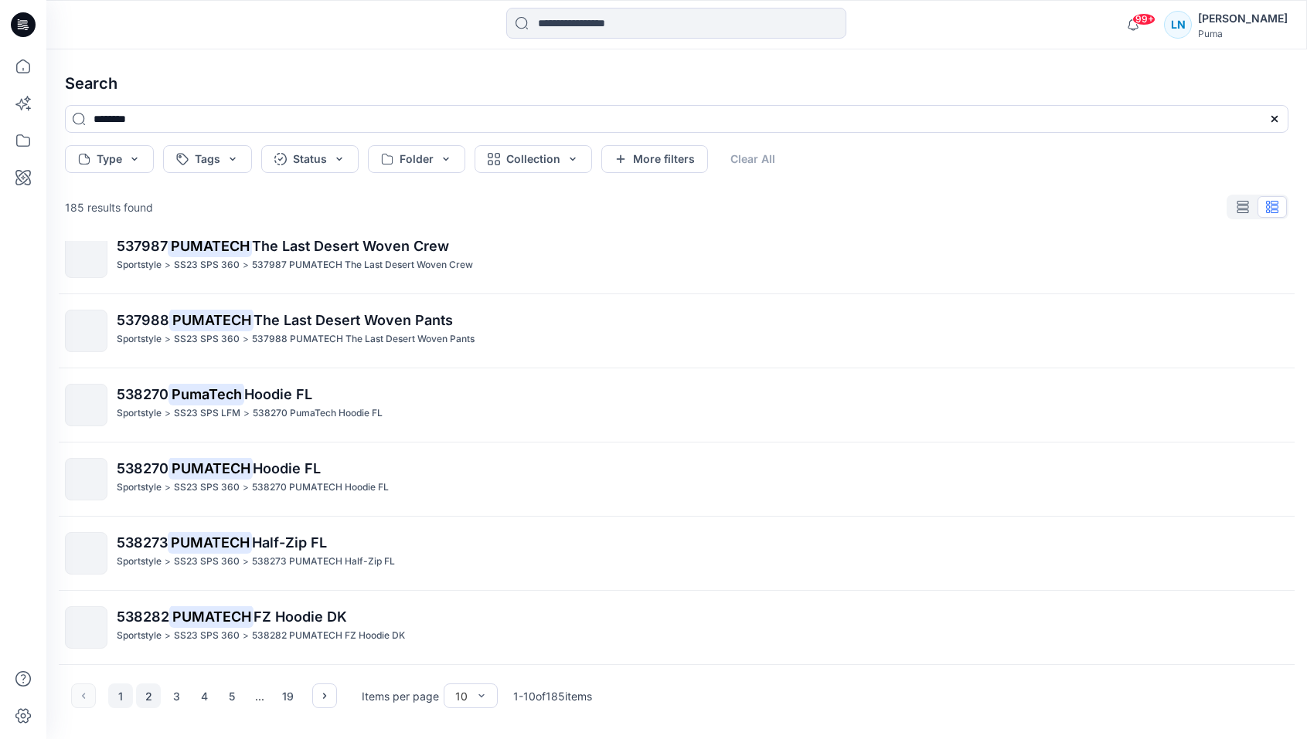
click at [153, 688] on button "2" at bounding box center [148, 696] width 25 height 25
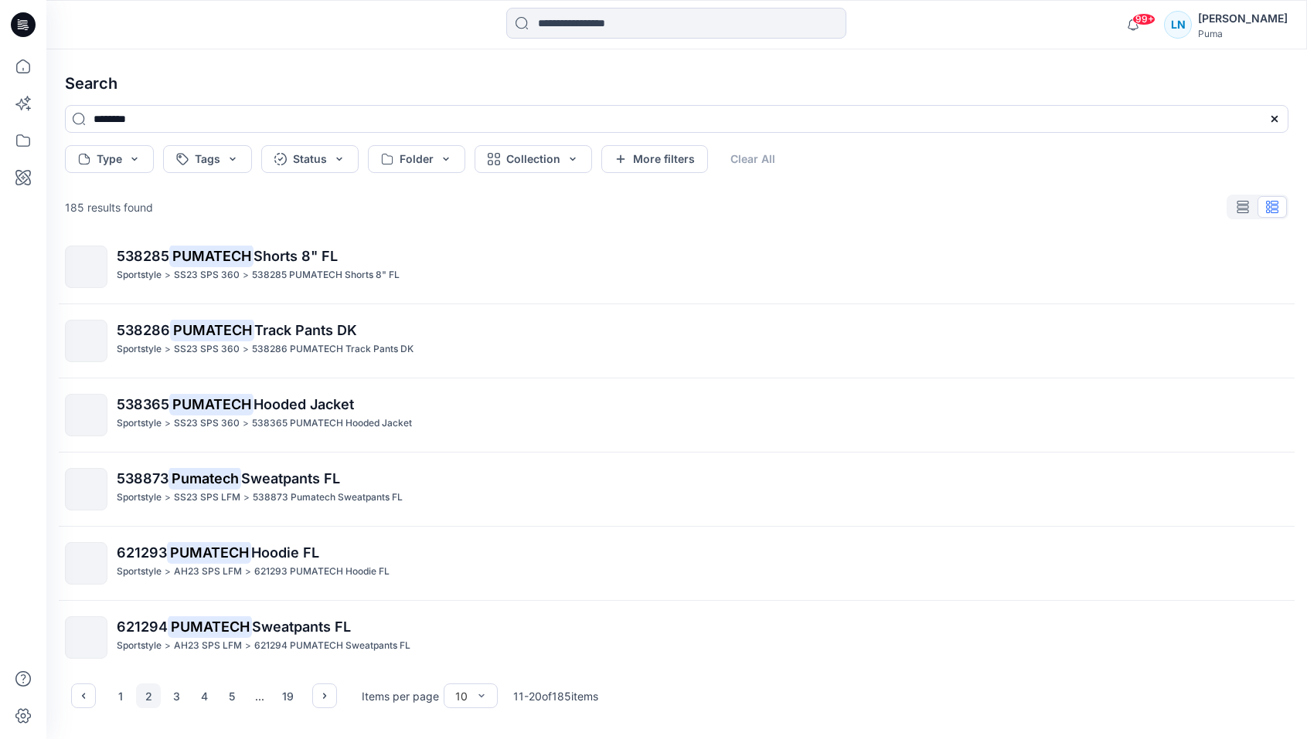
scroll to position [0, 0]
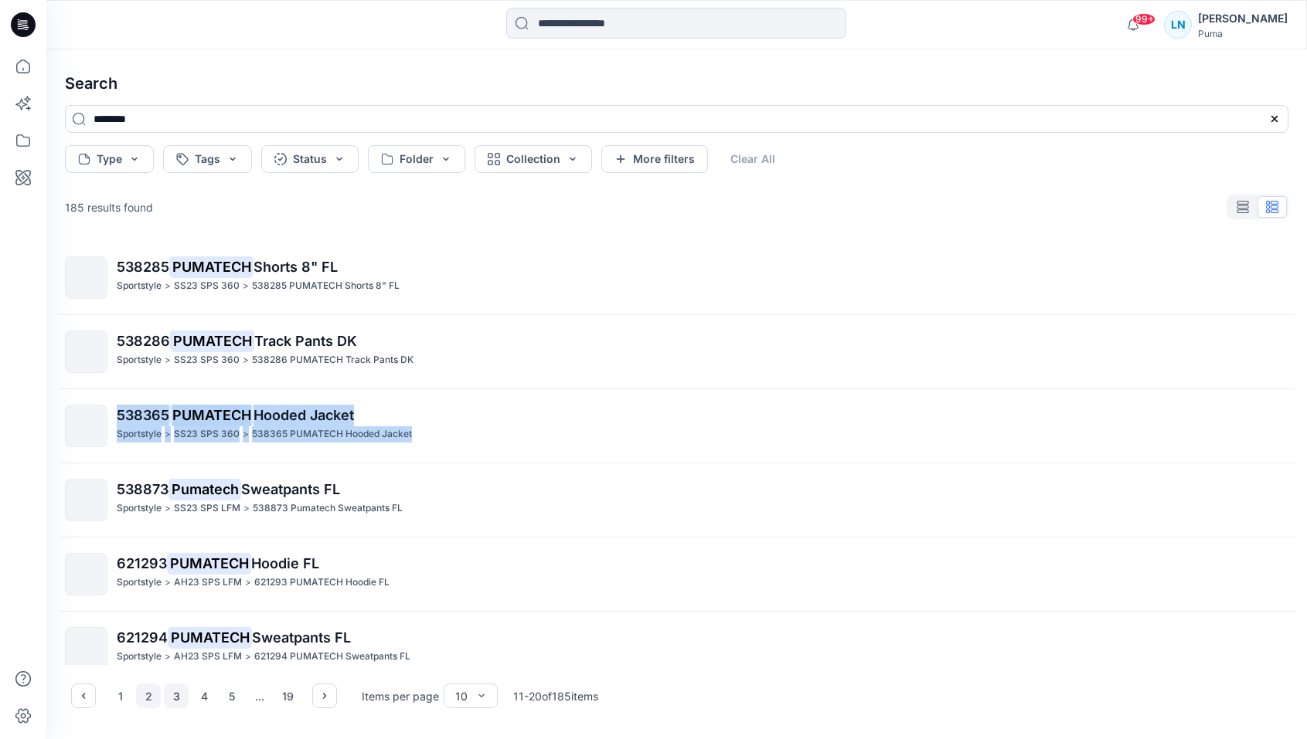
click at [170, 697] on button "3" at bounding box center [176, 696] width 25 height 25
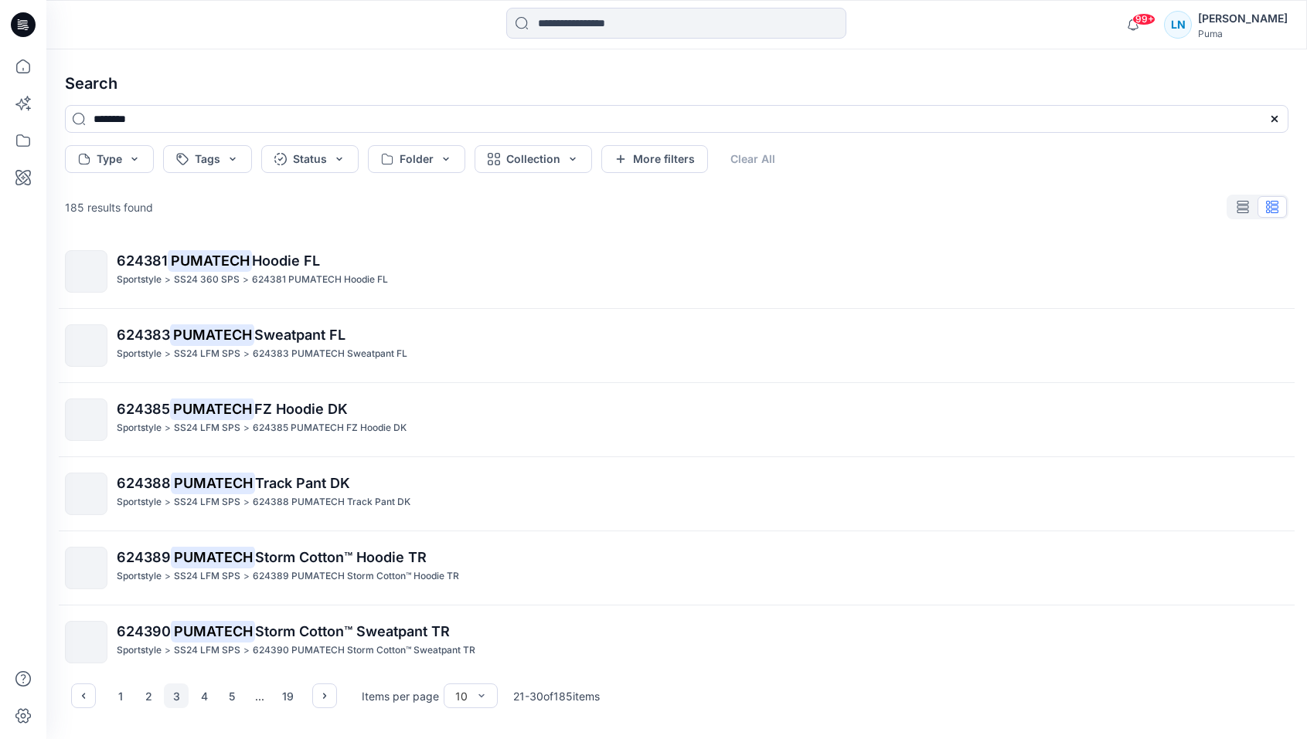
scroll to position [318, 0]
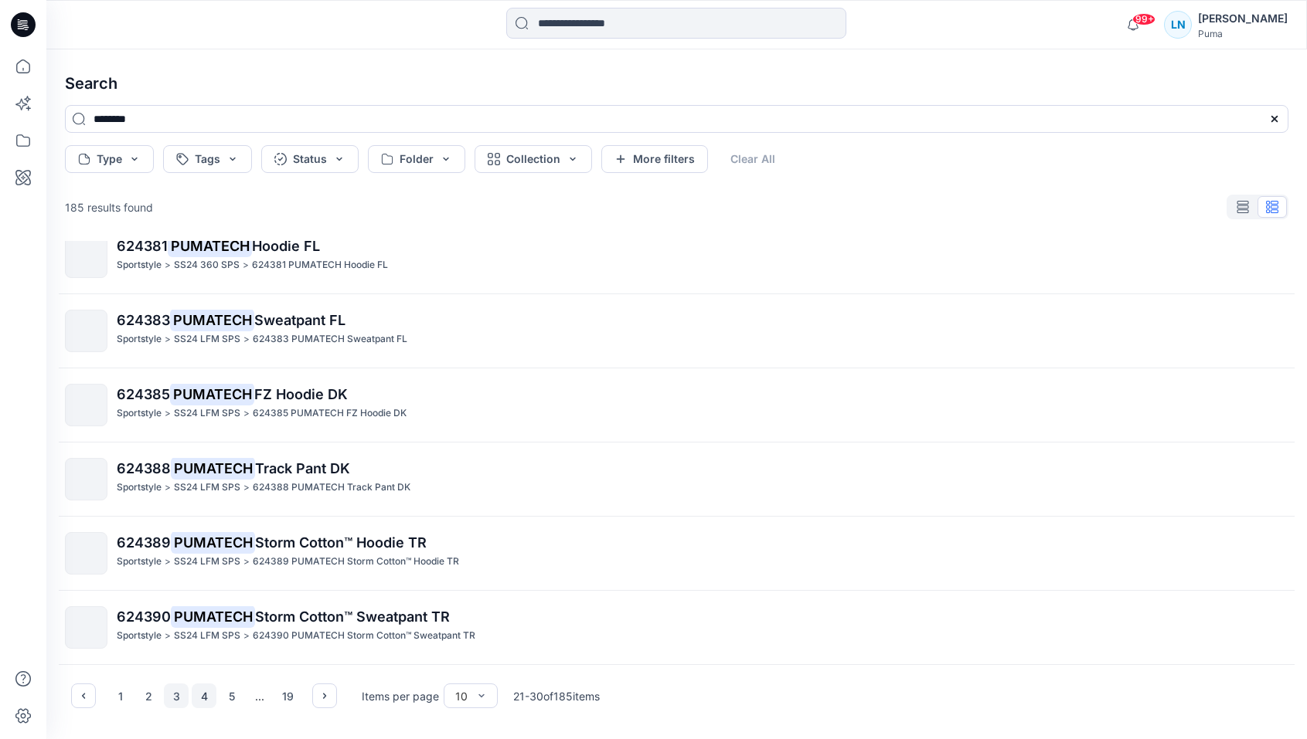
click at [204, 699] on button "4" at bounding box center [204, 696] width 25 height 25
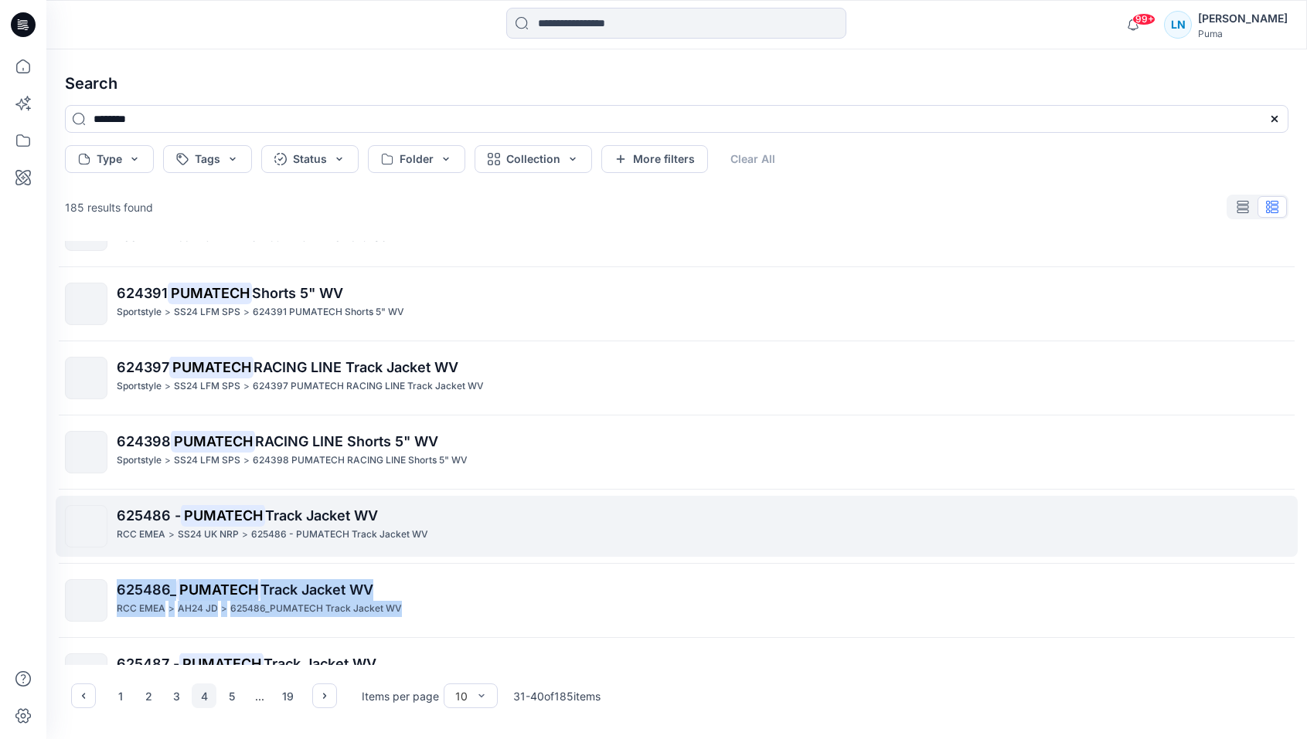
scroll to position [0, 0]
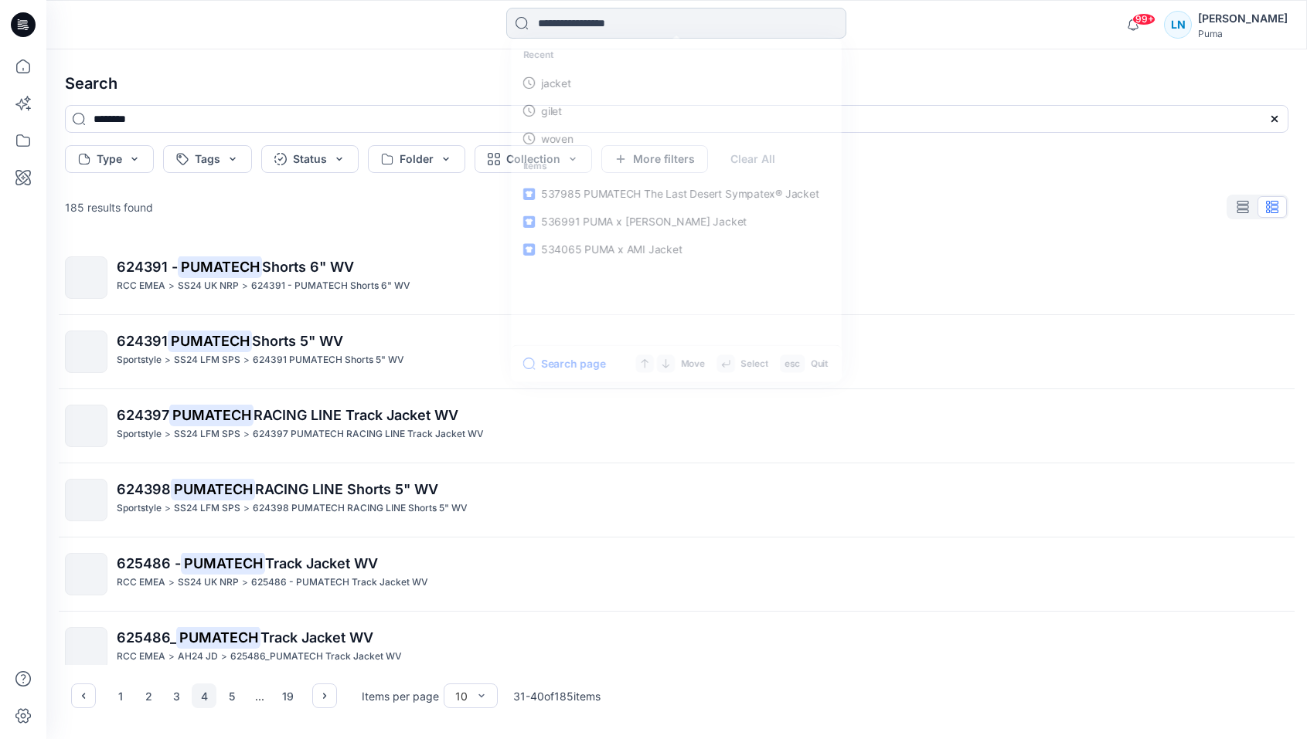
click at [595, 37] on input at bounding box center [676, 23] width 340 height 31
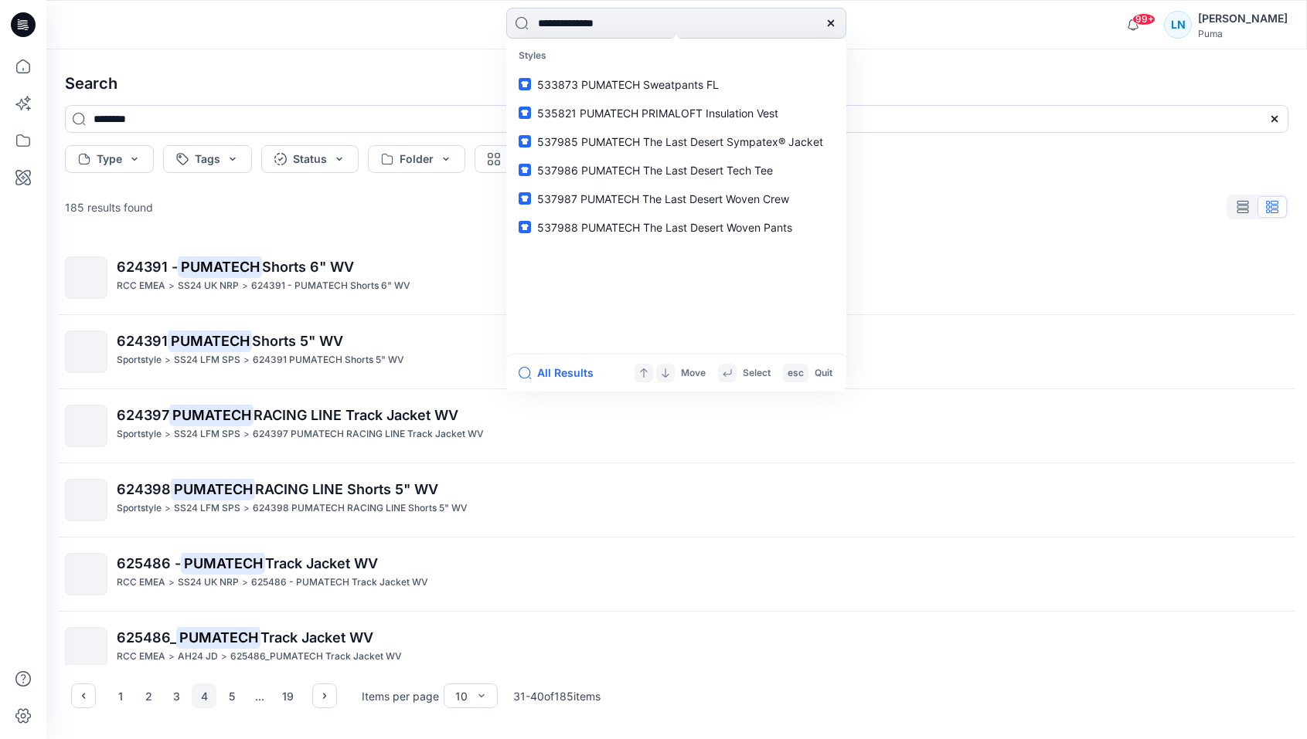
type input "**********"
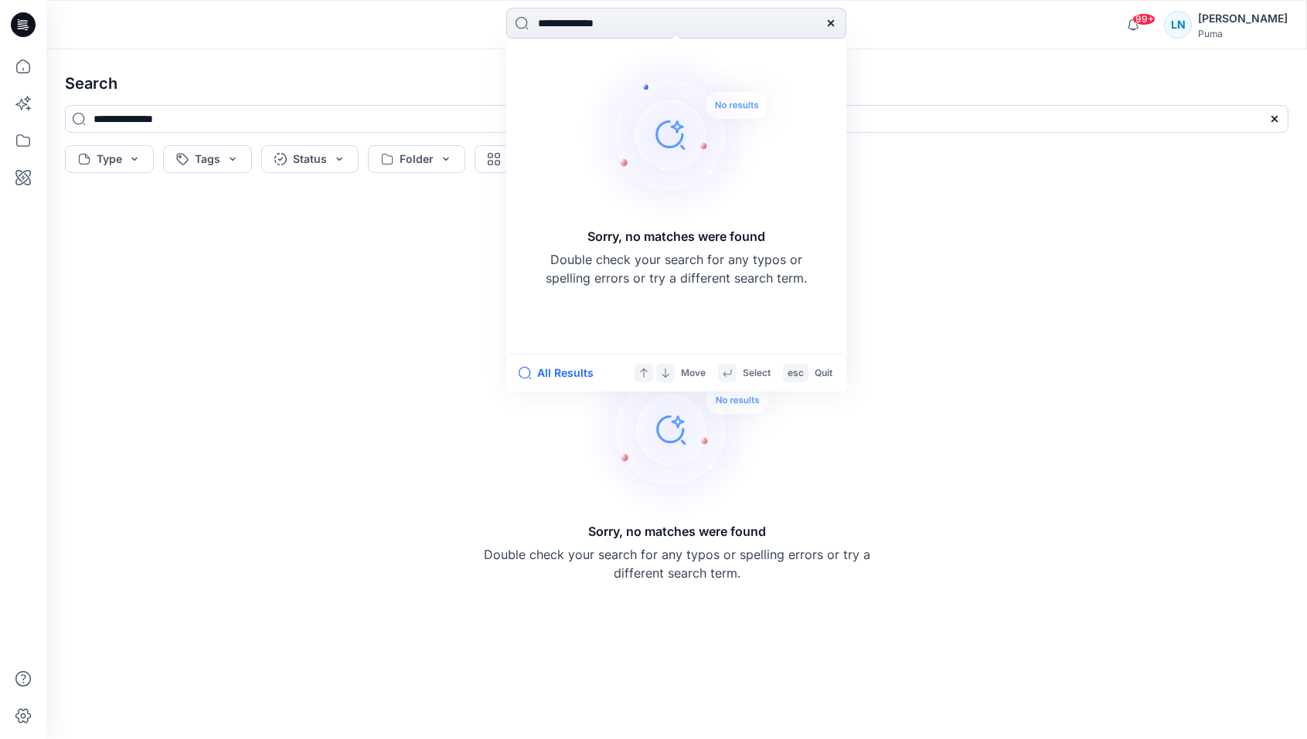
type input "**********"
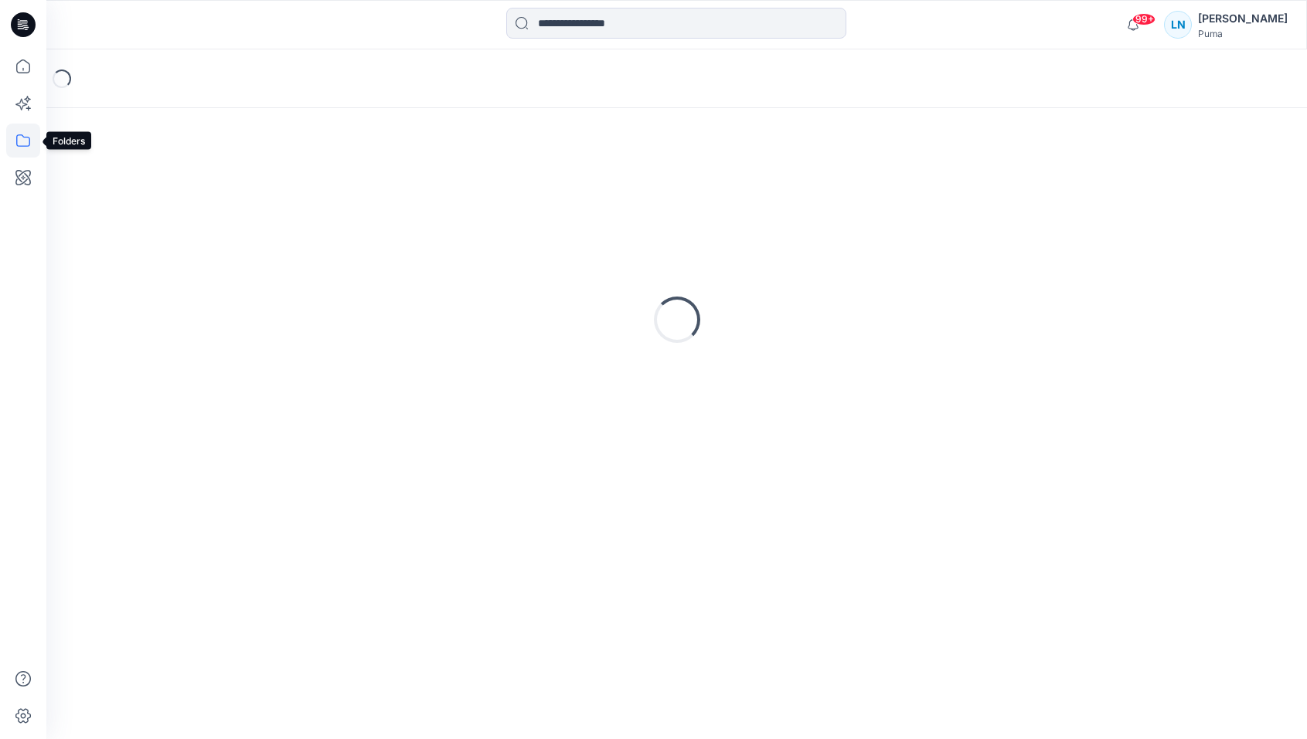
click at [24, 148] on icon at bounding box center [23, 141] width 34 height 34
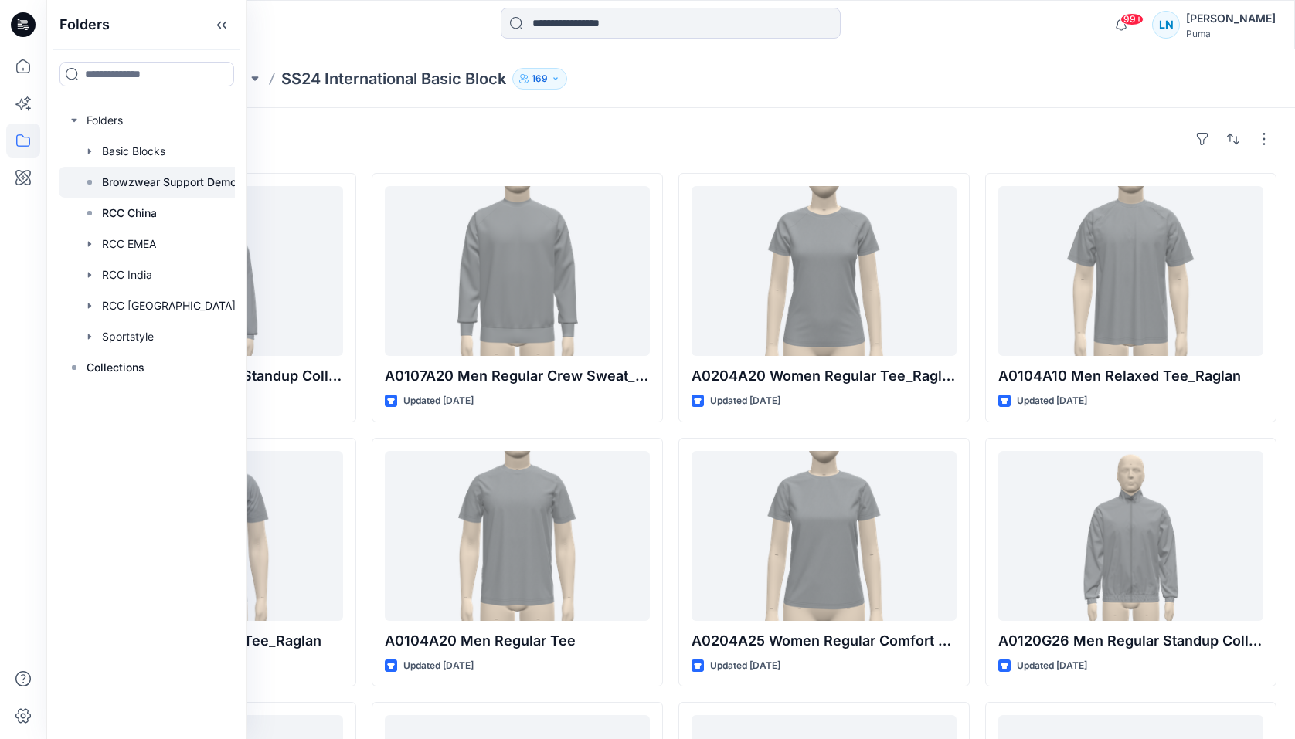
click at [161, 175] on p "Browzwear Support Demo" at bounding box center [169, 182] width 134 height 19
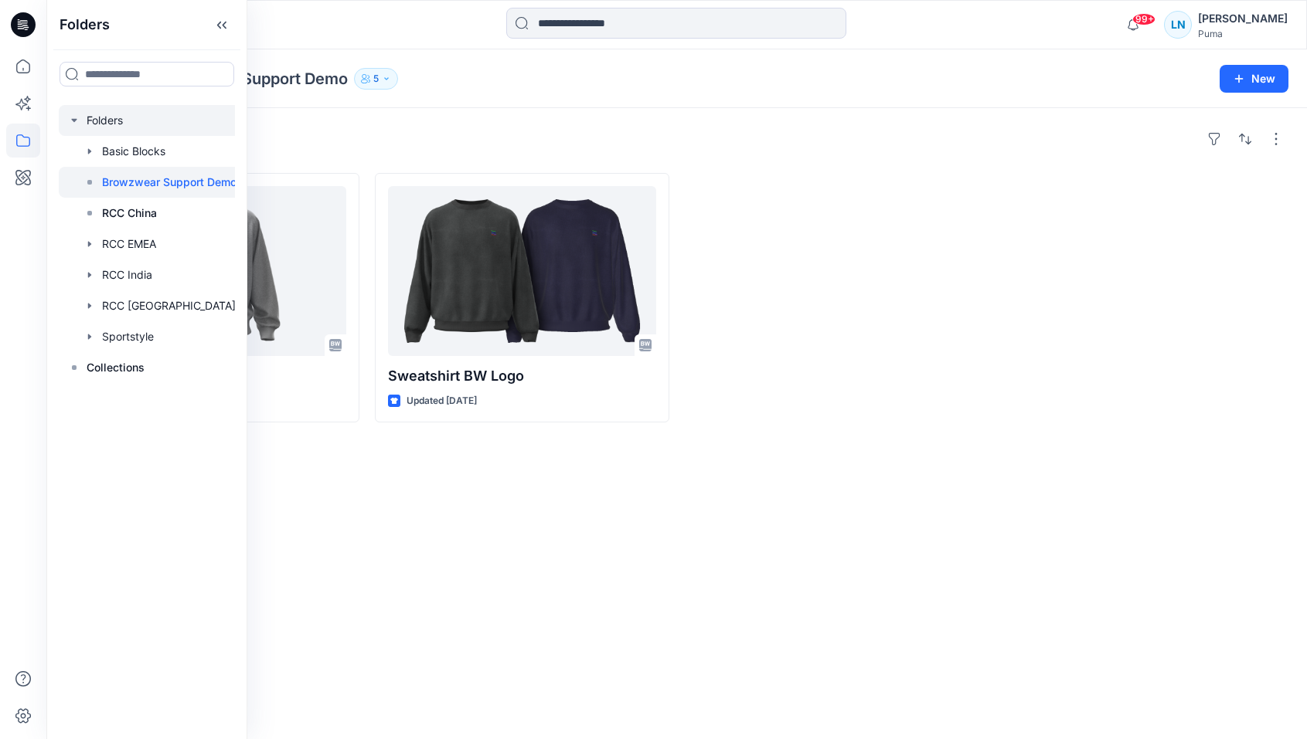
click at [165, 131] on div at bounding box center [152, 120] width 187 height 31
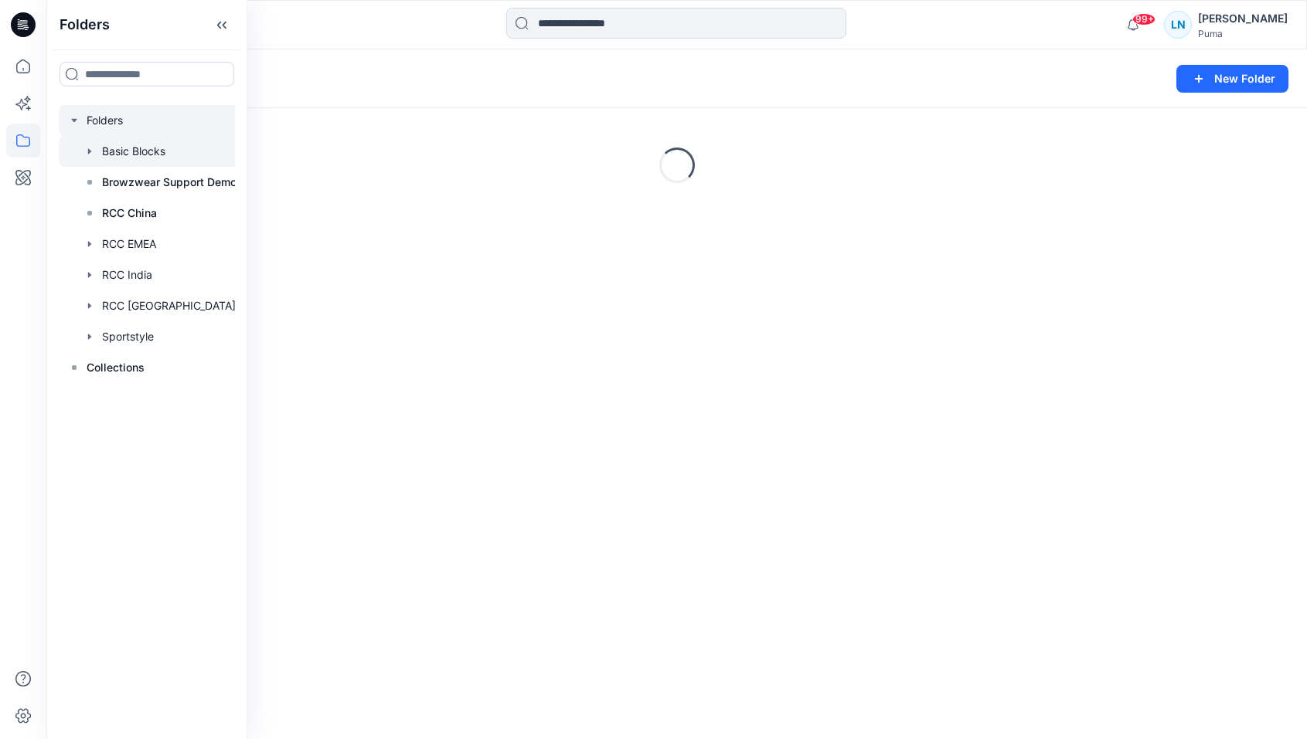
click at [164, 143] on div at bounding box center [152, 151] width 187 height 31
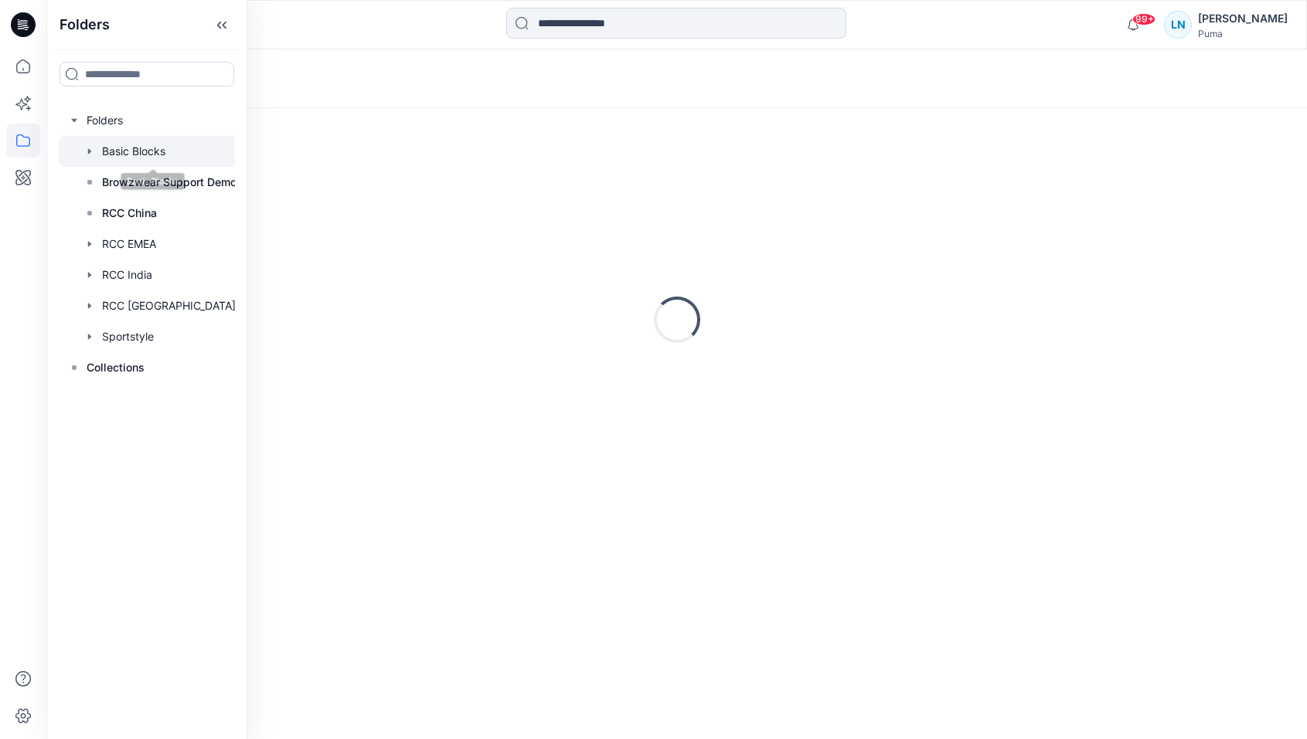
click at [94, 150] on icon "button" at bounding box center [89, 151] width 12 height 12
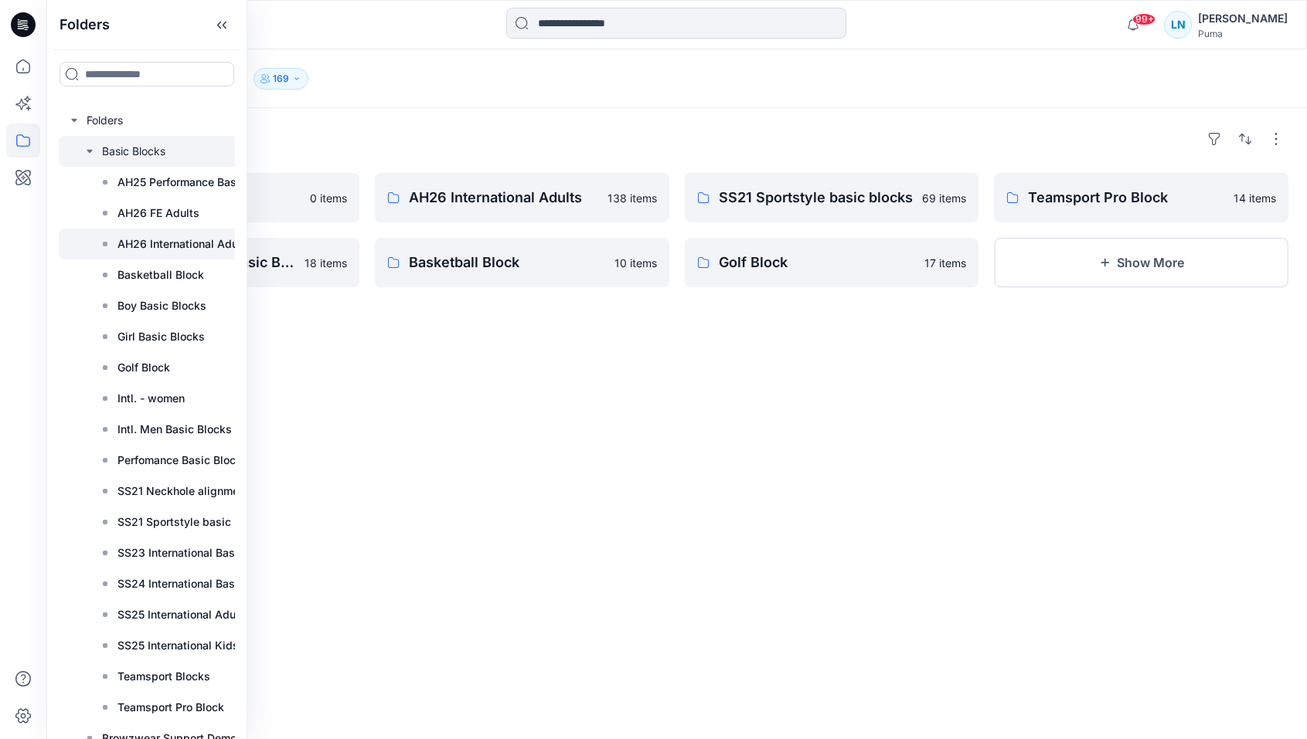
click at [168, 243] on p "AH26 International Adults" at bounding box center [184, 244] width 134 height 19
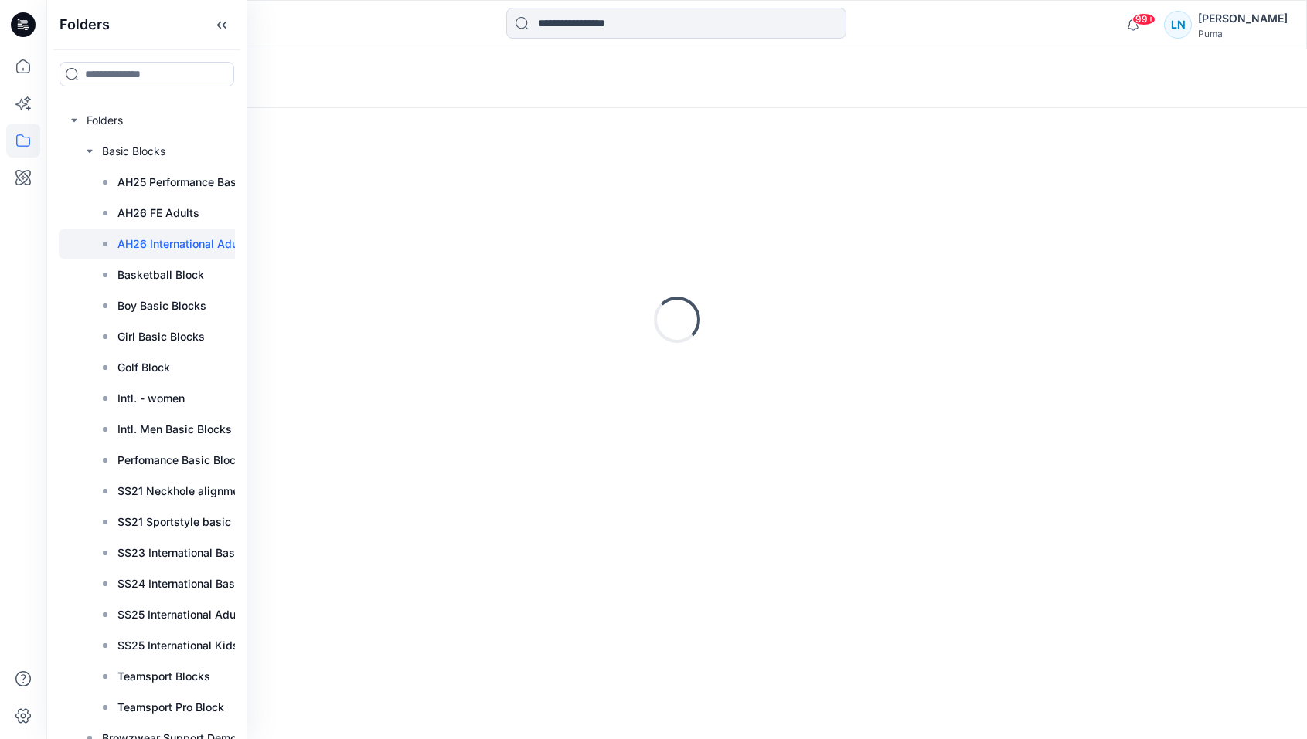
click at [363, 83] on div "Loading..." at bounding box center [676, 78] width 1260 height 59
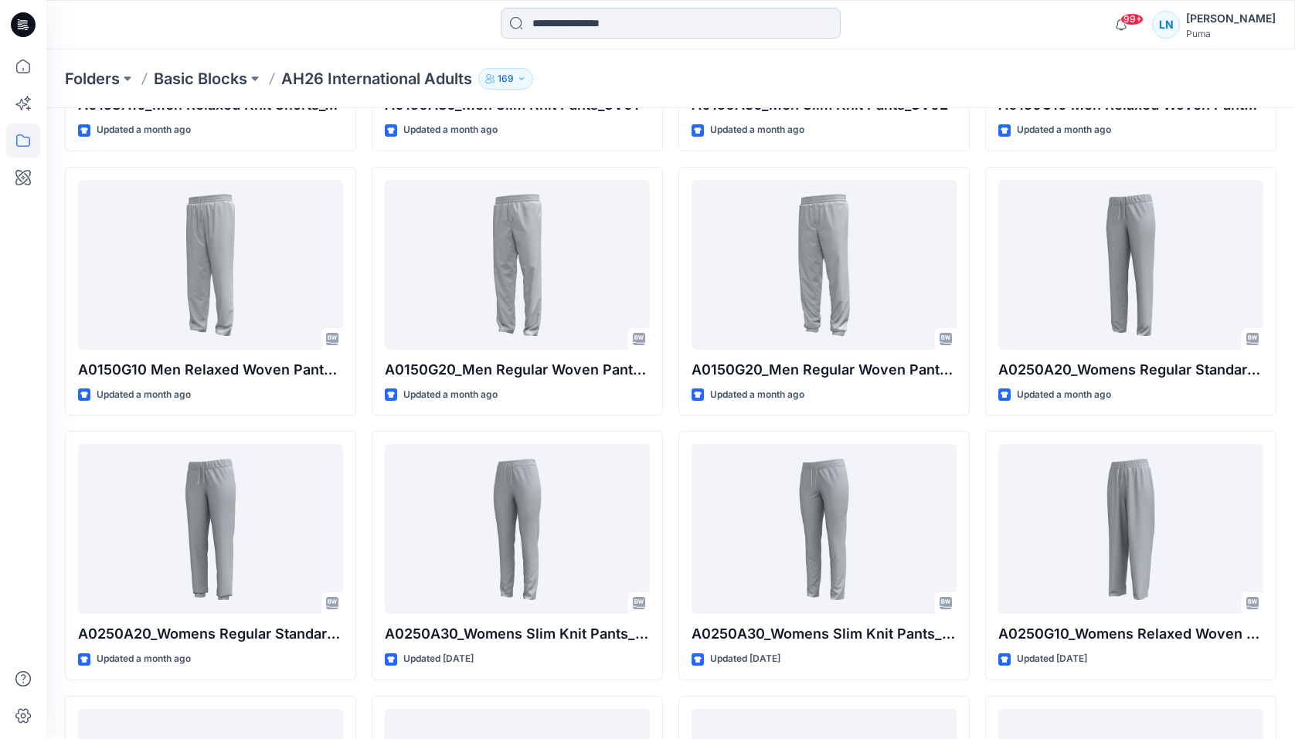
scroll to position [3976, 0]
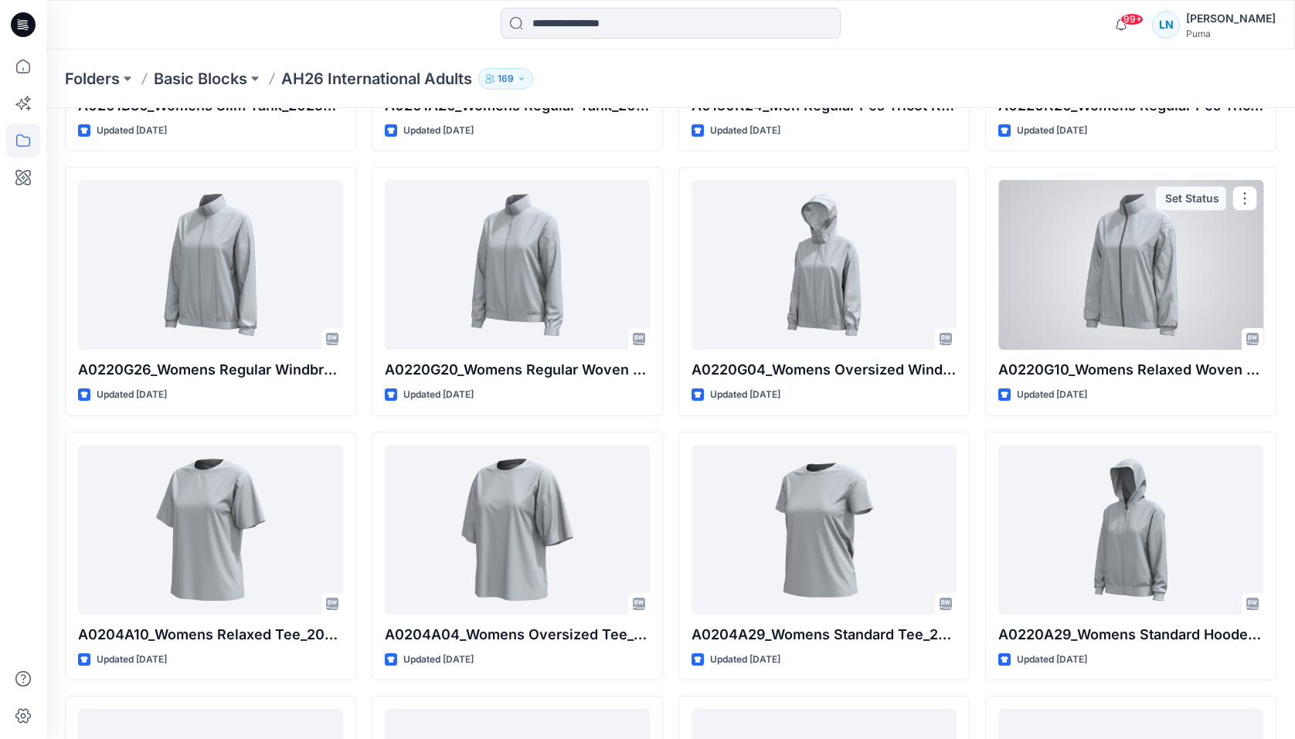
click at [1157, 274] on div at bounding box center [1130, 265] width 265 height 170
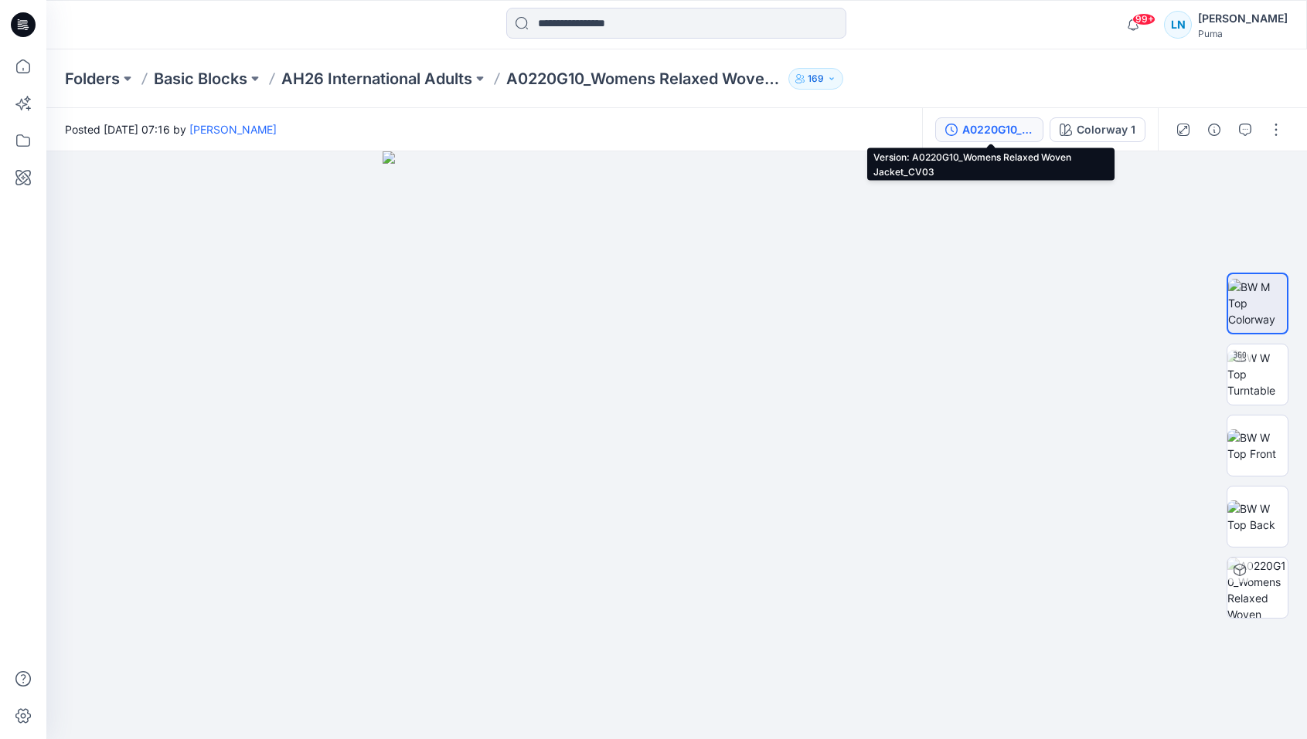
click at [993, 127] on div "A0220G10_Womens Relaxed Woven Jacket_CV03" at bounding box center [997, 129] width 71 height 17
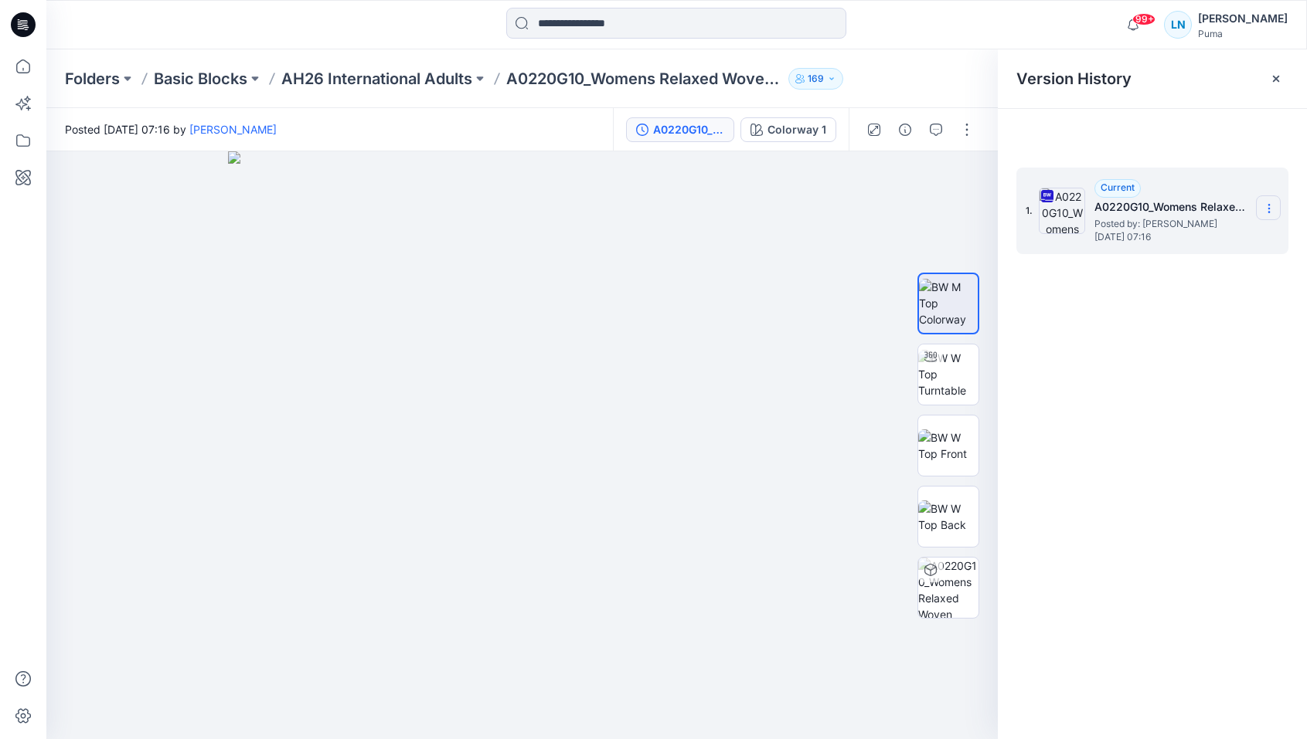
click at [1265, 211] on icon at bounding box center [1269, 208] width 12 height 12
click at [1221, 241] on span "Download Source BW File" at bounding box center [1190, 238] width 129 height 19
